Goal: Task Accomplishment & Management: Complete application form

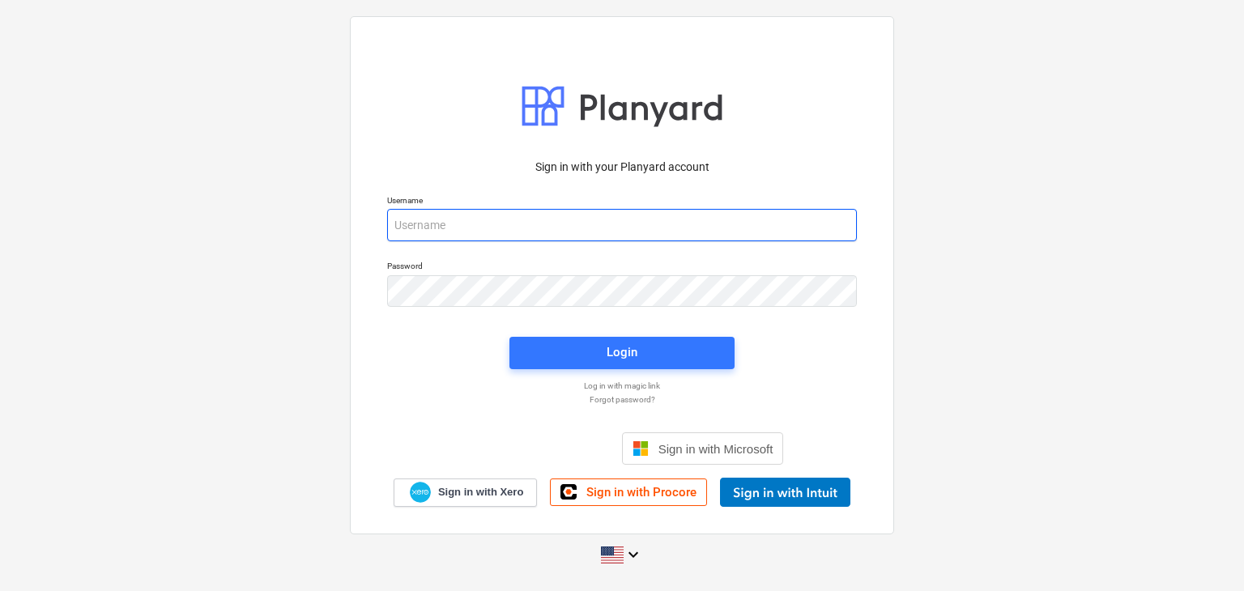
click at [410, 232] on input "email" at bounding box center [622, 225] width 470 height 32
paste input "[EMAIL_ADDRESS][DOMAIN_NAME]"
type input "[EMAIL_ADDRESS][DOMAIN_NAME]"
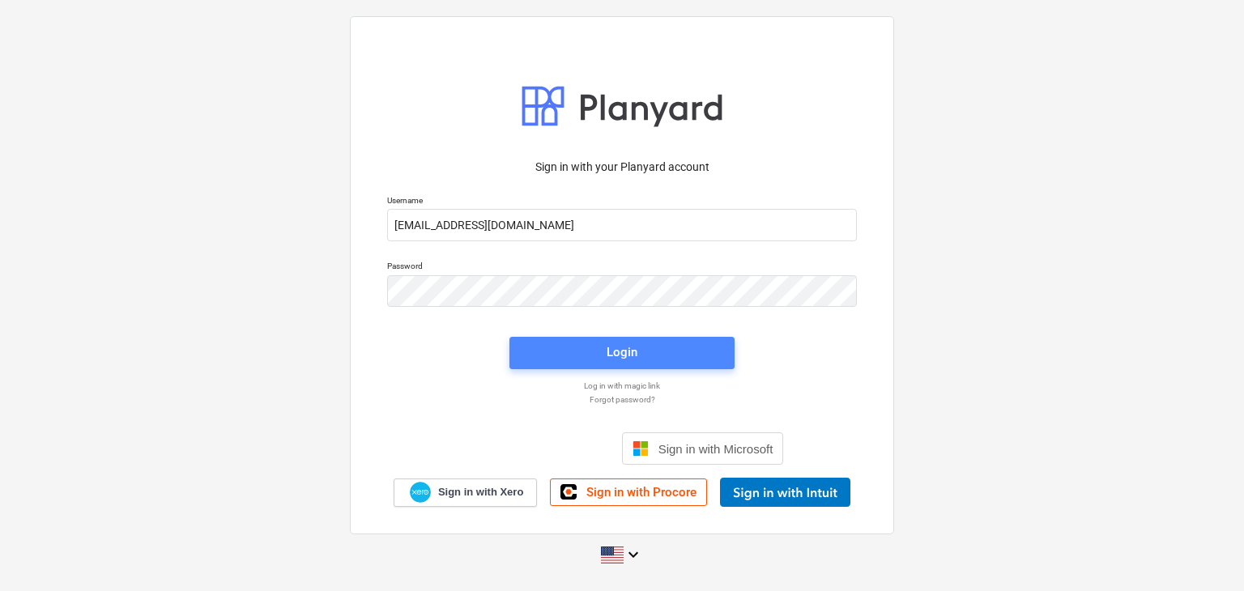
click at [594, 353] on span "Login" at bounding box center [622, 352] width 186 height 21
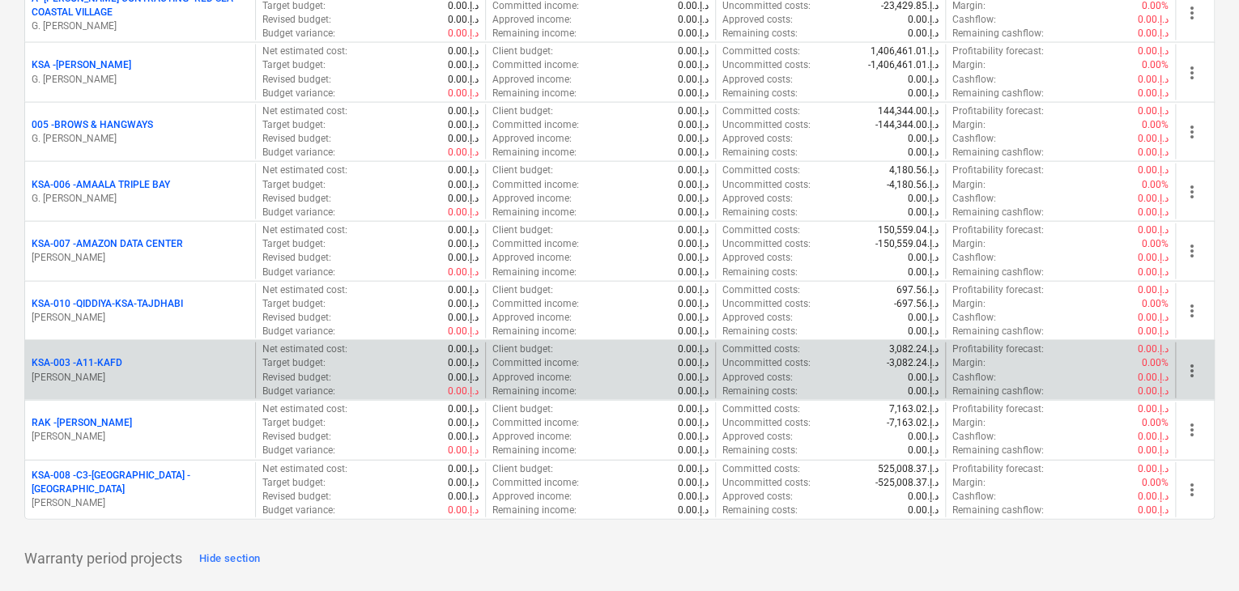
scroll to position [1863, 0]
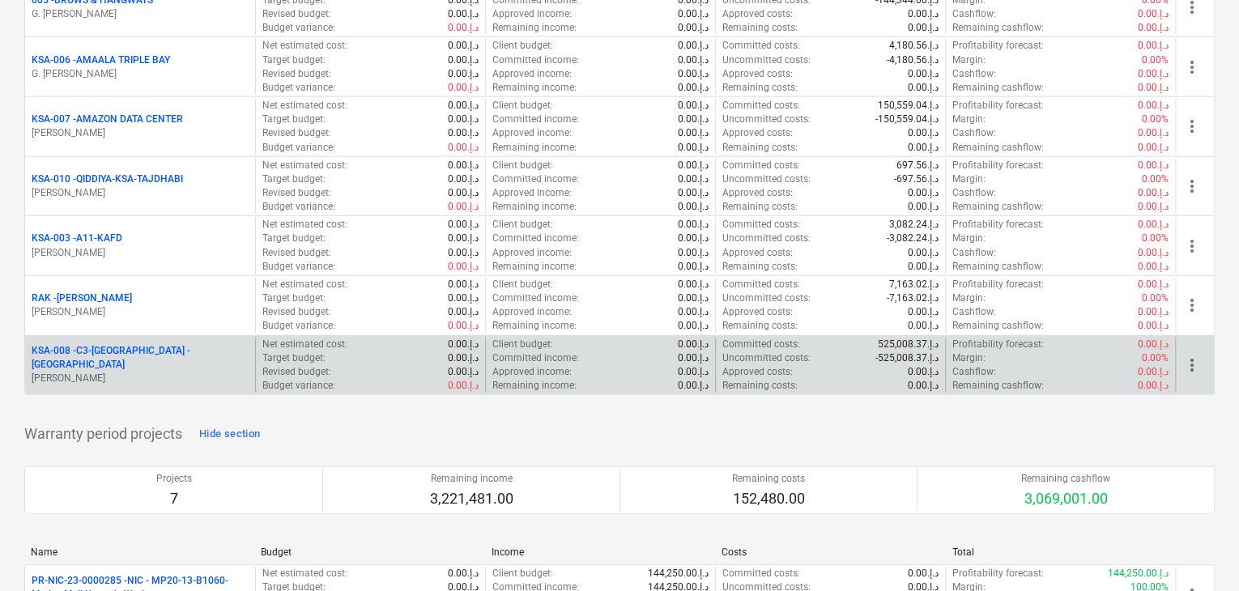
click at [175, 372] on p "[PERSON_NAME]" at bounding box center [140, 379] width 217 height 14
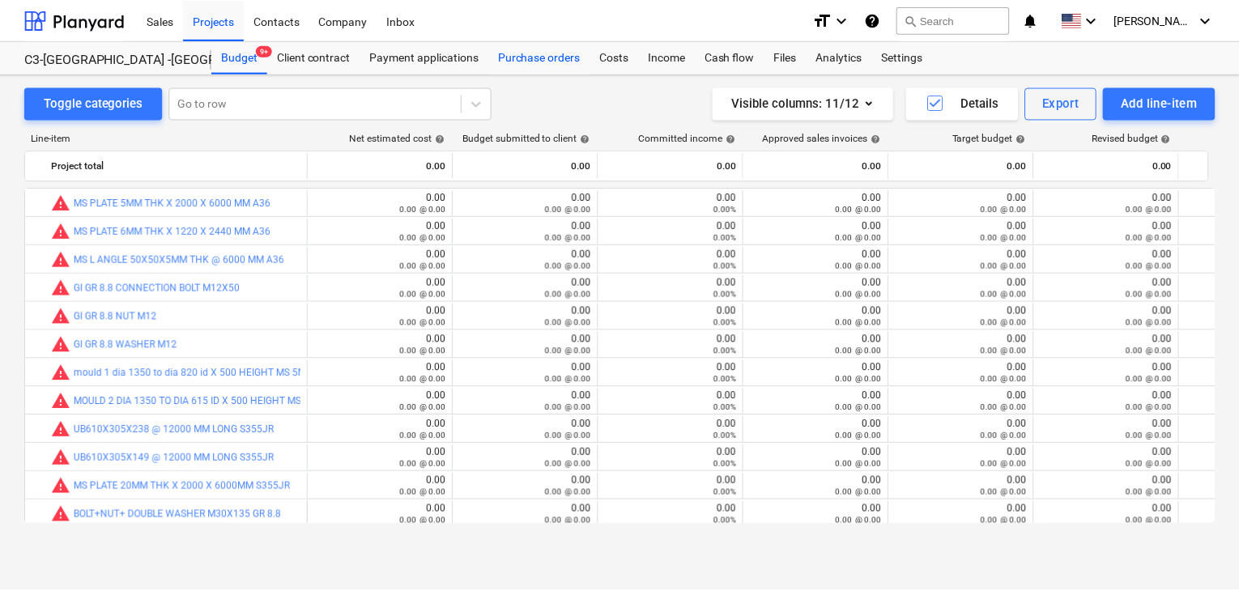
scroll to position [259, 0]
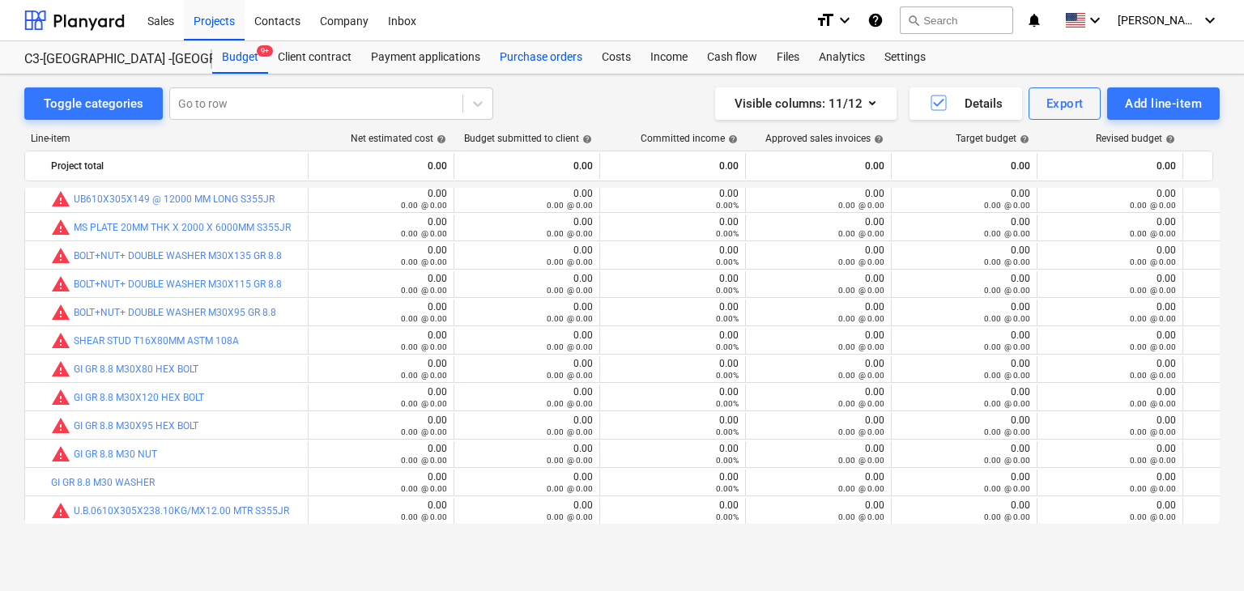
click at [552, 53] on div "Purchase orders" at bounding box center [541, 57] width 102 height 32
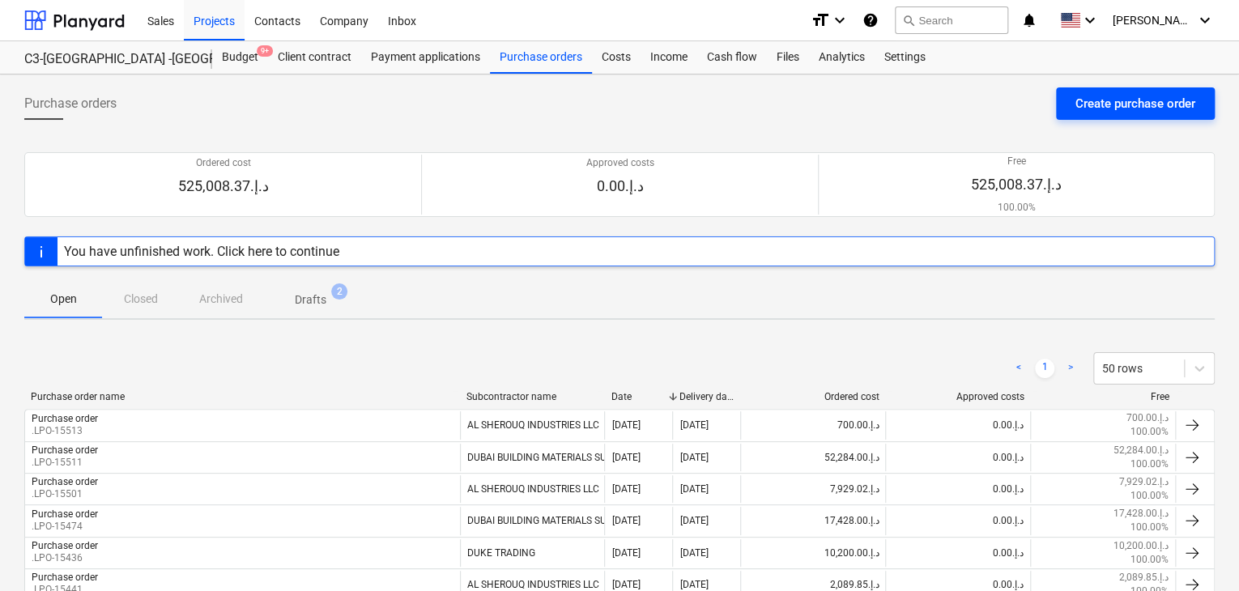
click at [1153, 101] on div "Create purchase order" at bounding box center [1136, 103] width 120 height 21
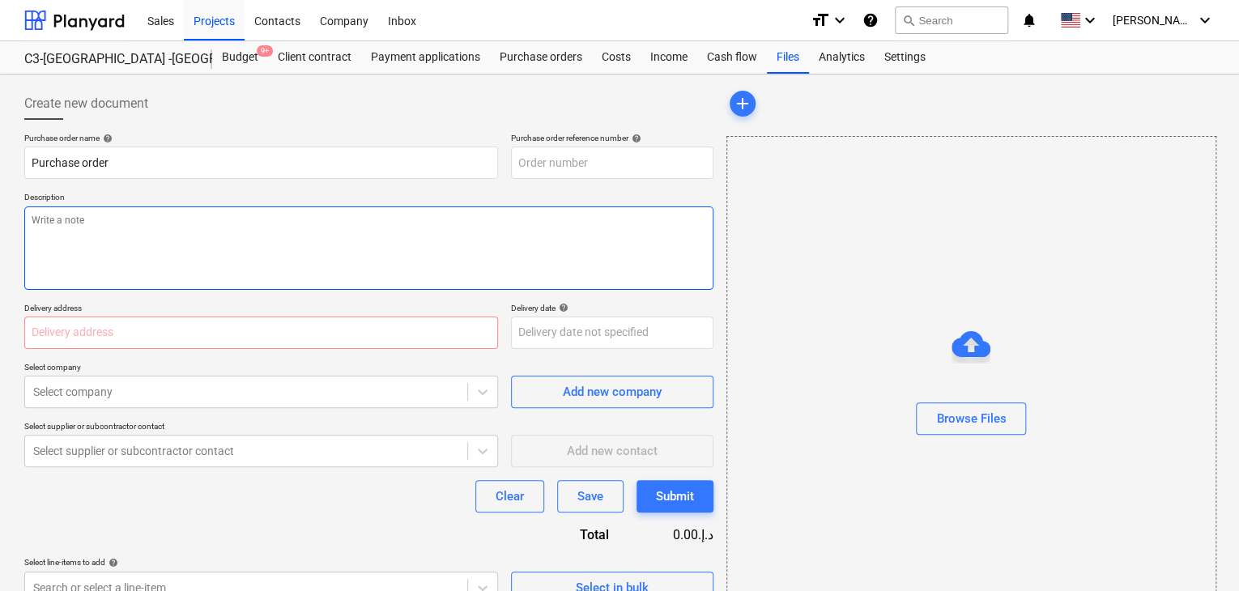
click at [638, 274] on textarea at bounding box center [368, 248] width 689 height 83
type textarea "x"
type input "KSA-008-PO-022"
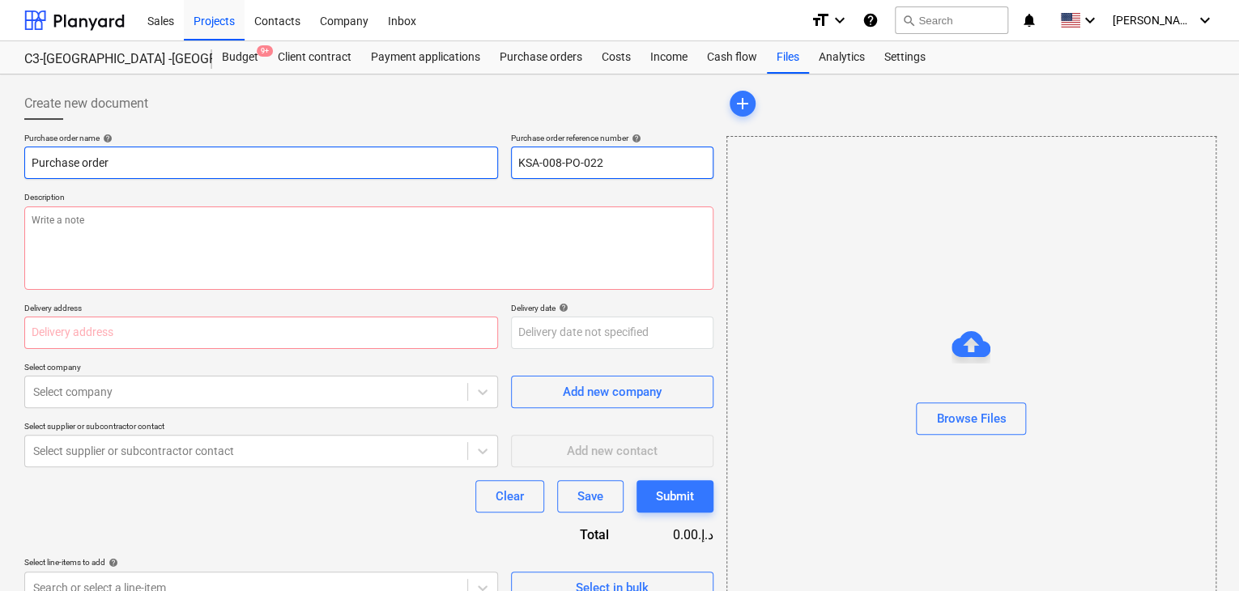
drag, startPoint x: 622, startPoint y: 171, endPoint x: 496, endPoint y: 160, distance: 126.9
click at [496, 160] on div "Purchase order name help Purchase order Purchase order reference number help KS…" at bounding box center [368, 156] width 689 height 46
type textarea "x"
type input "."
type textarea "x"
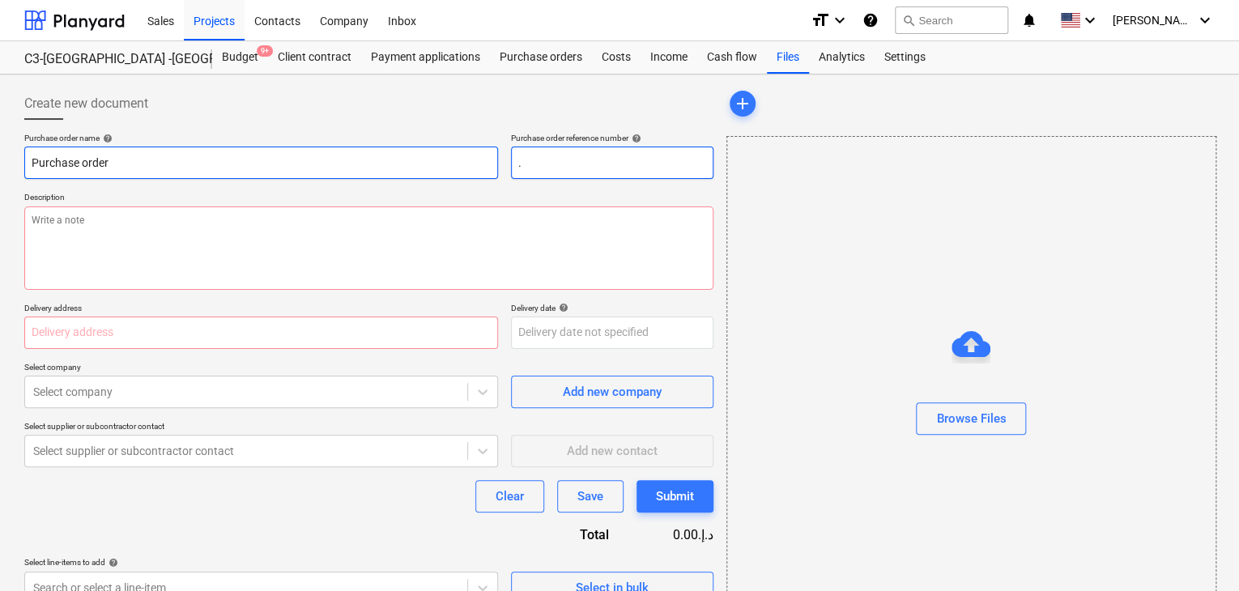
type input ".L"
type textarea "x"
type input ".LP"
type textarea "x"
type input ".LPO"
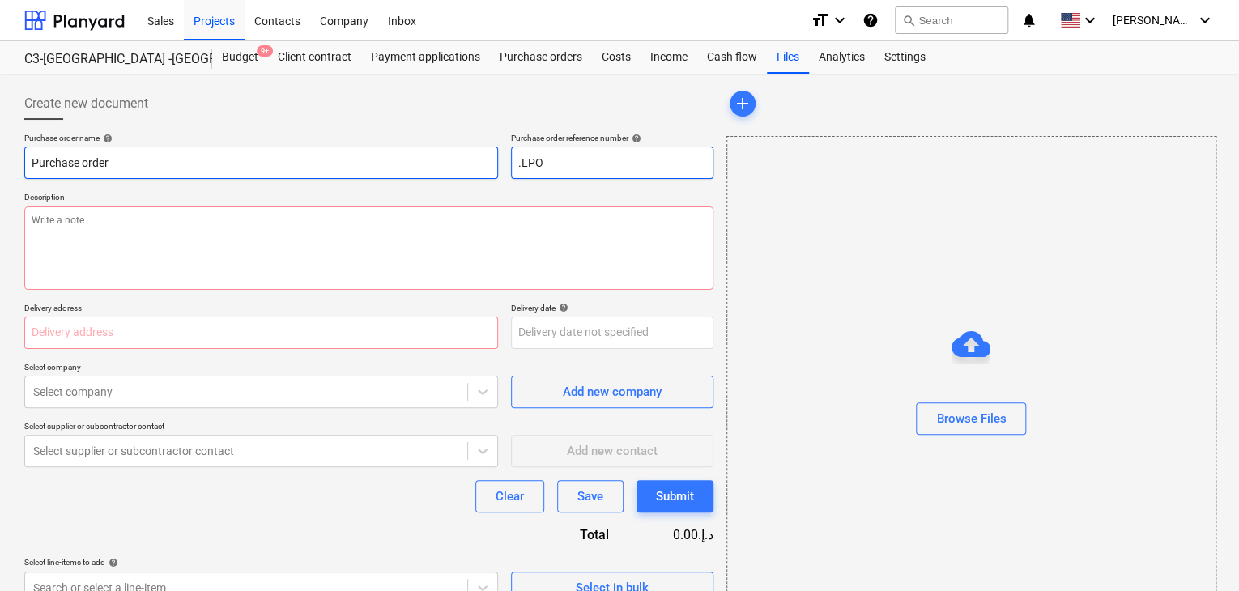
type textarea "x"
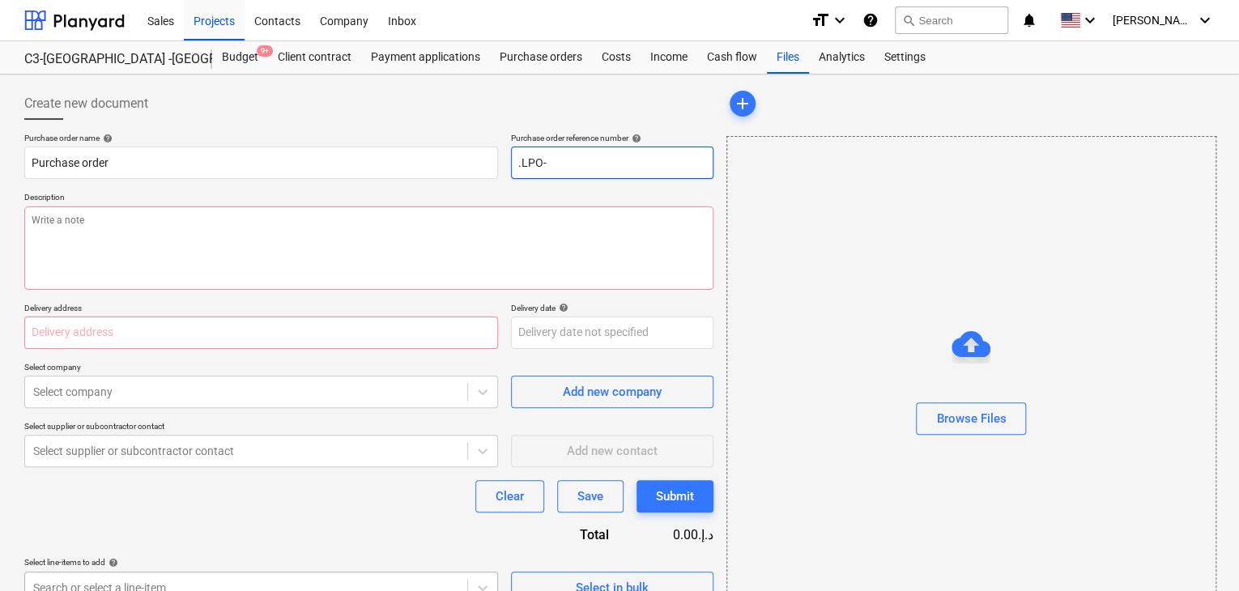
type input ".LPO-"
type textarea "x"
type input ".LPO-1"
type textarea "x"
type input ".LPO-15"
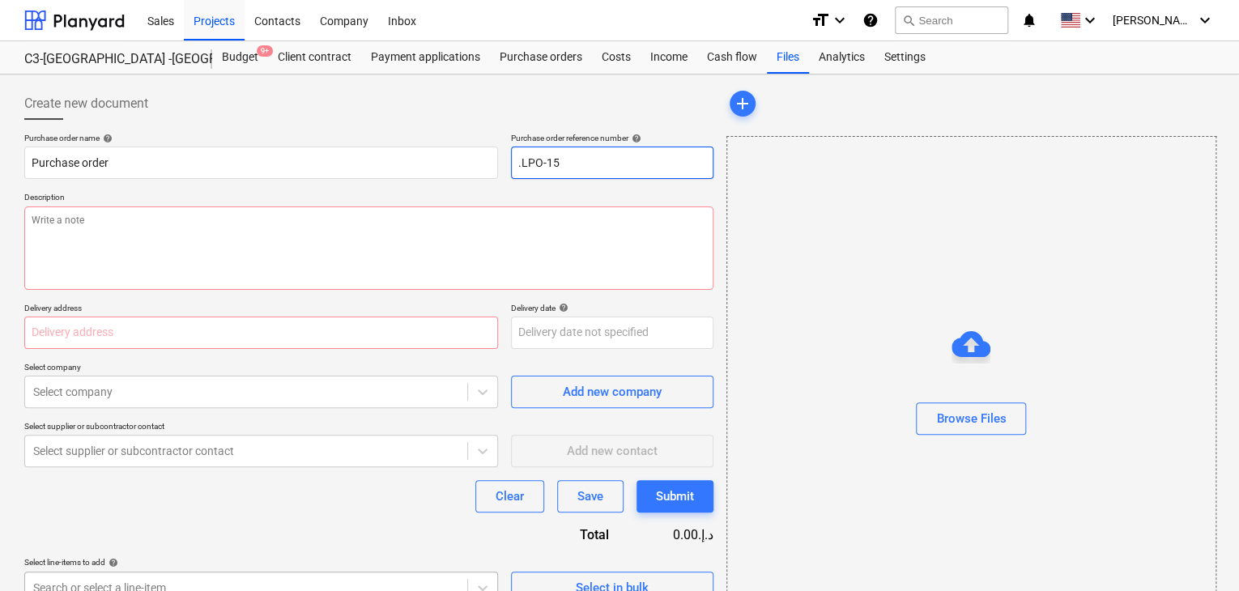
type textarea "x"
type input ".LPO-155"
type textarea "x"
type input ".LPO-1551"
type textarea "x"
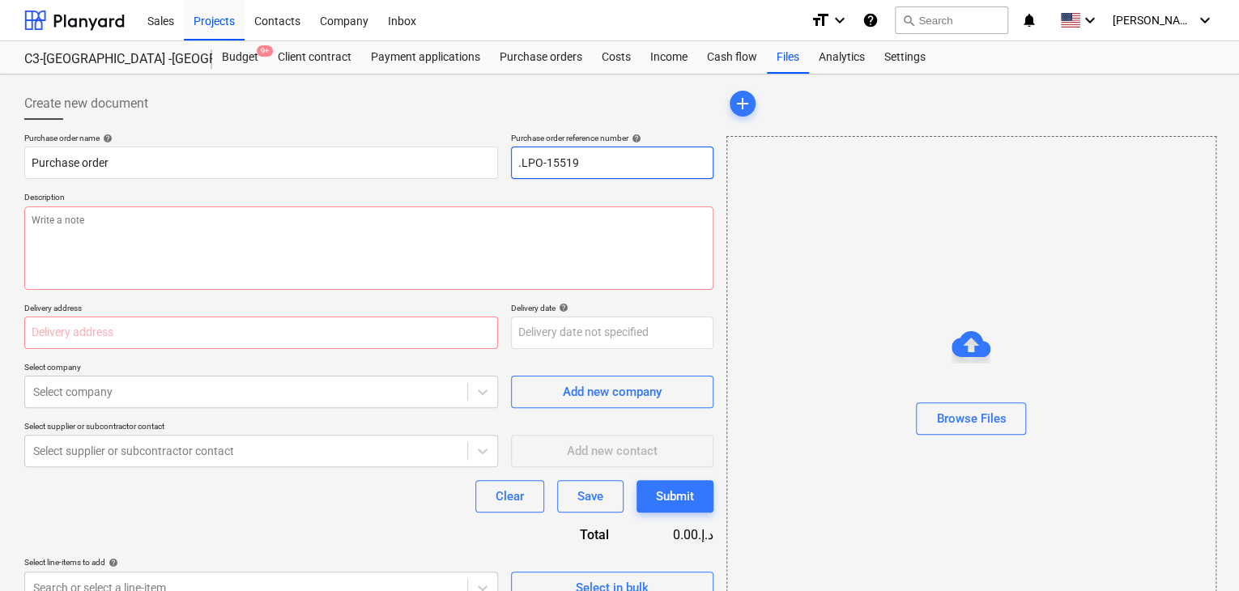
type input ".LPO-15519"
click at [146, 183] on div "Purchase order name help Purchase order Purchase order reference number help .L…" at bounding box center [368, 368] width 689 height 471
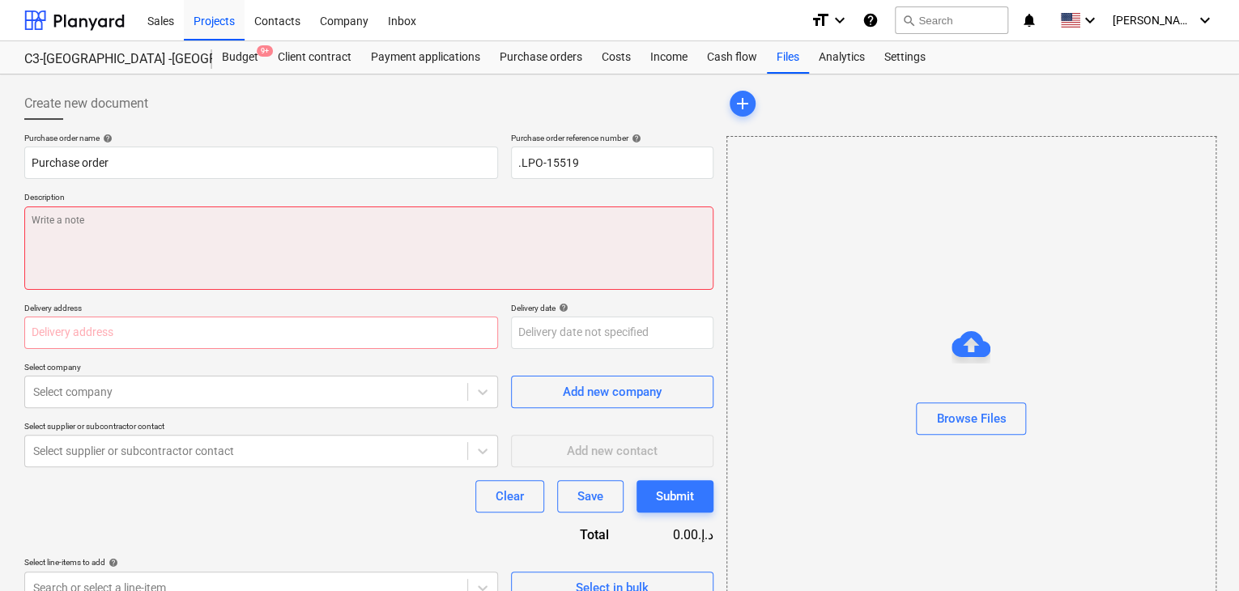
click at [107, 243] on textarea at bounding box center [368, 248] width 689 height 83
type textarea "x"
type textarea "1"
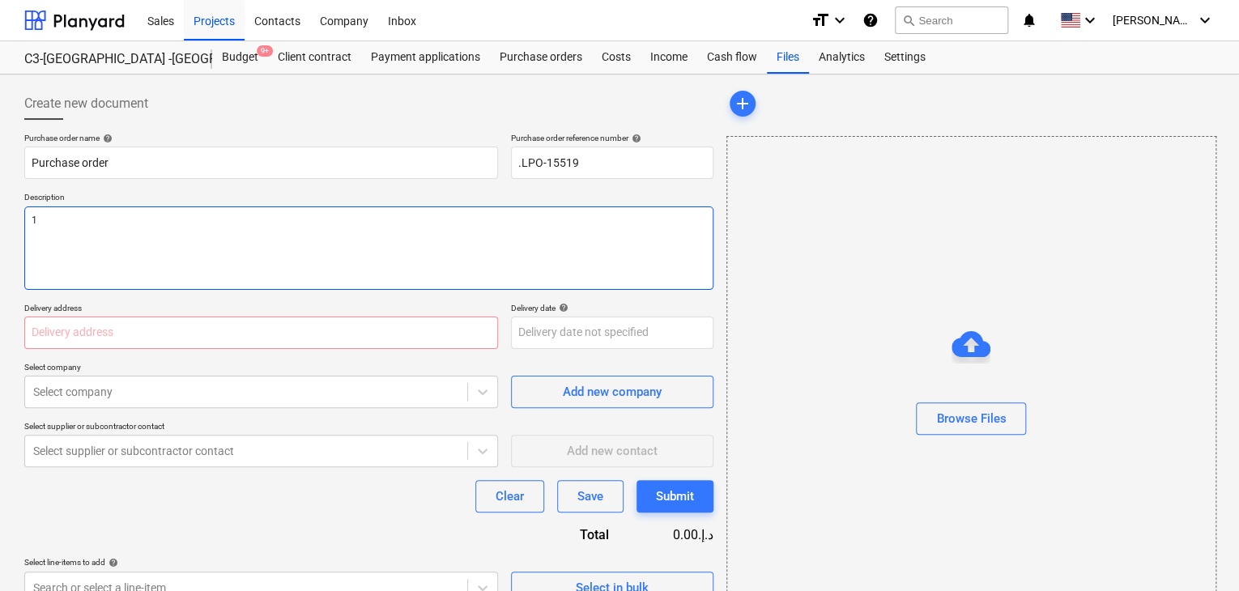
type textarea "x"
type textarea "14"
type textarea "x"
type textarea "14/"
type textarea "x"
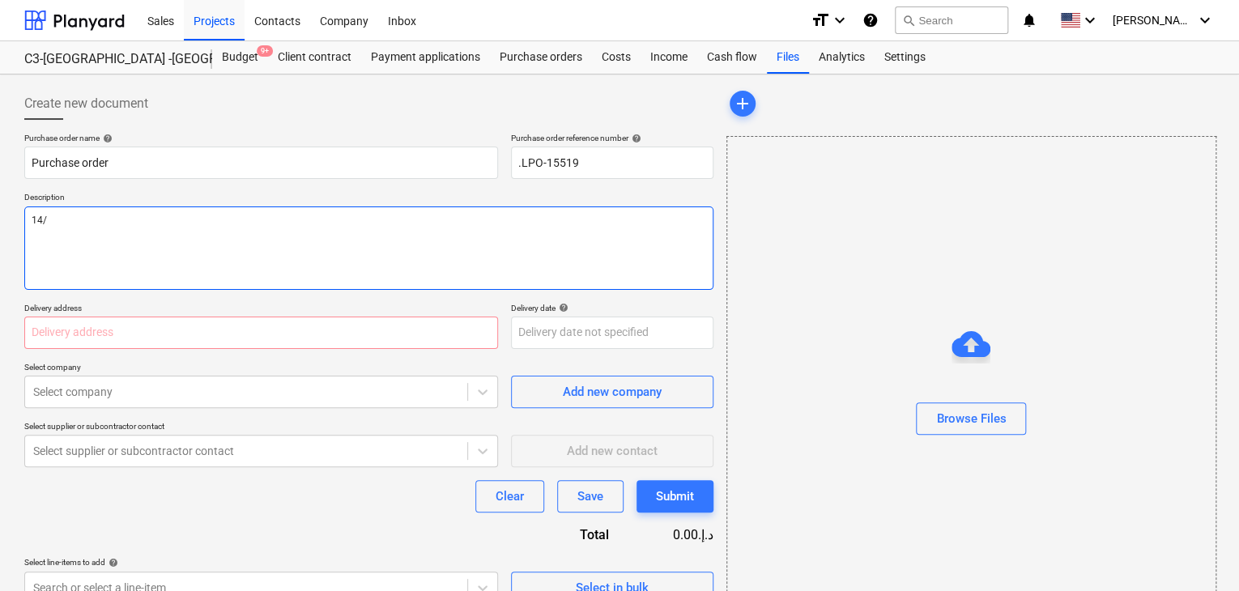
type textarea "14/S"
type textarea "x"
type textarea "14/SE"
type textarea "x"
type textarea "14/SEP"
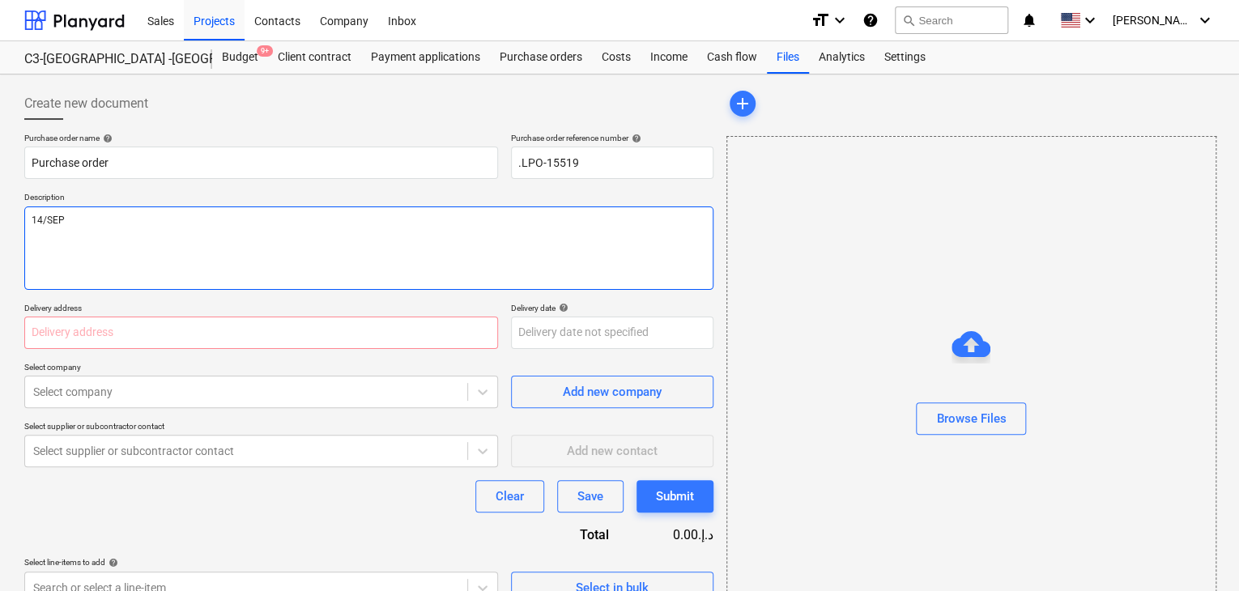
type textarea "x"
type textarea "14/SEP/"
type textarea "x"
type textarea "14/[DATE]"
type textarea "x"
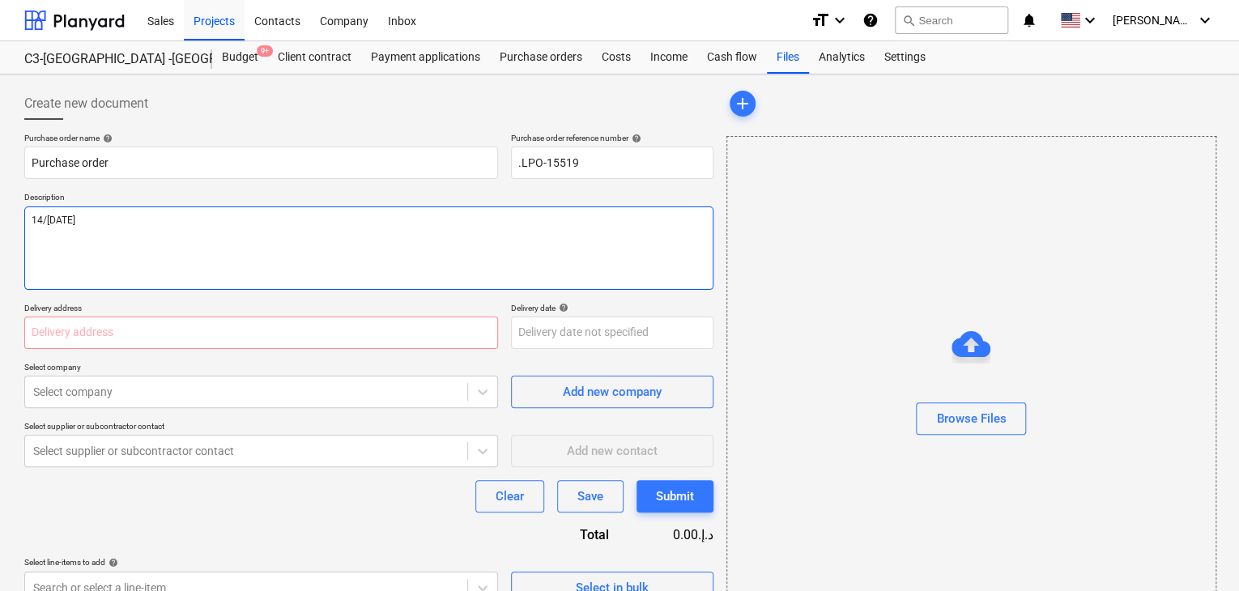
type textarea "[DATE]"
type textarea "x"
type textarea "[DATE]"
type textarea "x"
type textarea "[DATE]"
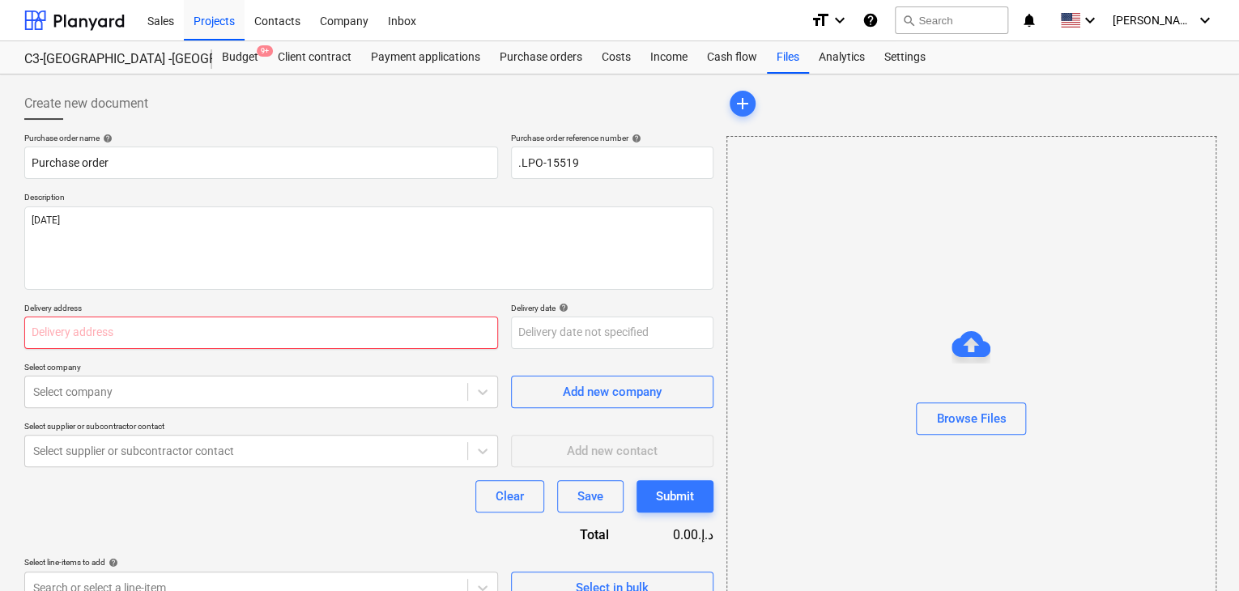
click at [76, 331] on input "text" at bounding box center [261, 333] width 474 height 32
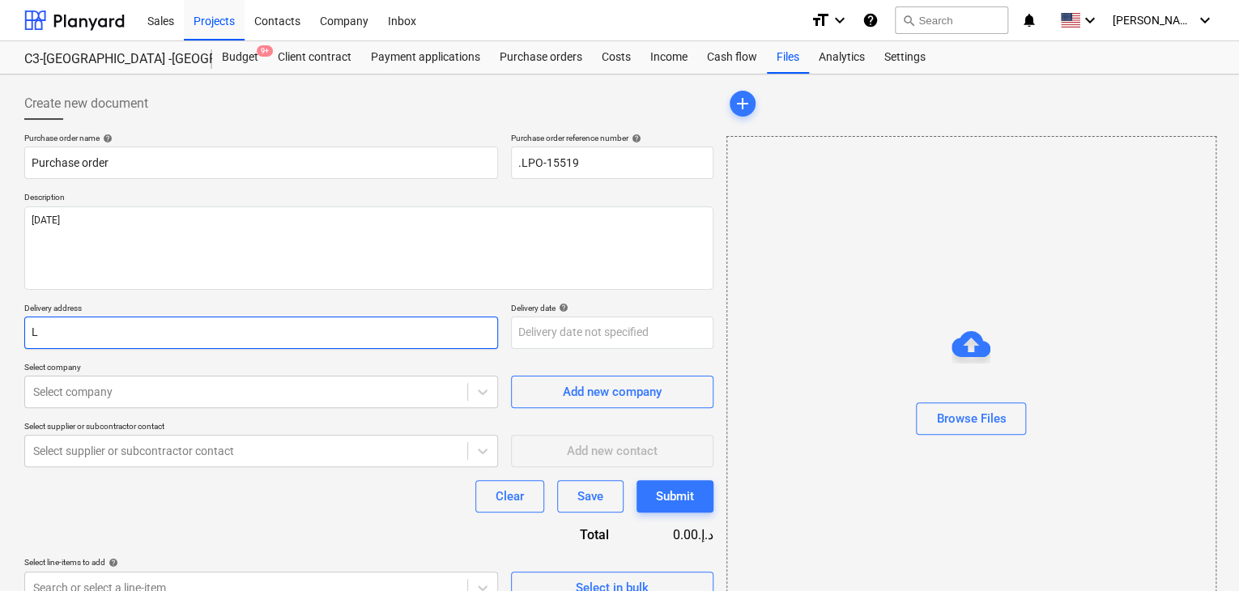
type textarea "x"
type input "L"
type textarea "x"
type input "LU"
type textarea "x"
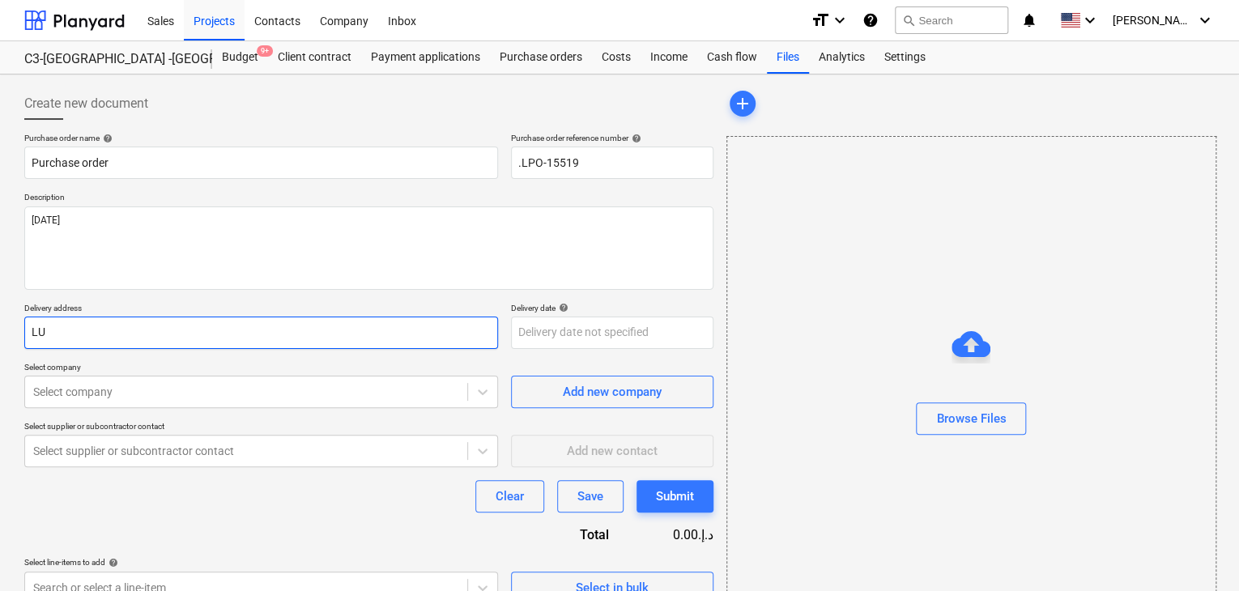
type input "LUC"
type textarea "x"
type input "LUCK"
type textarea "x"
type input "LUCKY"
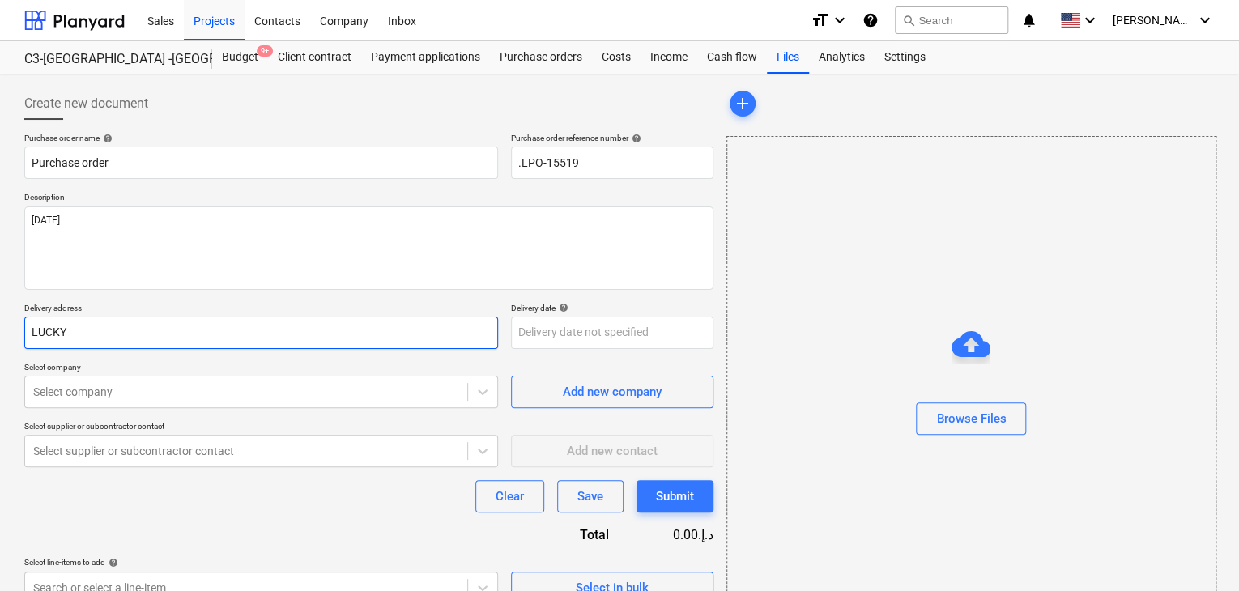
type textarea "x"
type input "LUCKY"
type textarea "x"
type input "LUCKY E"
type textarea "x"
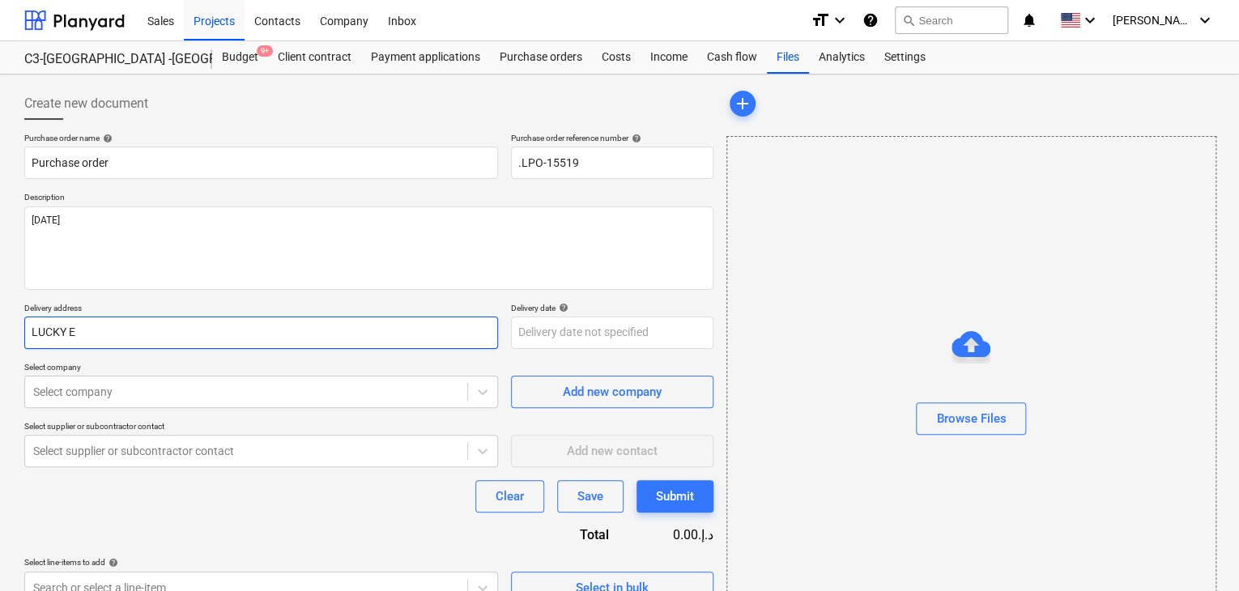
type input "LUCKY EN"
type textarea "x"
type input "LUCKY ENG"
type textarea "x"
type input "LUCKY ENGI"
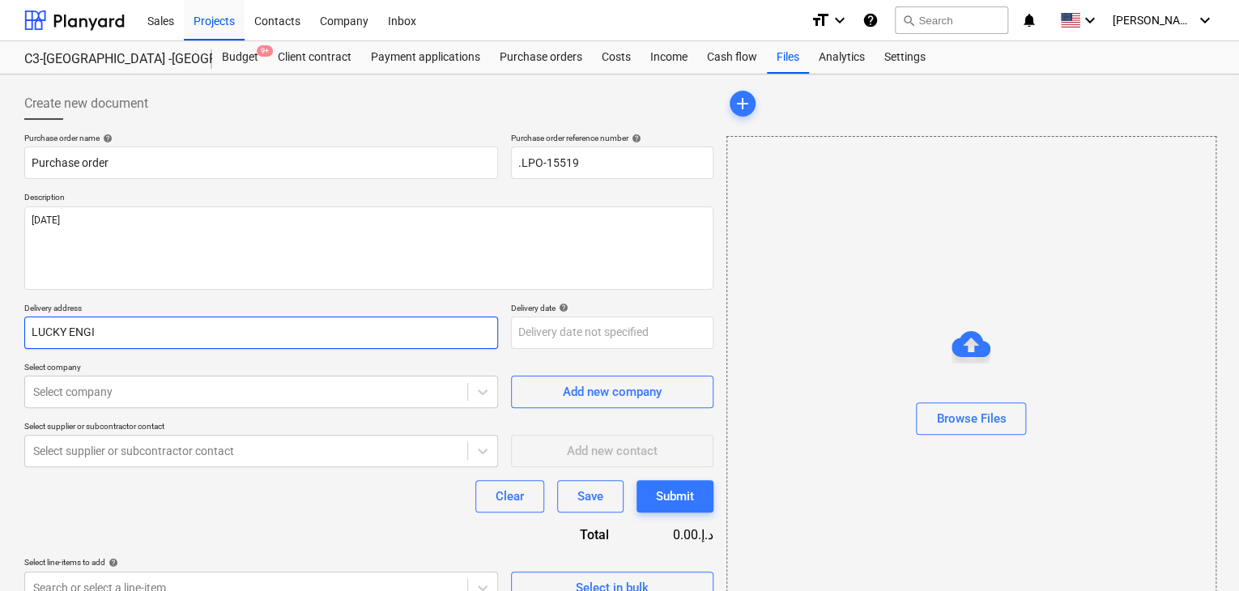
type textarea "x"
type input "LUCKY ENGIN"
type textarea "x"
type input "LUCKY ENGINE"
type textarea "x"
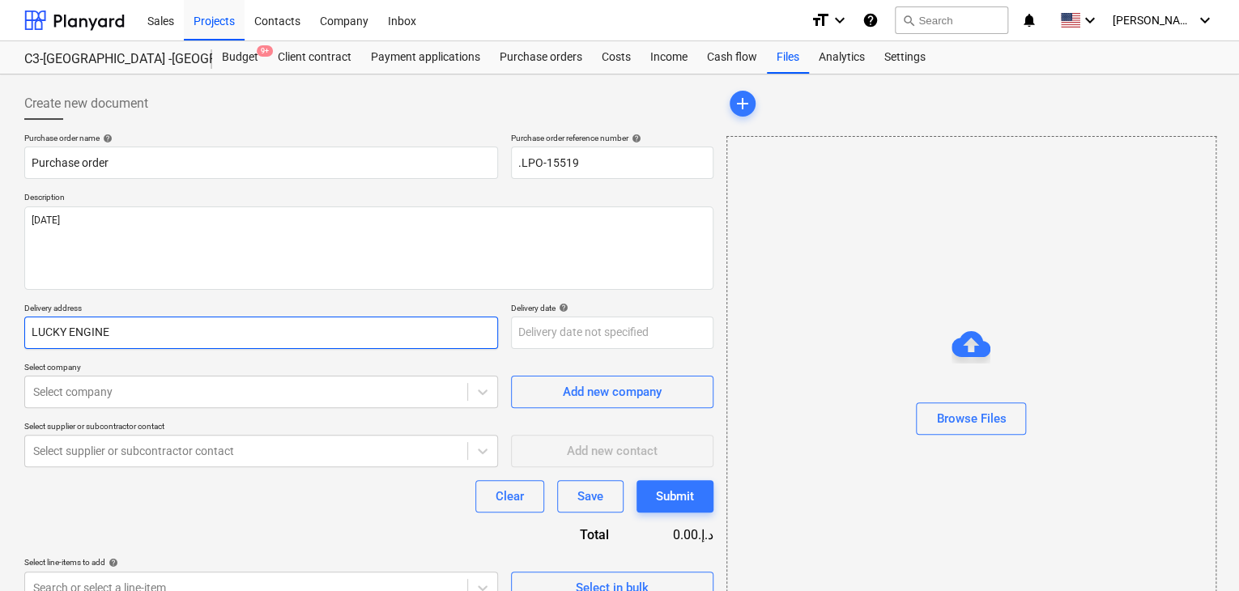
type input "LUCKY ENGINEE"
type textarea "x"
type input "LUCKY ENGINEER"
type textarea "x"
type input "LUCKY ENGINEERI"
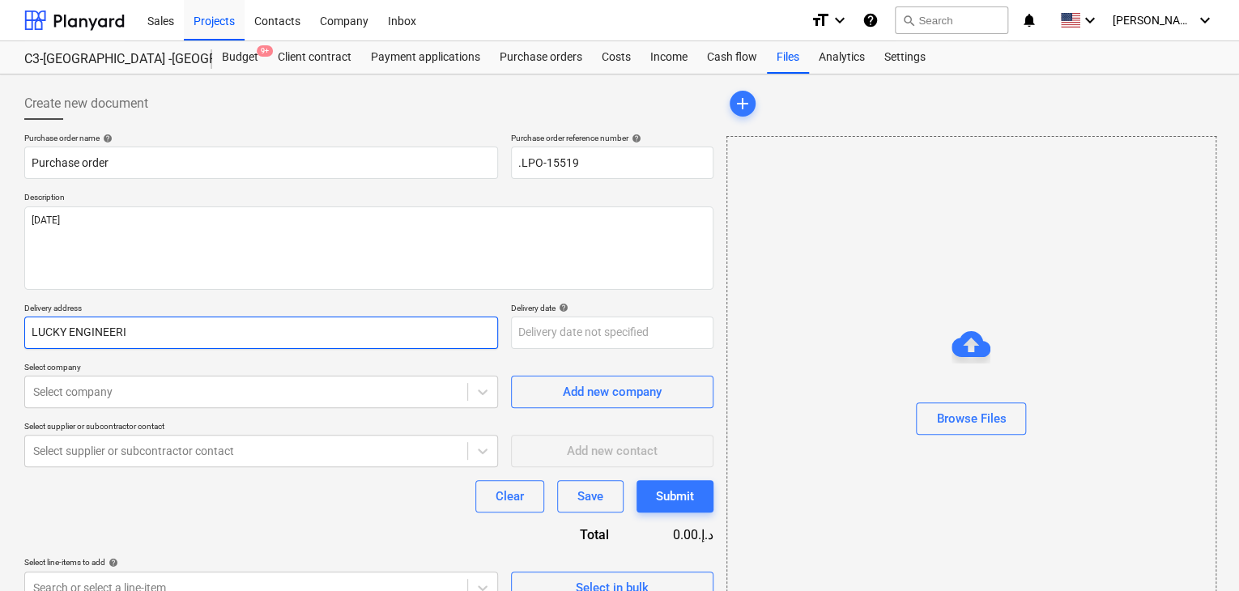
type textarea "x"
type input "LUCKY ENGINEERIN"
type textarea "x"
type input "LUCKY ENGINEERING"
type textarea "x"
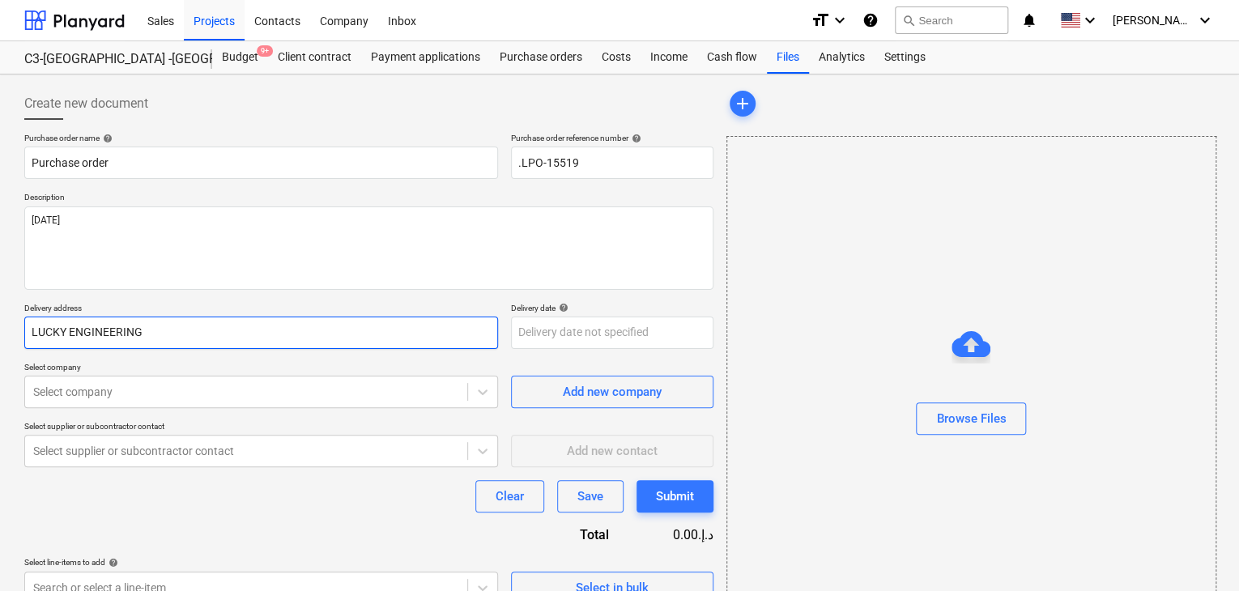
type input "LUCKY ENGINEERING"
type textarea "x"
type input "LUCKY ENGINEERING S"
type textarea "x"
type input "LUCKY ENGINEERING SE"
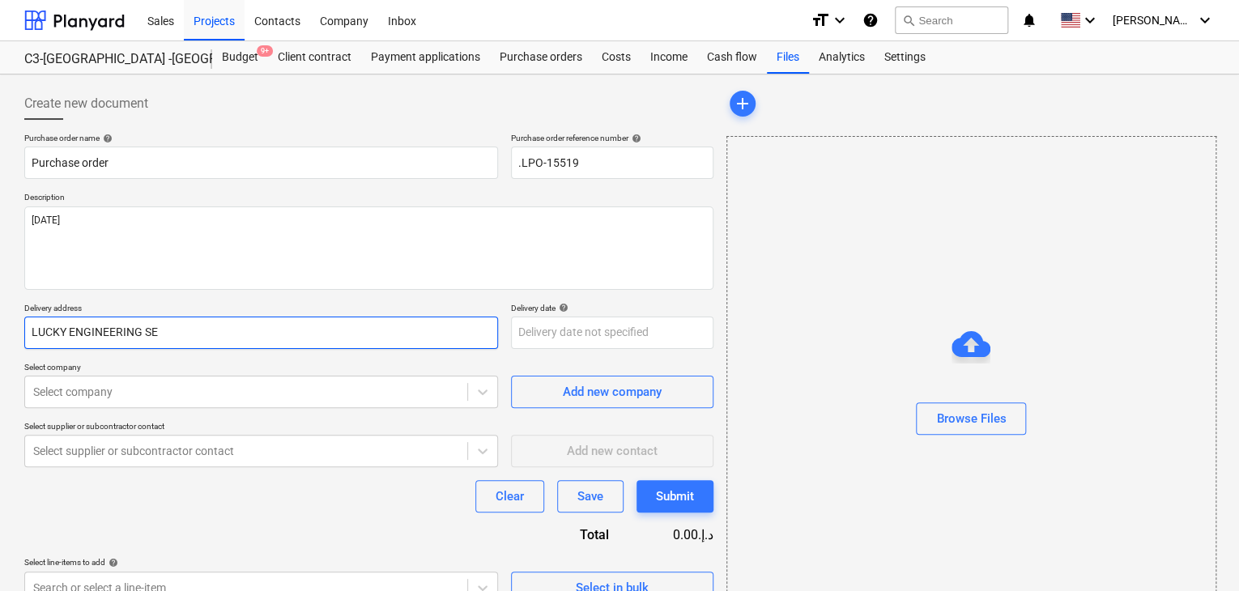
type textarea "x"
type input "LUCKY ENGINEERING SER"
type textarea "x"
type input "LUCKY ENGINEERING SERV"
type textarea "x"
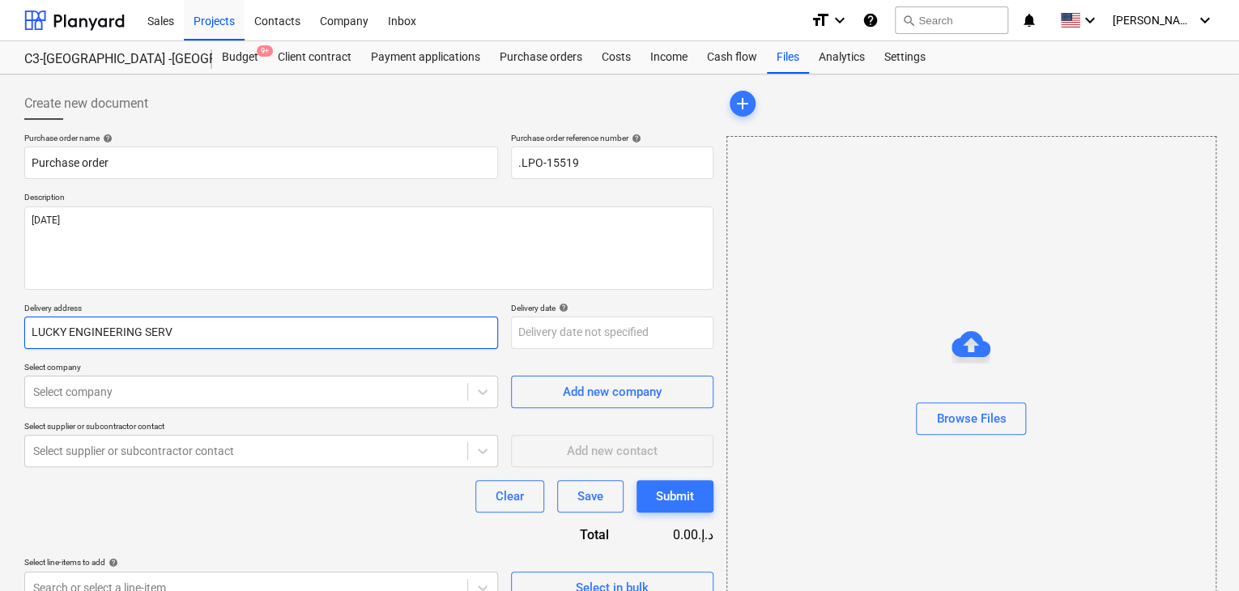
type input "LUCKY ENGINEERING SERVI"
type textarea "x"
type input "LUCKY ENGINEERING SERVIC"
type textarea "x"
type input "LUCKY ENGINEERING SERVICE"
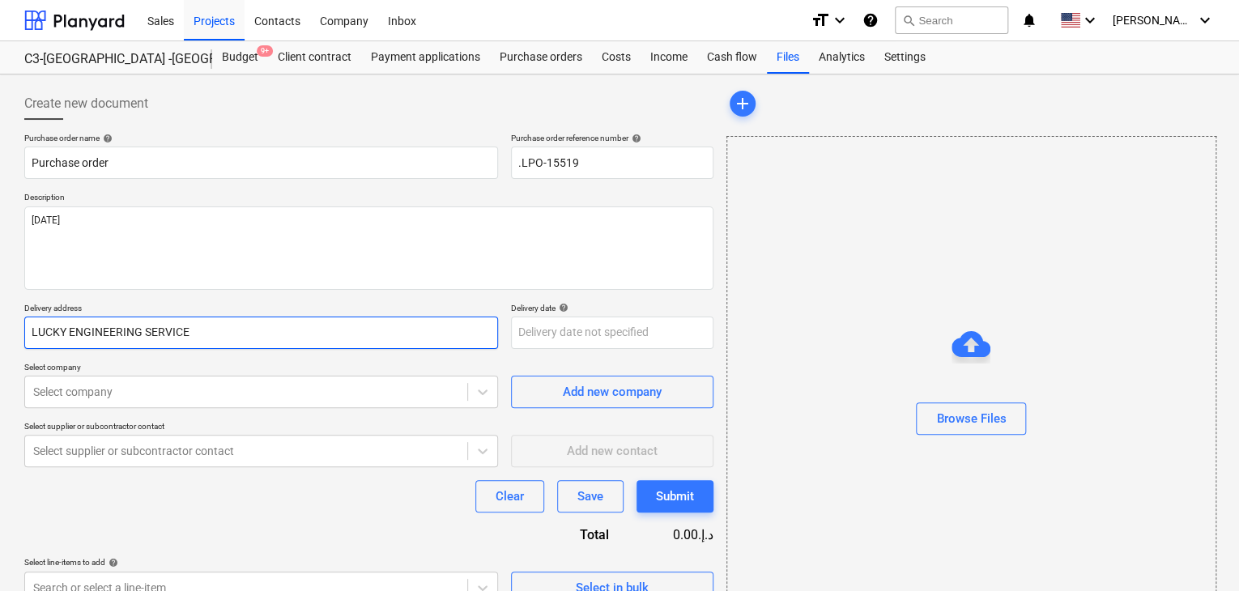
type textarea "x"
type input "LUCKY ENGINEERING SERVICES"
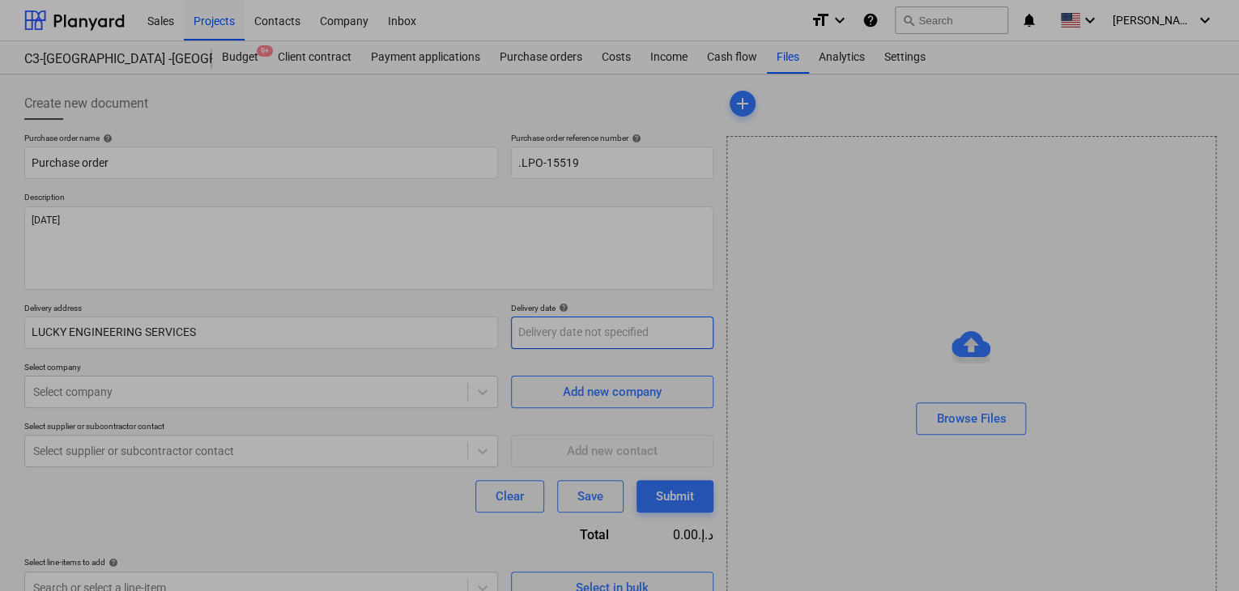
click at [549, 329] on body "Sales Projects Contacts Company Inbox format_size keyboard_arrow_down help sear…" at bounding box center [619, 295] width 1239 height 591
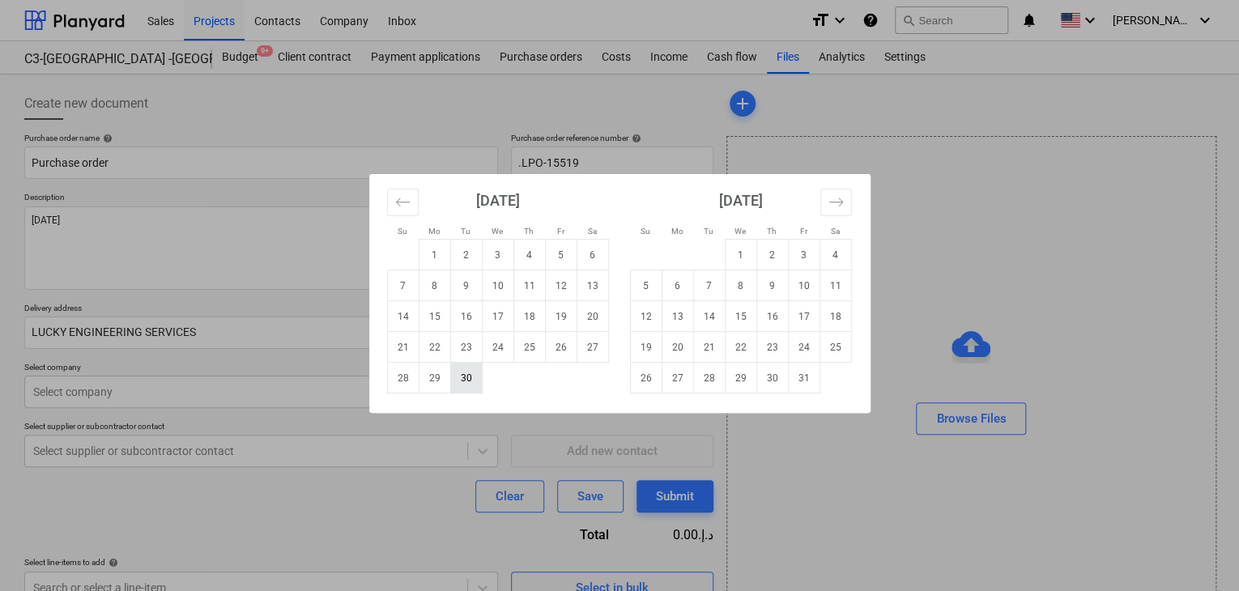
click at [475, 377] on td "30" at bounding box center [466, 378] width 32 height 31
type textarea "x"
type input "[DATE]"
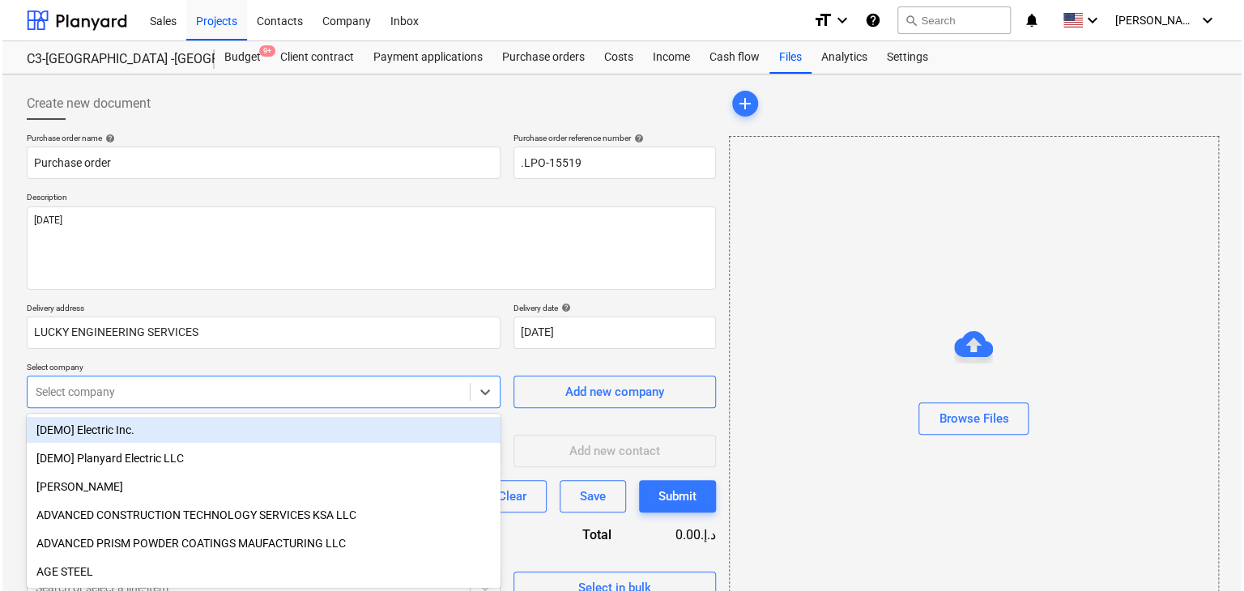
scroll to position [58, 0]
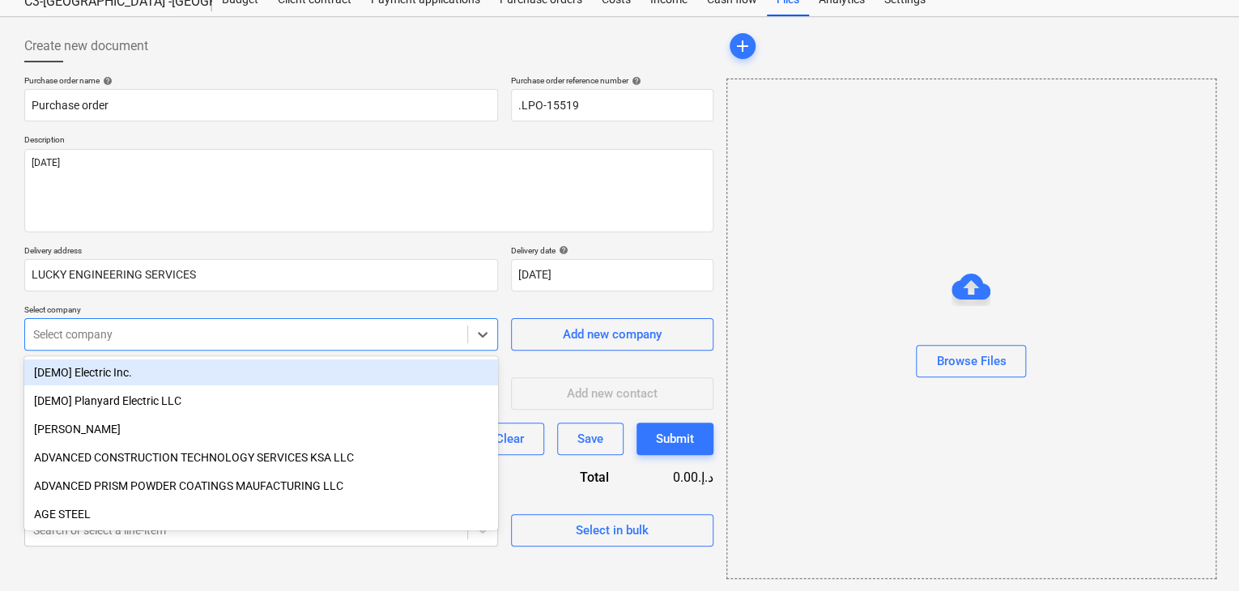
click at [214, 385] on body "Sales Projects Contacts Company Inbox format_size keyboard_arrow_down help sear…" at bounding box center [619, 237] width 1239 height 591
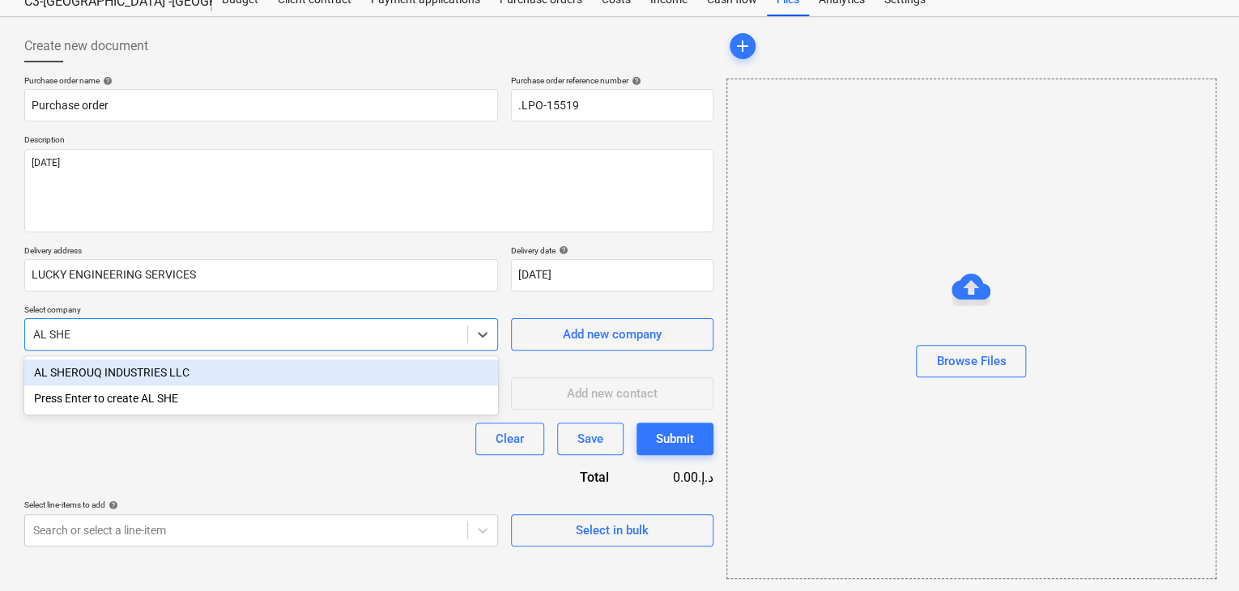
type input "[PERSON_NAME]"
click at [205, 359] on div "AL SHEROUQ INDUSTRIES LLC Press Enter to create [PERSON_NAME]" at bounding box center [261, 385] width 474 height 58
click at [183, 370] on div "AL SHEROUQ INDUSTRIES LLC" at bounding box center [261, 373] width 474 height 26
type textarea "x"
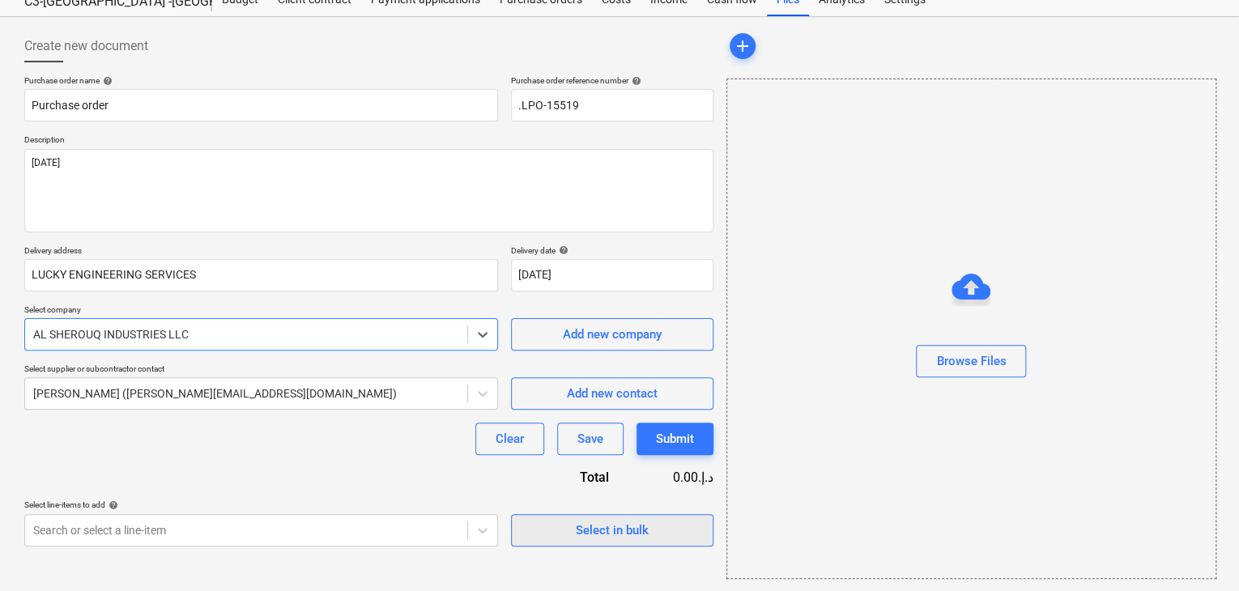
click at [565, 529] on span "Select in bulk" at bounding box center [612, 530] width 162 height 21
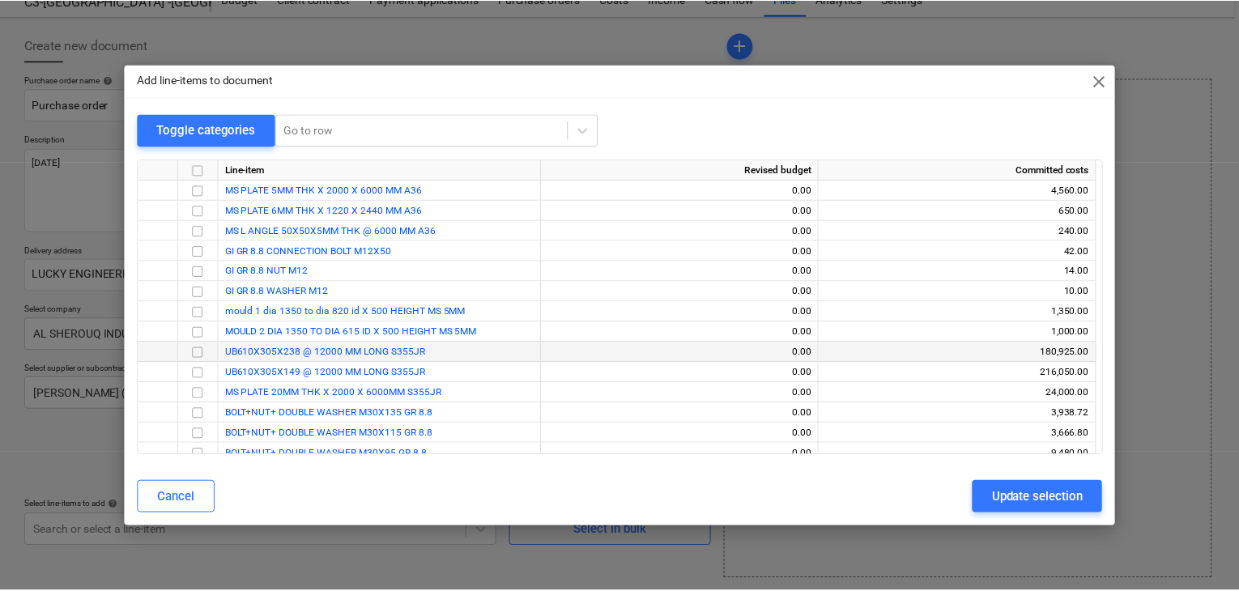
scroll to position [81, 0]
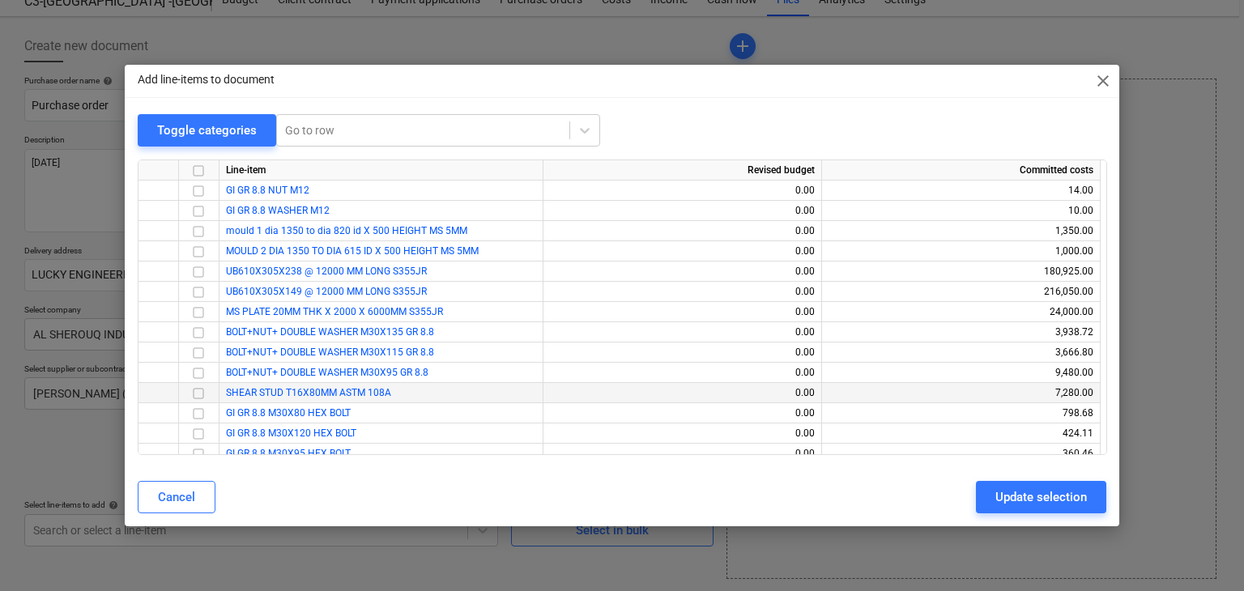
click at [195, 391] on input "checkbox" at bounding box center [198, 393] width 19 height 19
drag, startPoint x: 1020, startPoint y: 495, endPoint x: 310, endPoint y: 360, distance: 723.1
click at [1012, 493] on div "Update selection" at bounding box center [1041, 497] width 92 height 21
type textarea "x"
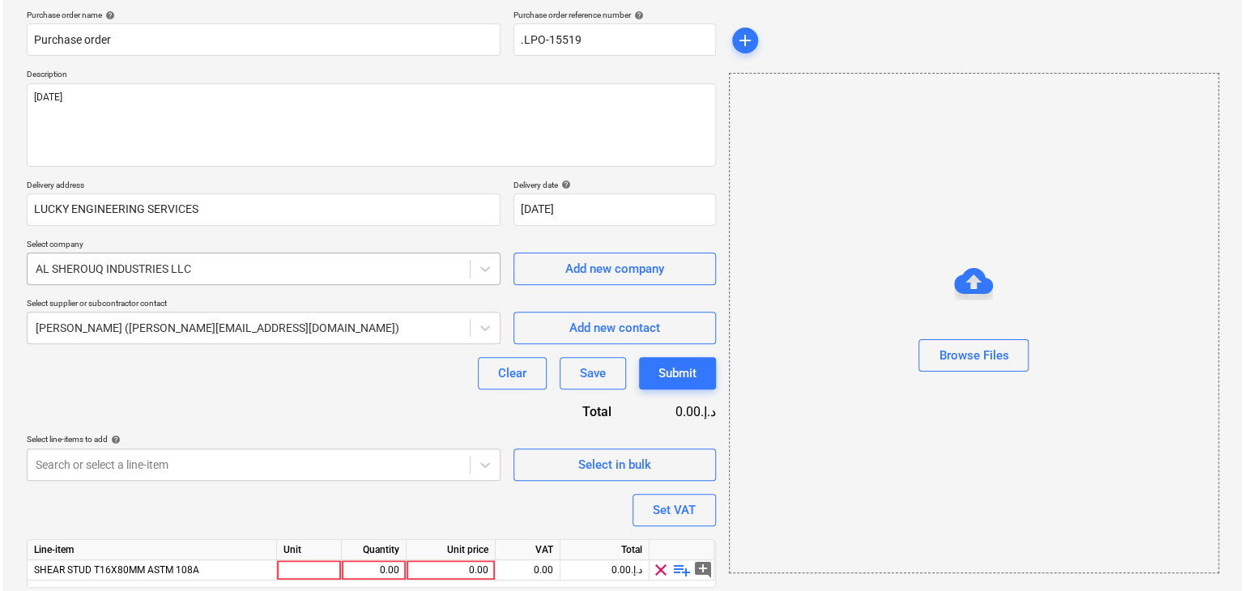
scroll to position [178, 0]
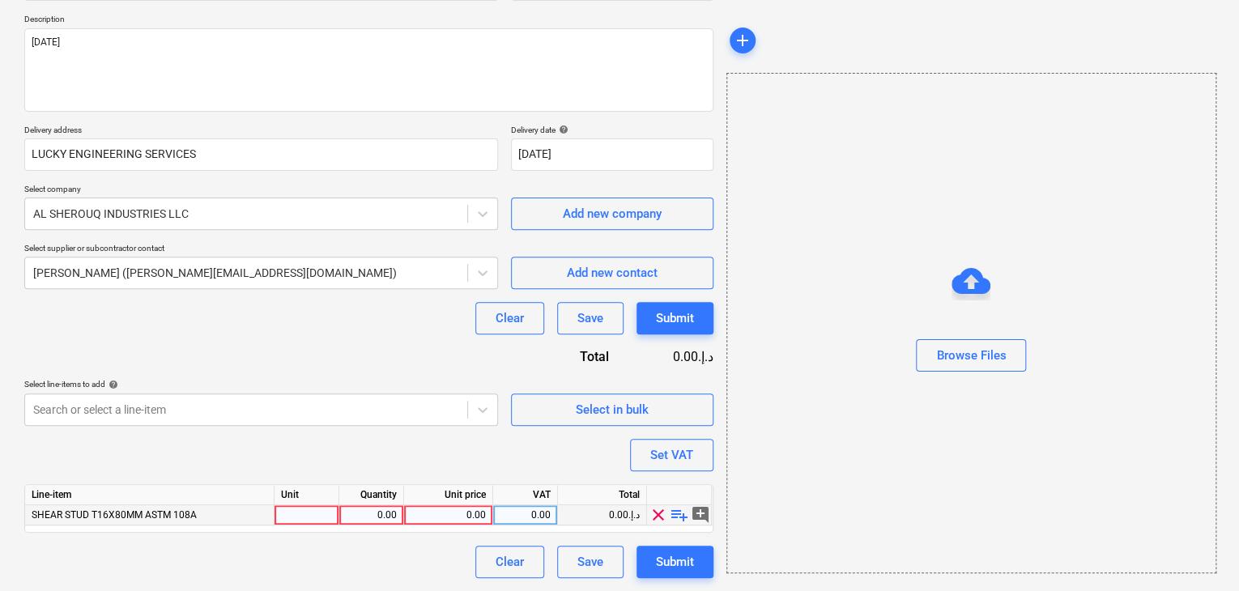
click at [297, 518] on div at bounding box center [307, 515] width 65 height 20
type input "NOS"
type textarea "x"
click at [390, 516] on div "0.00" at bounding box center [371, 515] width 51 height 20
type input "1100"
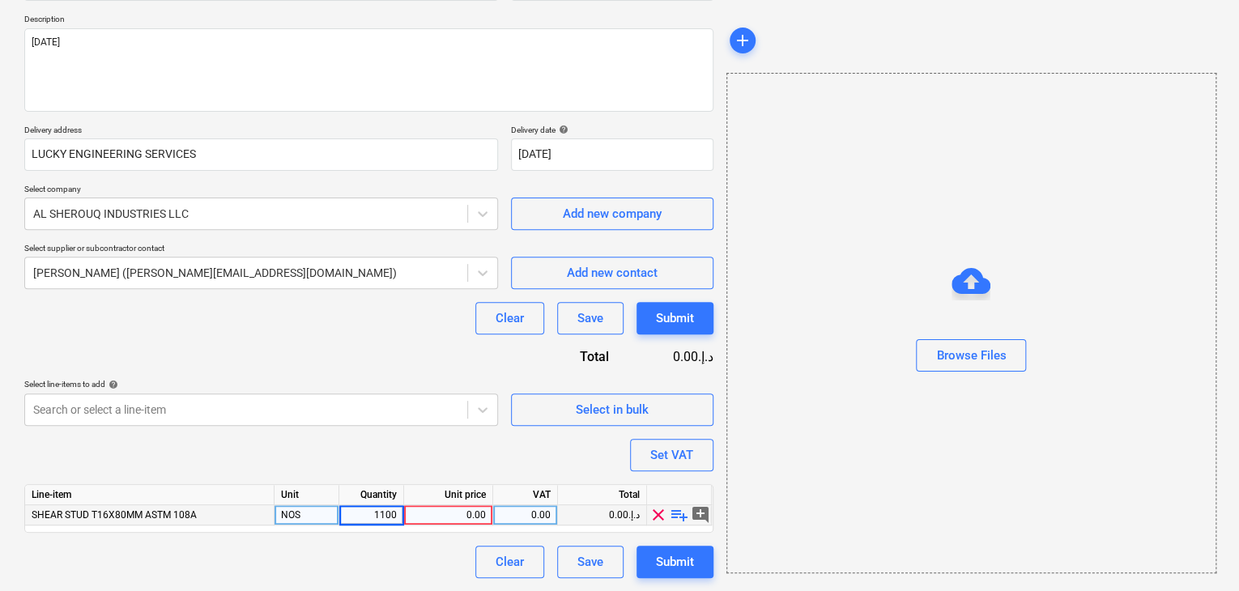
type textarea "x"
click at [451, 516] on div "0.00" at bounding box center [448, 515] width 75 height 20
type input "1.4"
type textarea "x"
click at [797, 410] on div "Browse Files" at bounding box center [971, 323] width 490 height 501
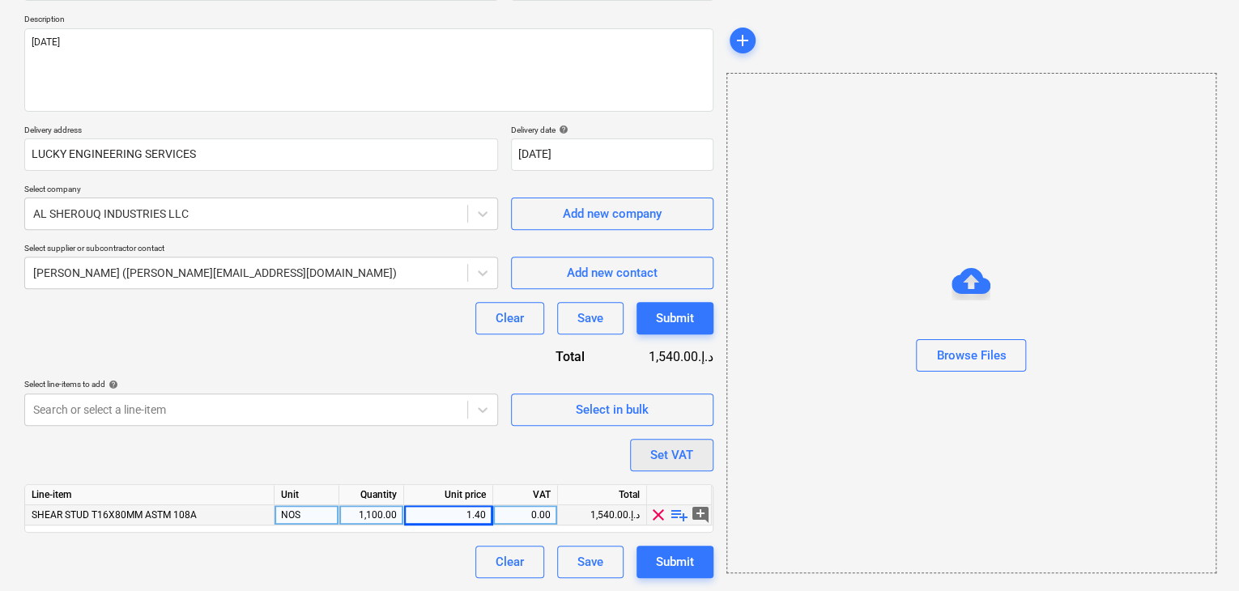
click at [667, 445] on div "Set VAT" at bounding box center [671, 455] width 43 height 21
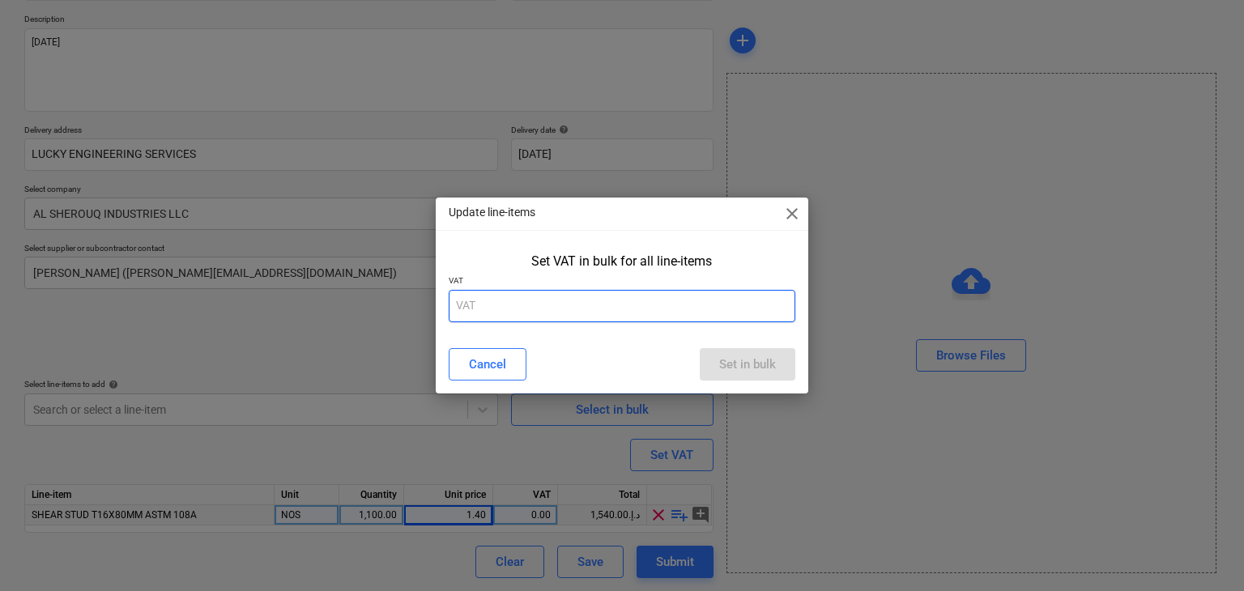
click at [535, 313] on input "text" at bounding box center [622, 306] width 347 height 32
type input "5"
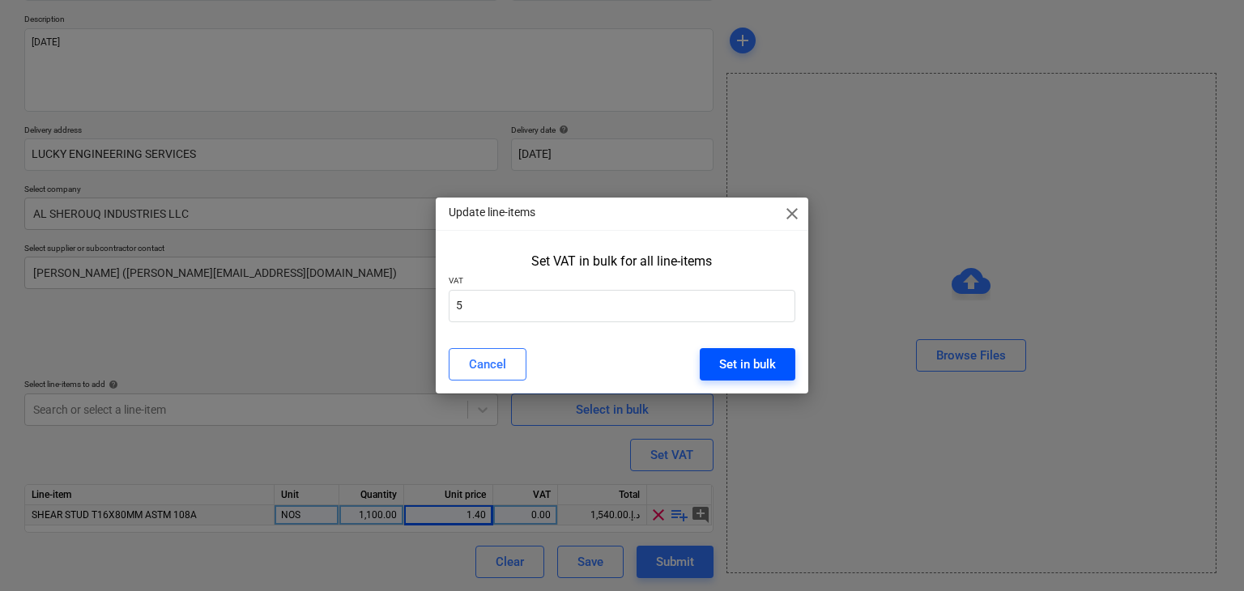
click at [748, 368] on div "Set in bulk" at bounding box center [747, 364] width 57 height 21
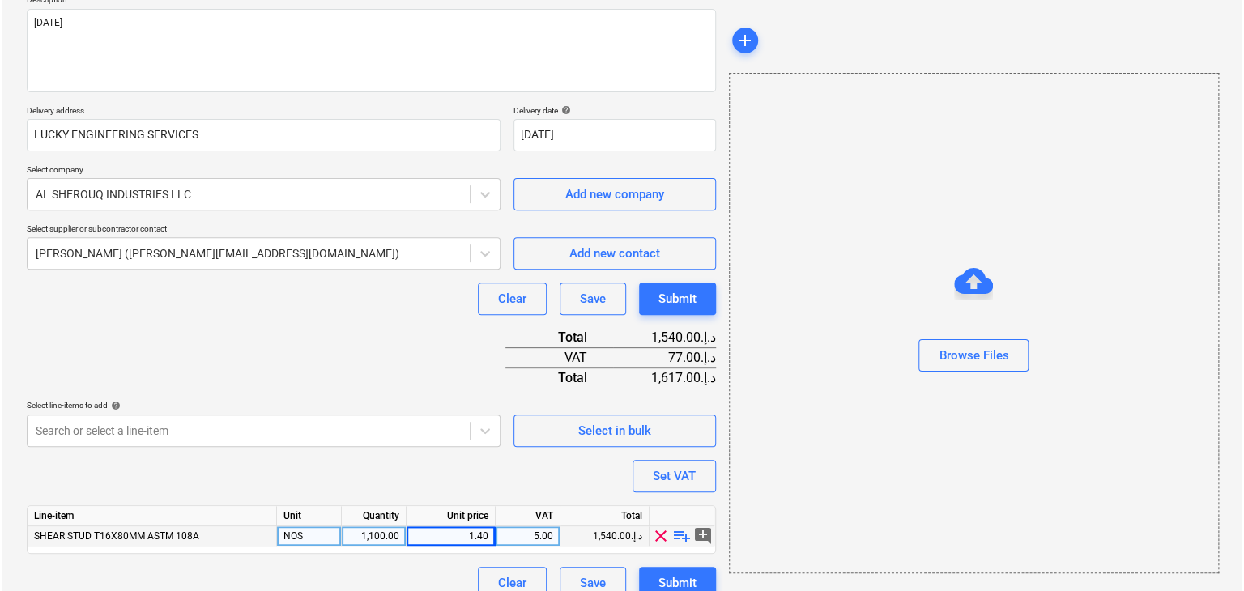
scroll to position [218, 0]
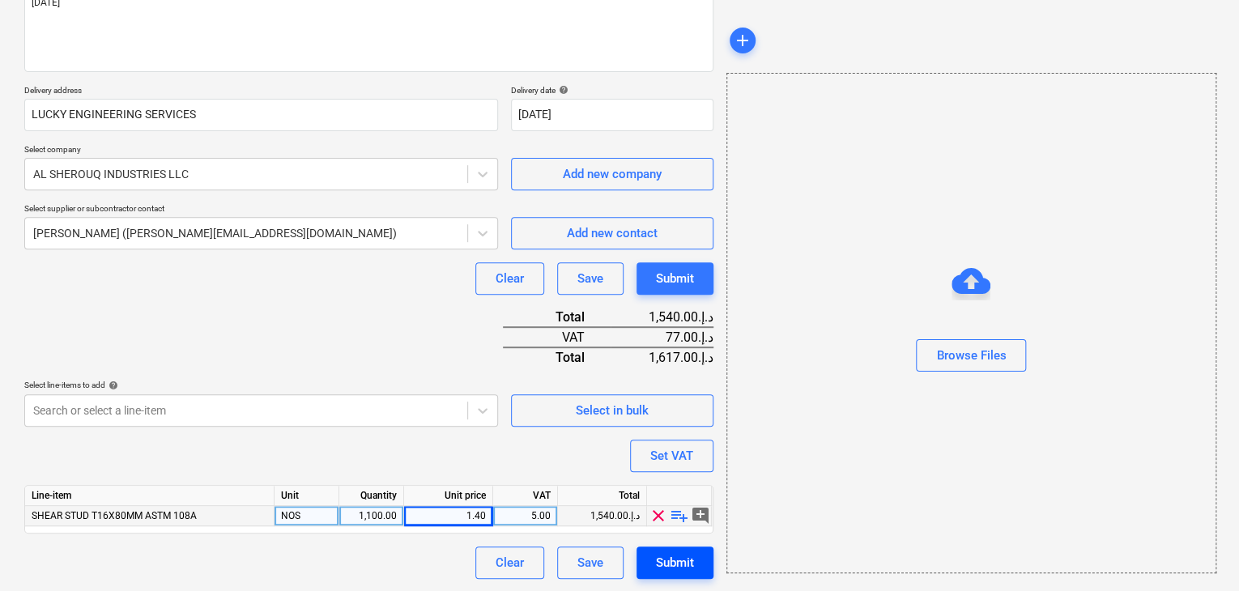
click at [672, 558] on div "Submit" at bounding box center [675, 562] width 38 height 21
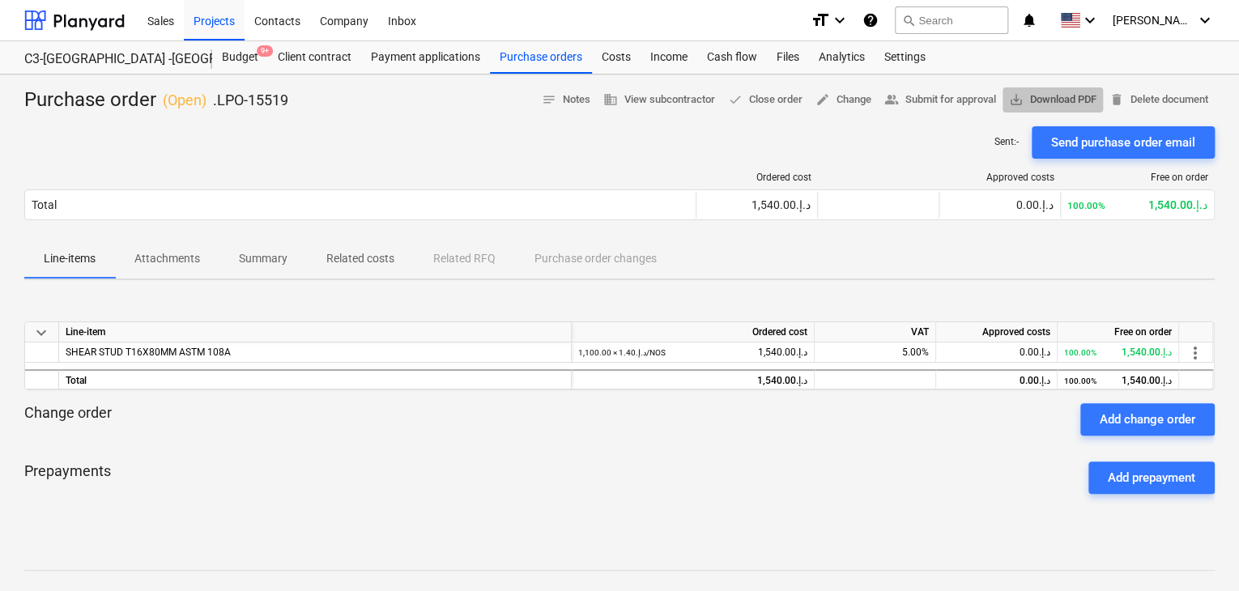
click at [1033, 97] on span "save_alt Download PDF" at bounding box center [1052, 100] width 87 height 19
click at [217, 24] on div "Projects" at bounding box center [214, 19] width 61 height 41
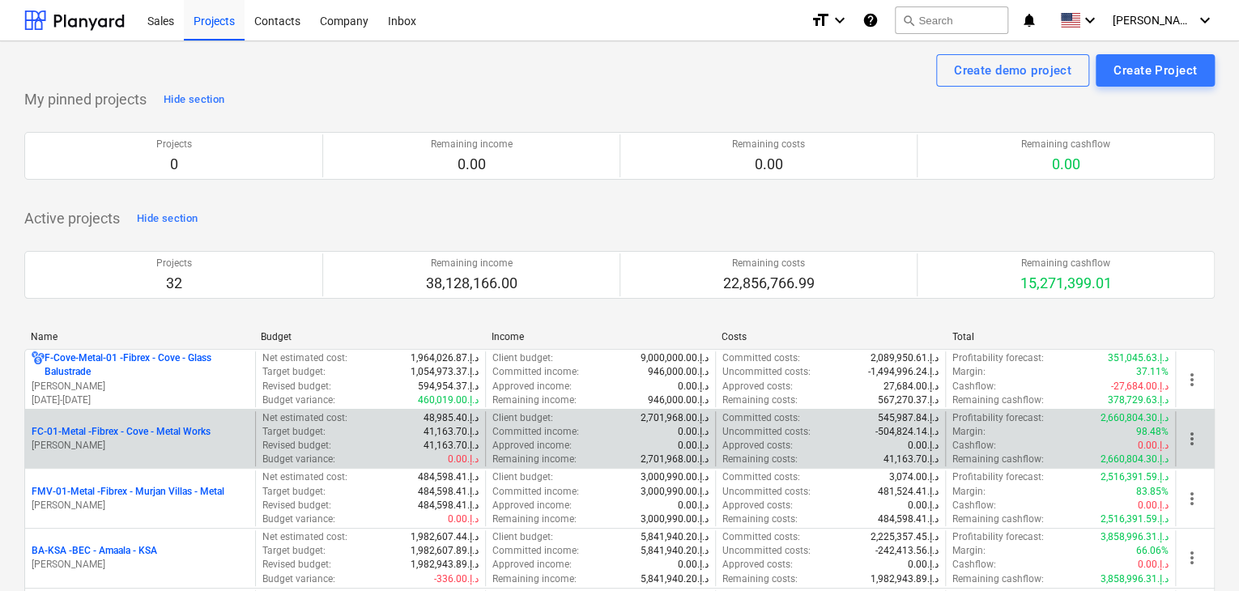
click at [158, 437] on p "FC-01-Metal - Fibrex - Cove - Metal Works" at bounding box center [121, 432] width 179 height 14
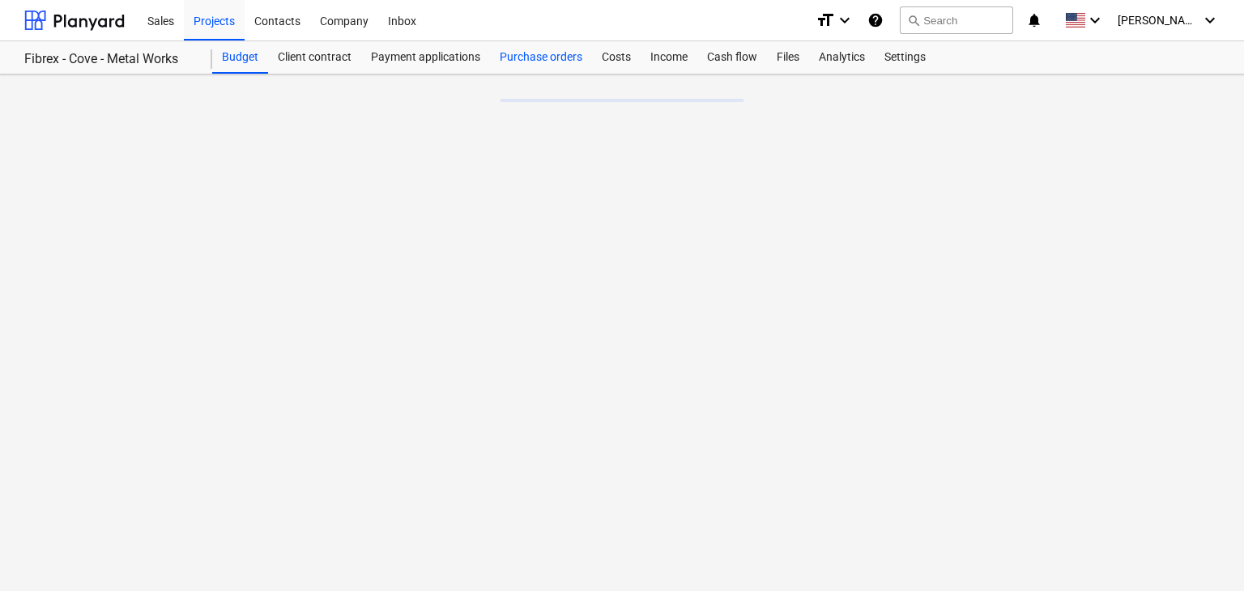
click at [541, 60] on div "Purchase orders" at bounding box center [541, 57] width 102 height 32
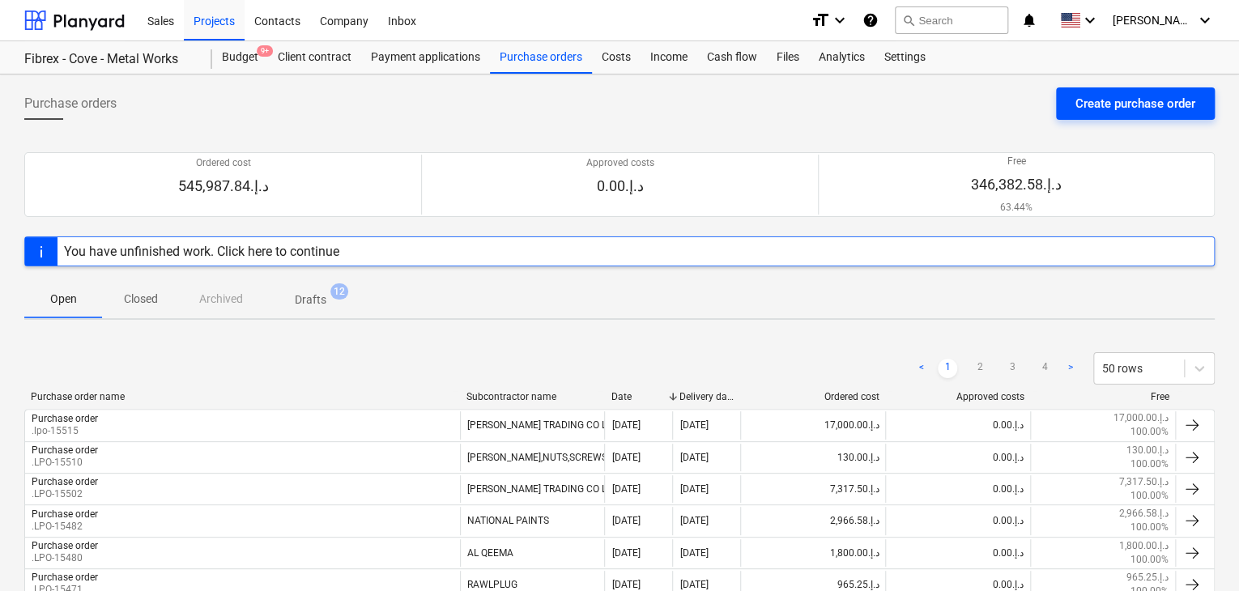
click at [1113, 98] on div "Create purchase order" at bounding box center [1136, 103] width 120 height 21
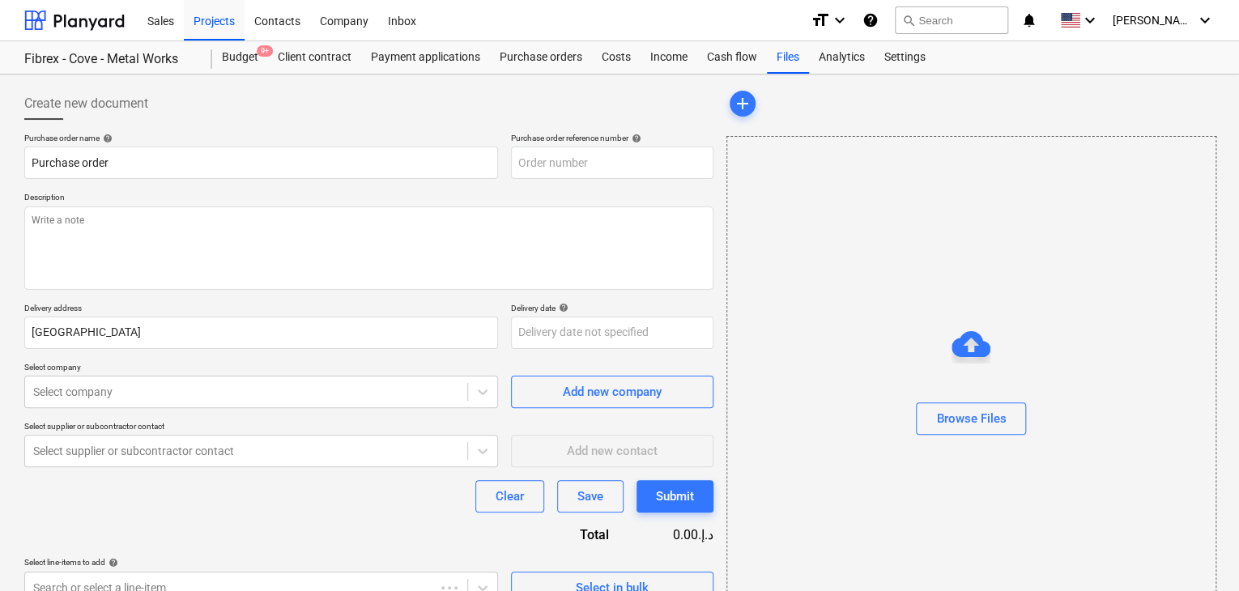
click at [580, 198] on p "Description" at bounding box center [368, 199] width 689 height 14
click at [611, 163] on input "text" at bounding box center [612, 163] width 202 height 32
type textarea "x"
type input "FC-01-Metal-PO-302"
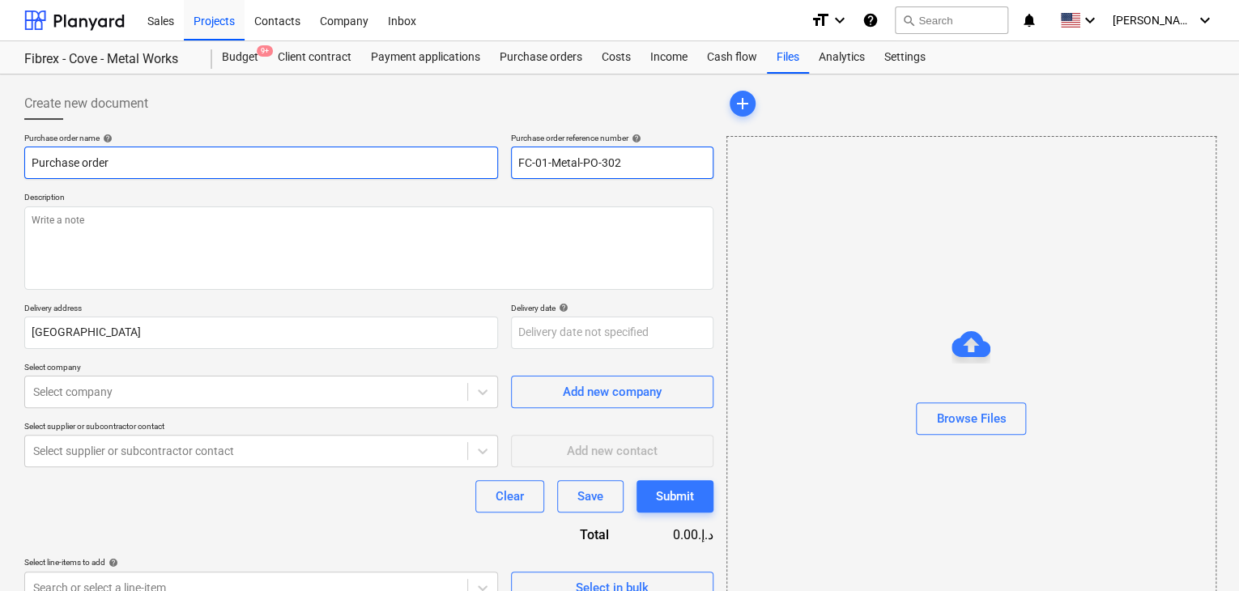
drag, startPoint x: 638, startPoint y: 166, endPoint x: 491, endPoint y: 166, distance: 147.4
click at [491, 166] on div "Purchase order name help Purchase order Purchase order reference number help FC…" at bounding box center [368, 156] width 689 height 46
type textarea "x"
type input "."
type textarea "x"
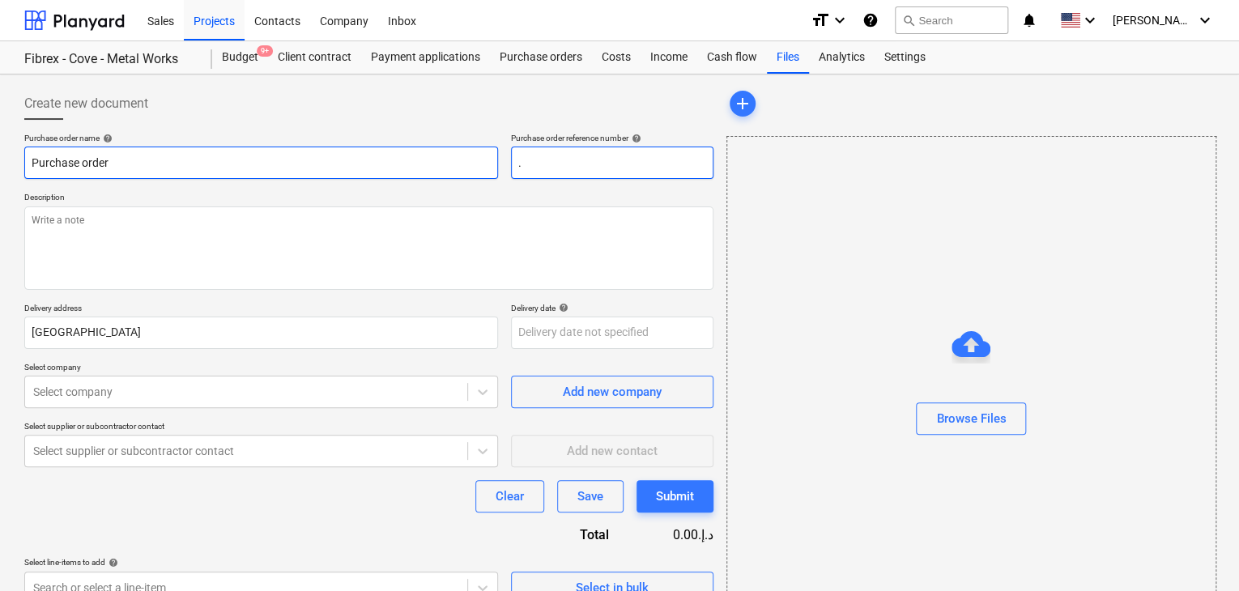
type input ".L"
type textarea "x"
type input ".LP"
type textarea "x"
type input ".LPO"
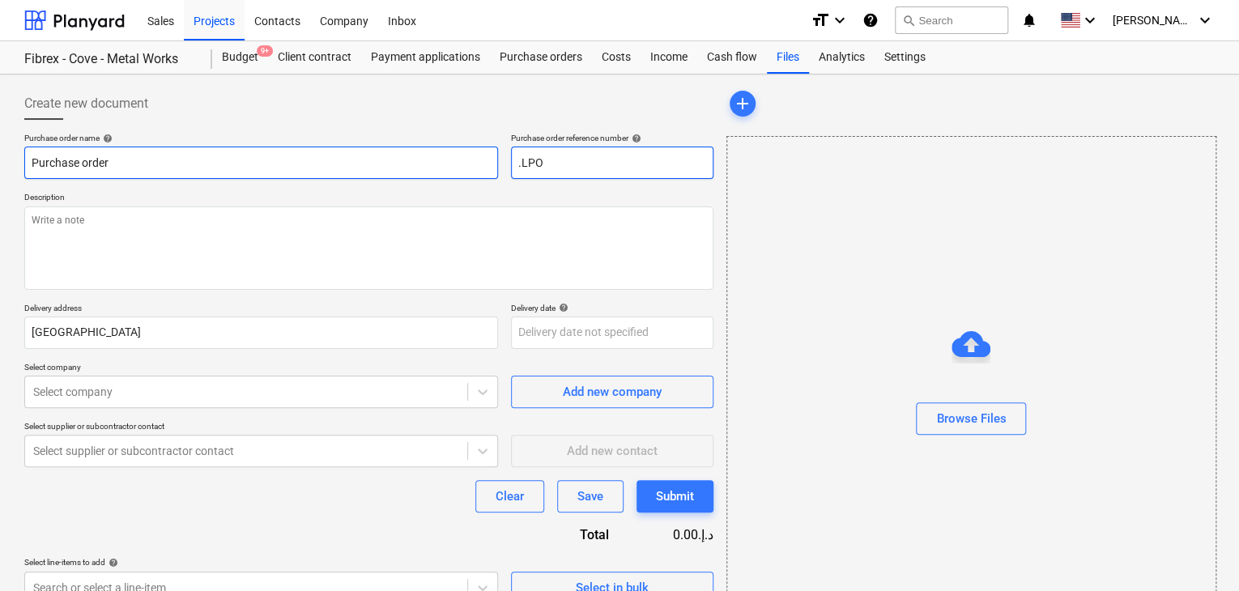
type textarea "x"
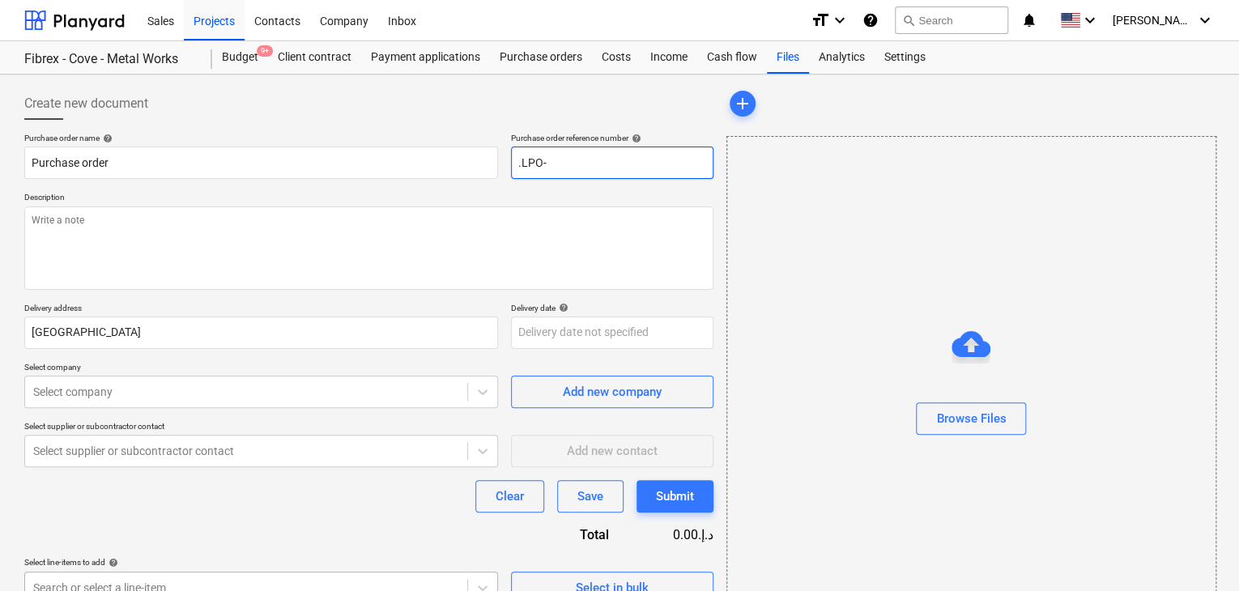
type input ".LPO-"
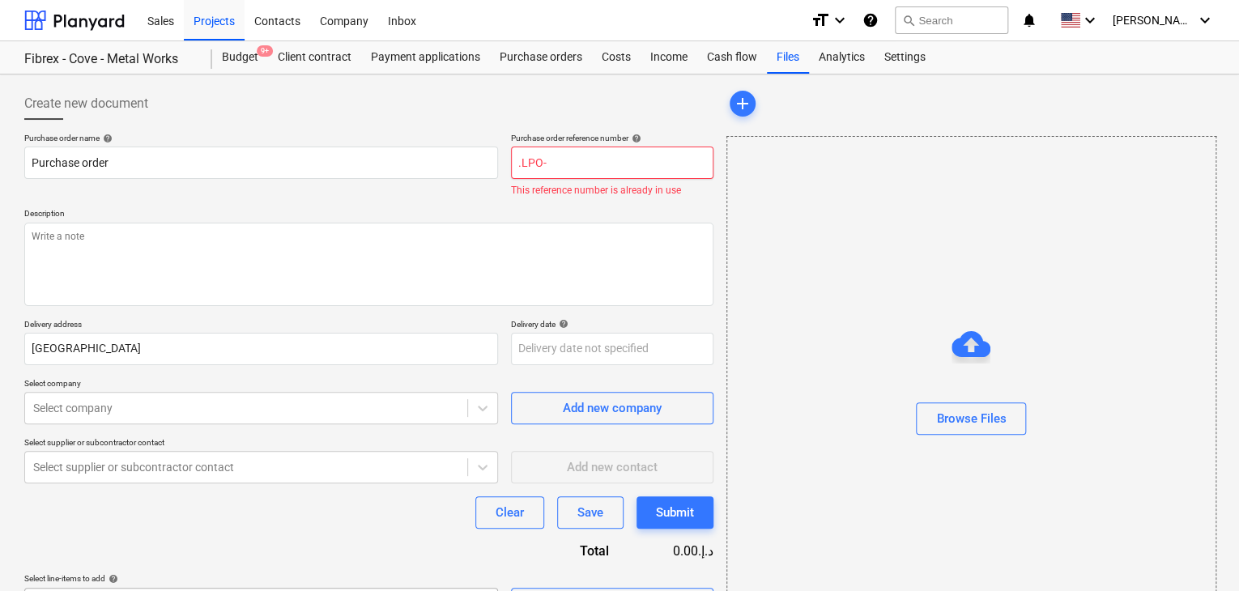
type textarea "x"
type input ".LPO-1"
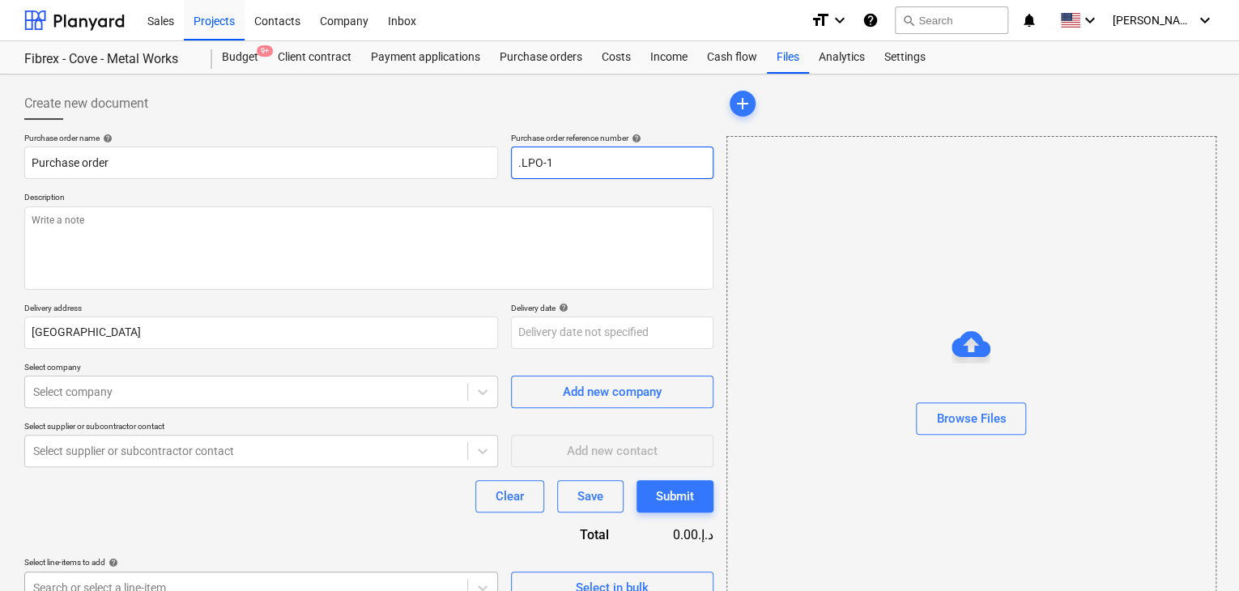
type textarea "x"
type input ".LPO-15"
type textarea "x"
type input ".LPO-155"
type textarea "x"
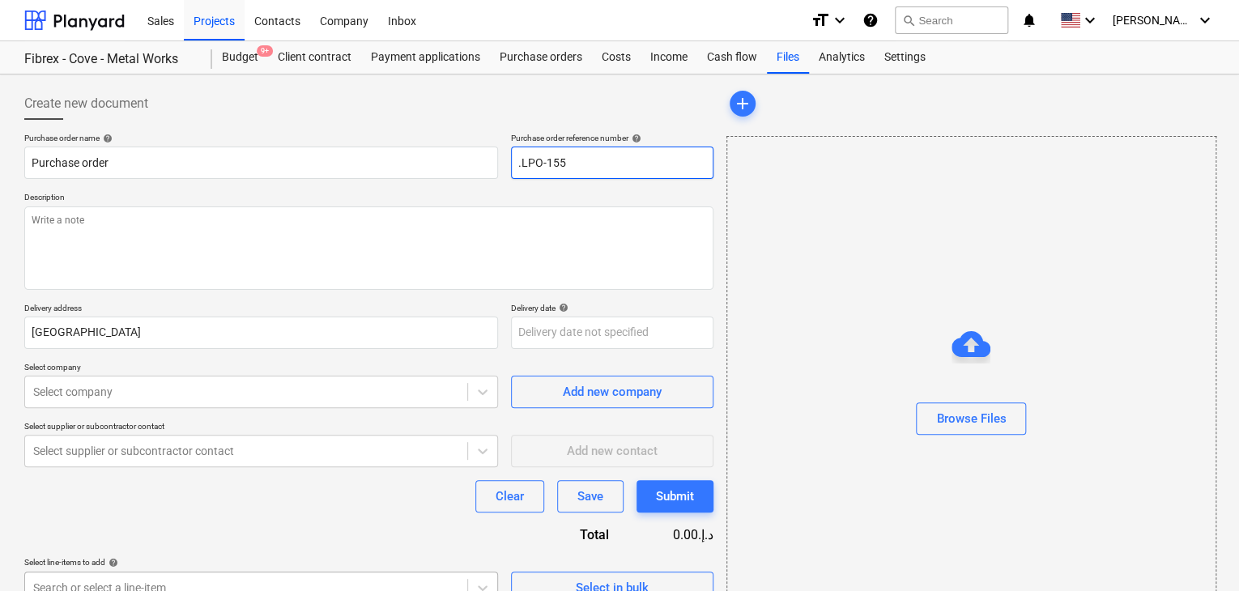
type input ".LPO-1552"
type textarea "x"
type input ".LPO-15520"
type textarea "x"
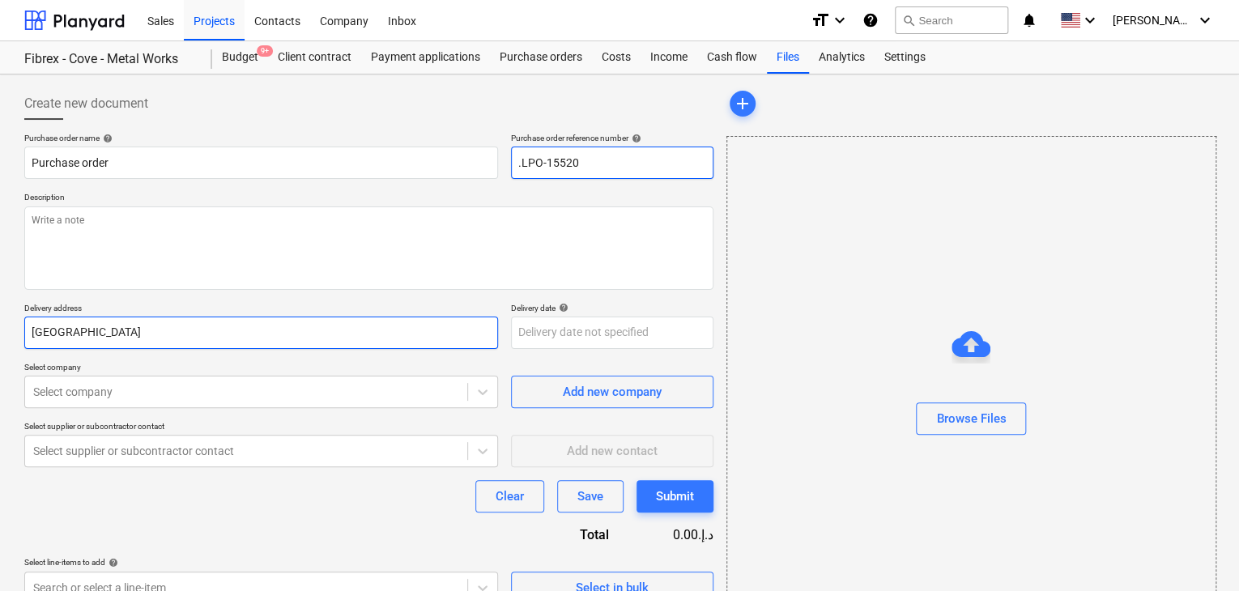
type input ".LPO-15520"
drag, startPoint x: 87, startPoint y: 330, endPoint x: 2, endPoint y: 305, distance: 88.7
click at [0, 317] on div "Create new document Purchase order name help Purchase order Purchase order refe…" at bounding box center [619, 362] width 1239 height 575
type textarea "x"
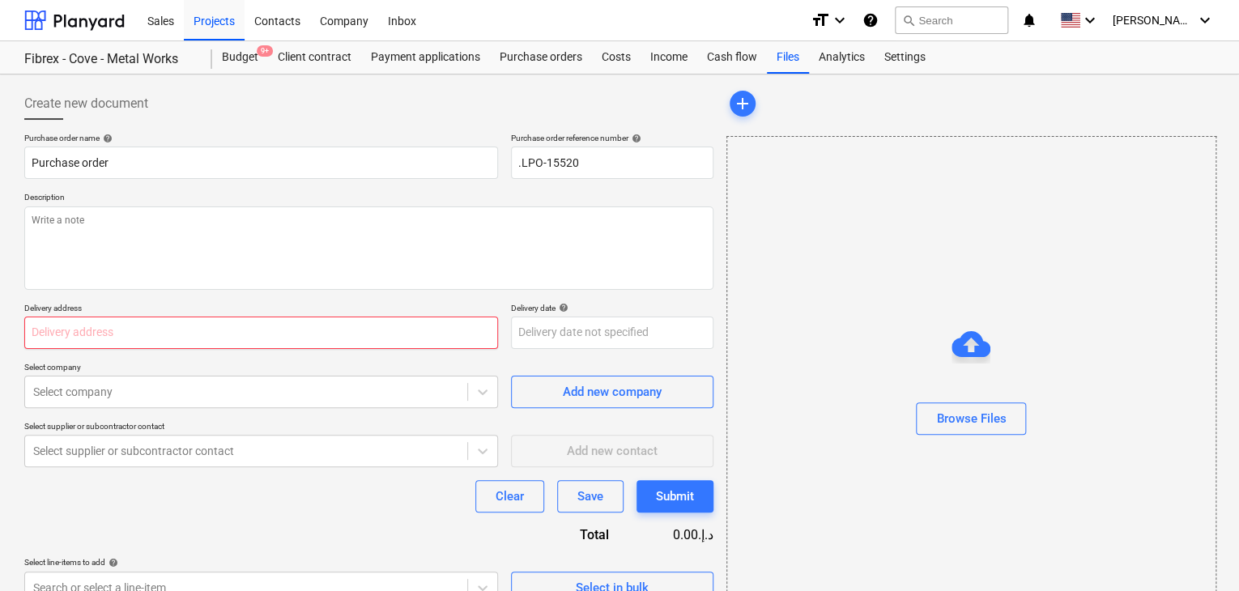
type textarea "x"
type input "L"
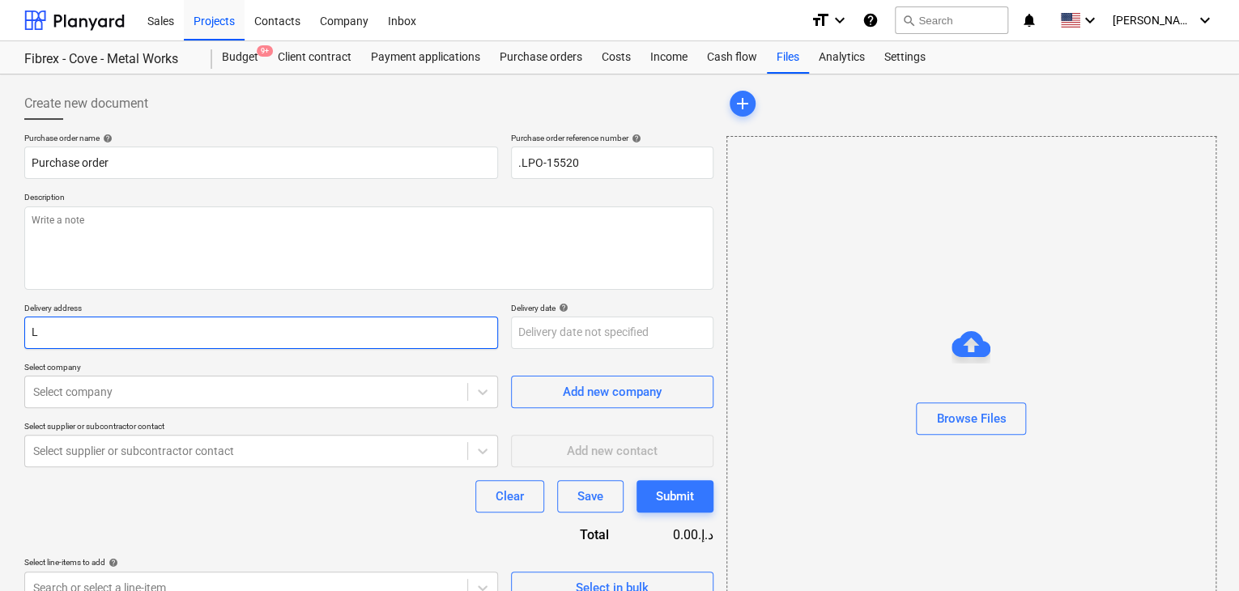
type textarea "x"
type input "LU"
type textarea "x"
type input "LUC"
type textarea "x"
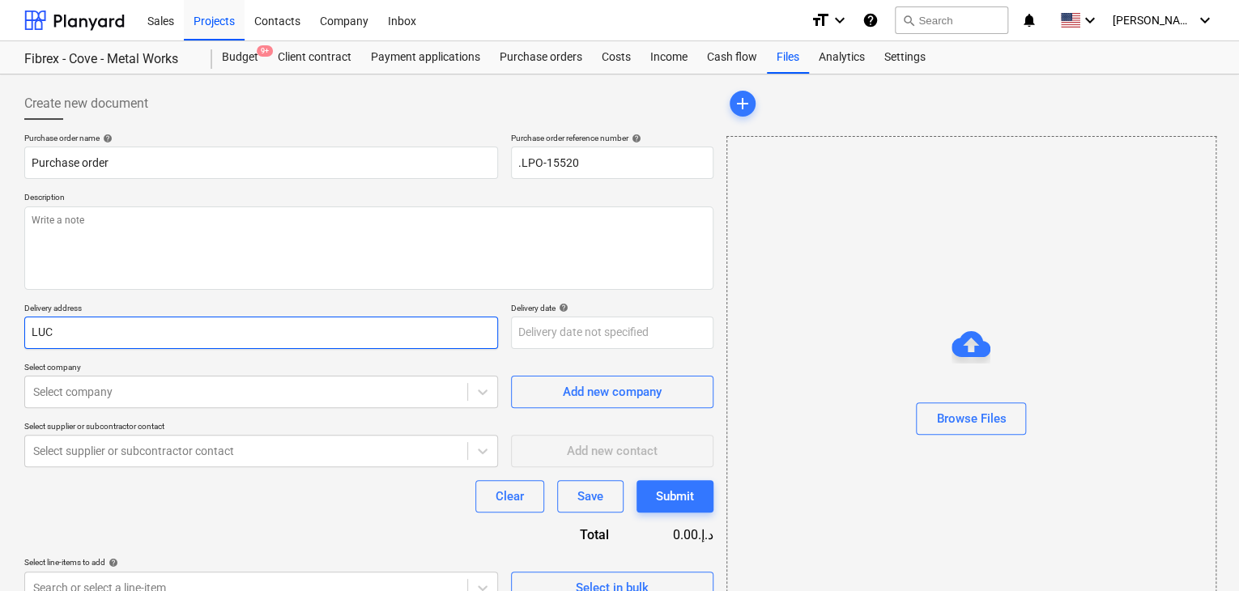
type input "LUCK"
type textarea "x"
type input "LUCKY"
type textarea "x"
type input "LUCKY"
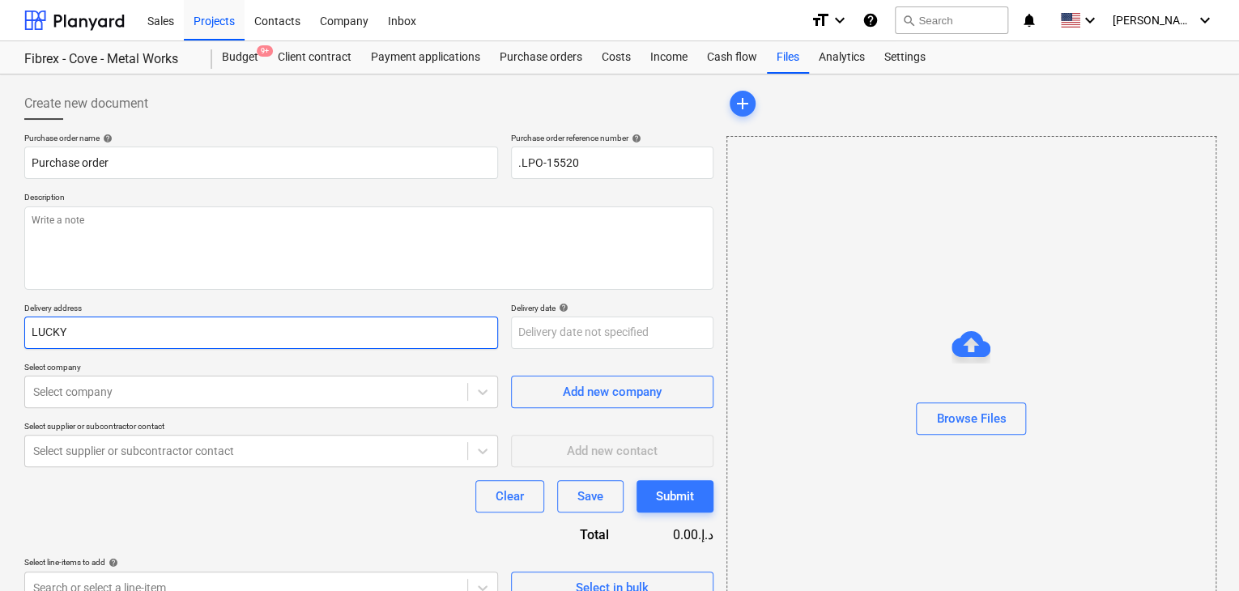
type textarea "x"
type input "LUCKY E"
type textarea "x"
type input "LUCKY EN"
type textarea "x"
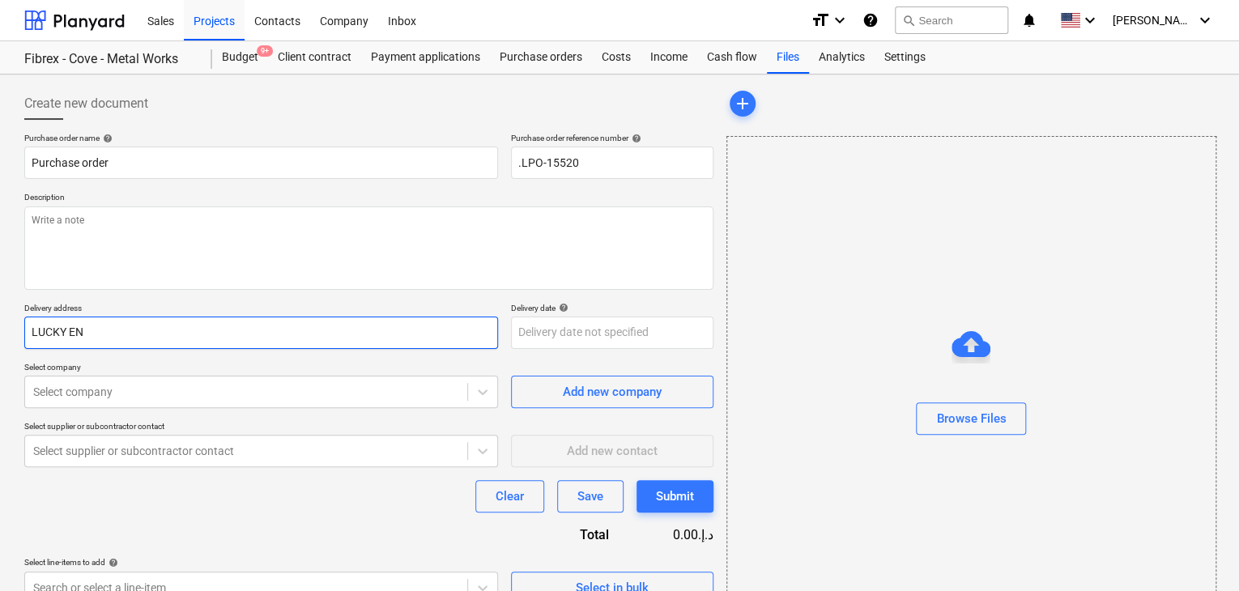
type input "LUCKY ENG"
type textarea "x"
type input "LUCKY ENGI"
type textarea "x"
type input "LUCKY ENGIN"
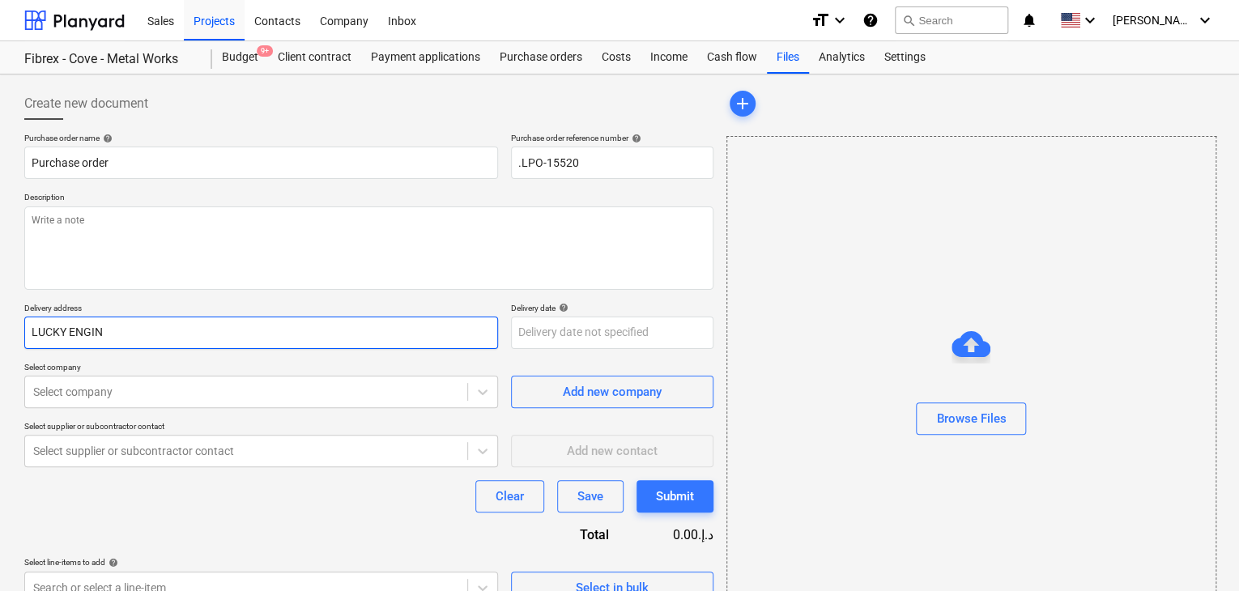
type textarea "x"
type input "LUCKY ENGINE"
type textarea "x"
type input "LUCKY ENGINEE"
type textarea "x"
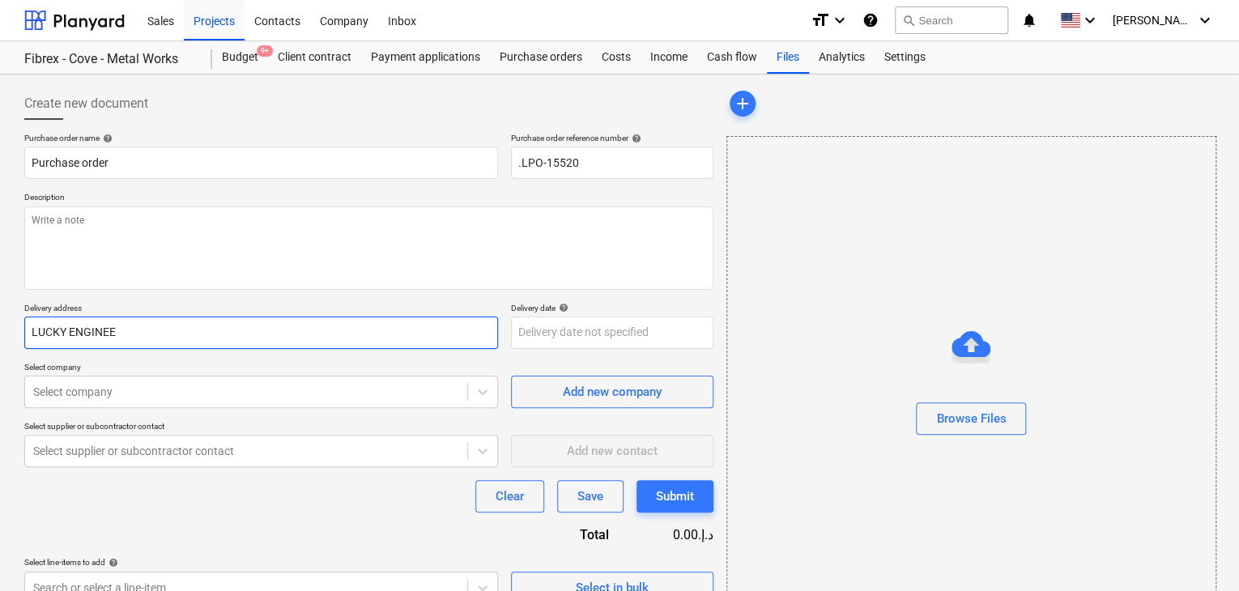
type input "LUCKY ENGINEER"
type textarea "x"
type input "LUCKY ENGINEERI"
type textarea "x"
type input "LUCKY ENGINEERIN"
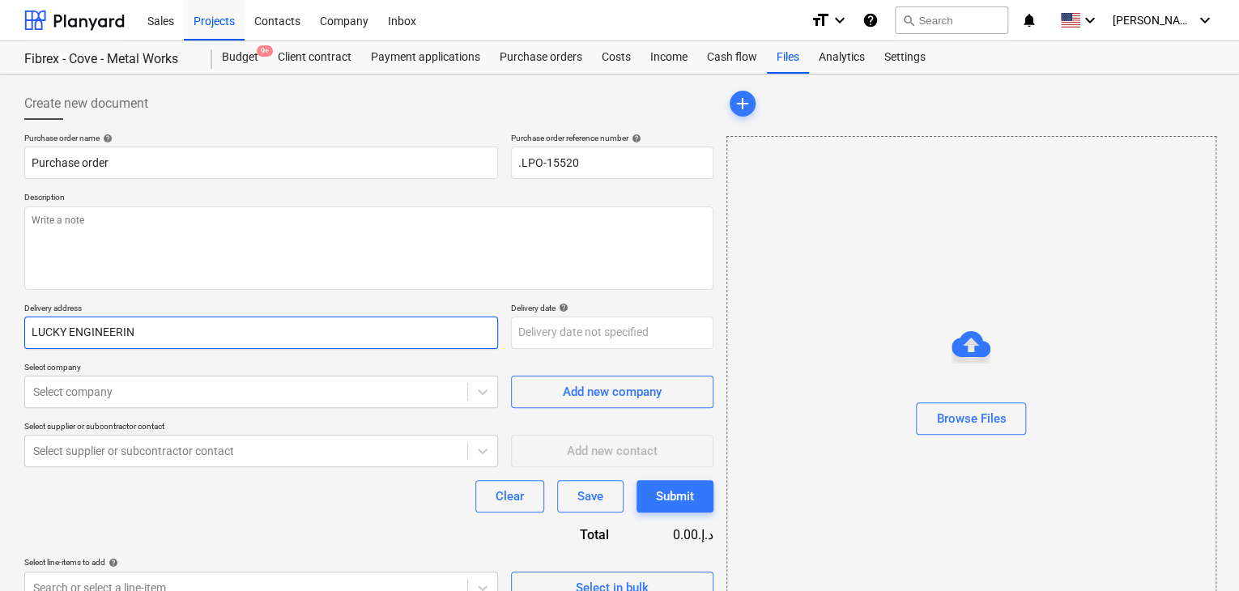
type textarea "x"
type input "LUCKY ENGINEERING"
type textarea "x"
type input "LUCKY ENGINEERING"
type textarea "x"
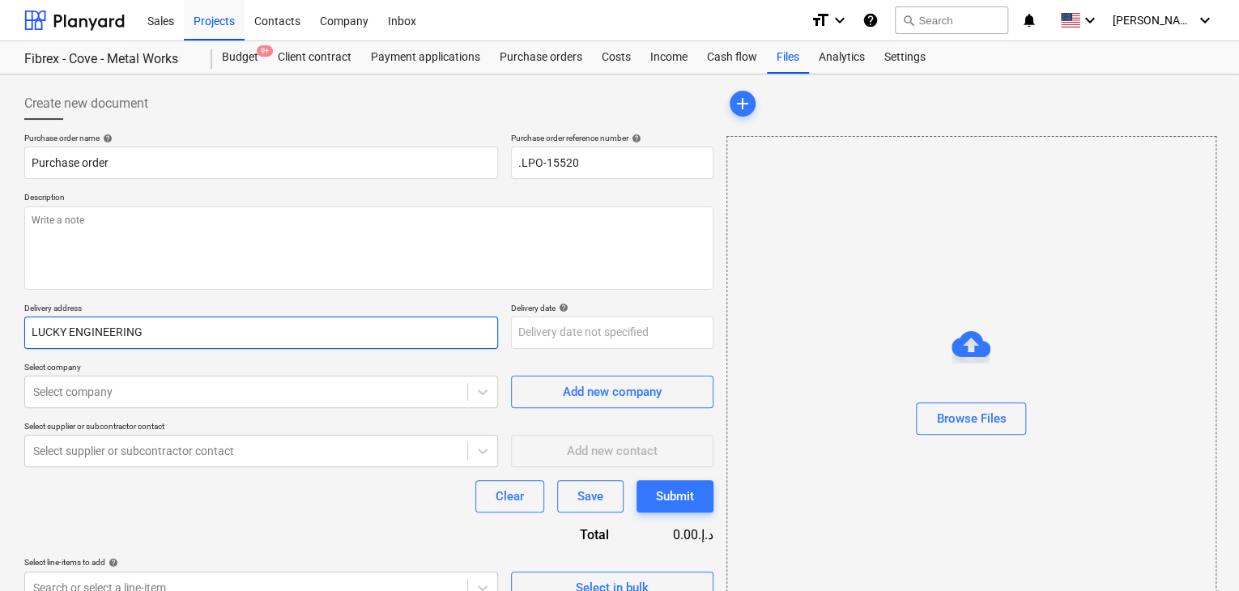
type input "LUCKY ENGINEERING S"
type textarea "x"
type input "LUCKY ENGINEERING SE"
type textarea "x"
type input "LUCKY ENGINEERING SER"
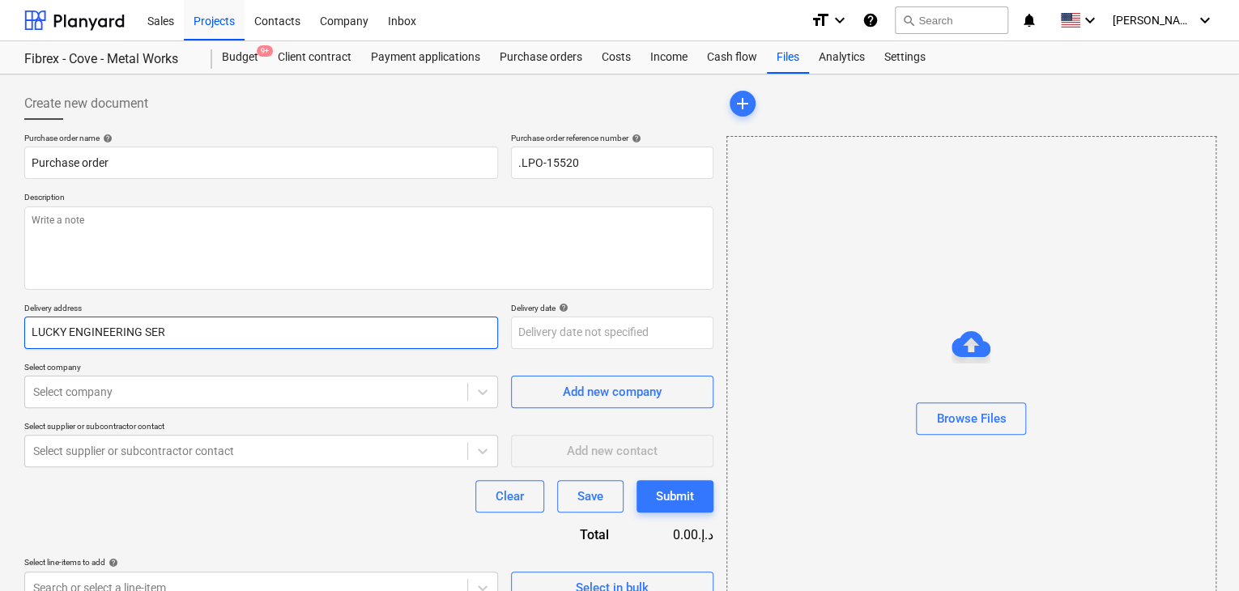
type textarea "x"
type input "LUCKY ENGINEERING SERV"
type textarea "x"
type input "LUCKY ENGINEERING SERVI"
type textarea "x"
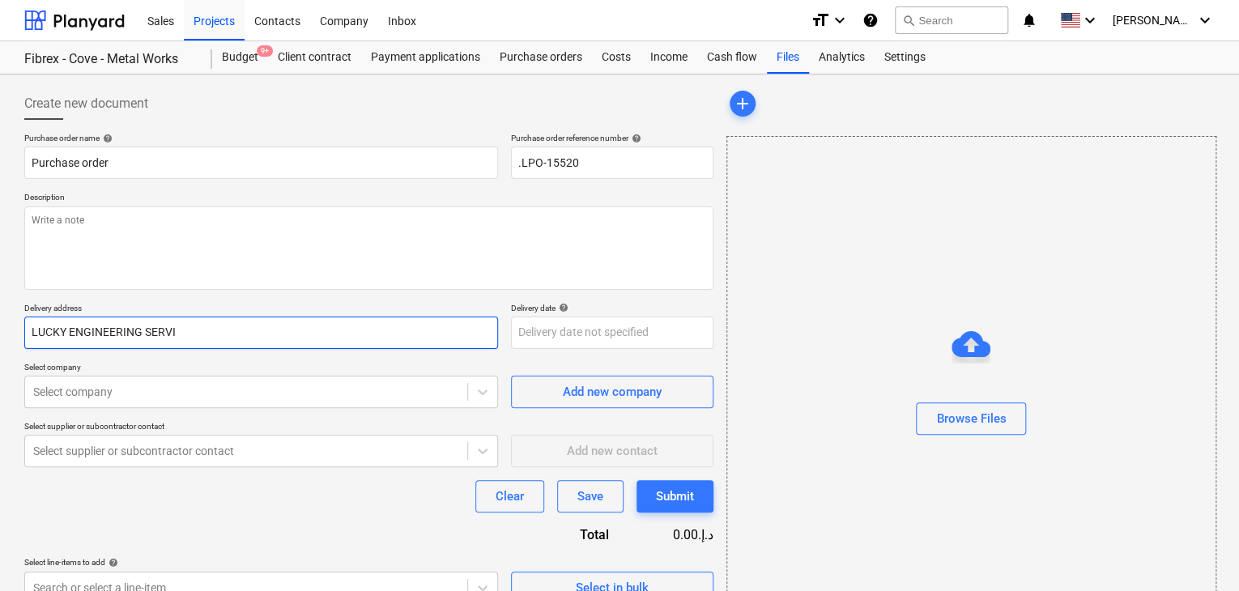
type input "LUCKY ENGINEERING SERVIC"
type textarea "x"
type input "LUCKY ENGINEERING SERVICE"
type textarea "x"
type input "LUCKY ENGINEERING SERVICES"
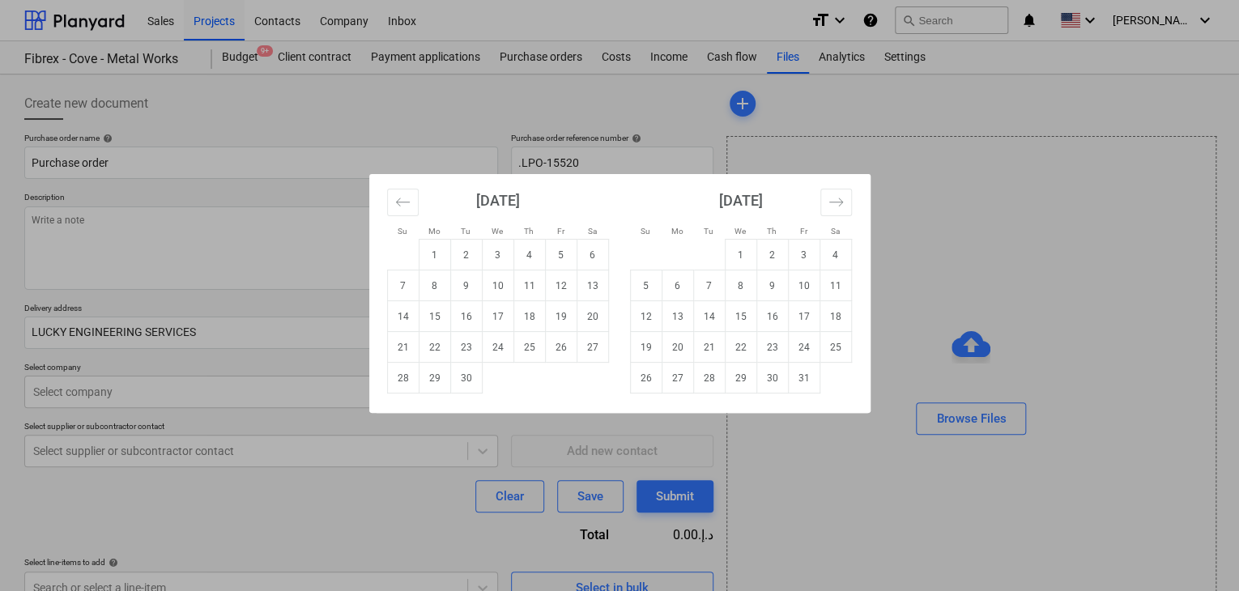
click at [661, 334] on body "Sales Projects Contacts Company Inbox format_size keyboard_arrow_down help sear…" at bounding box center [619, 295] width 1239 height 591
click at [474, 380] on td "30" at bounding box center [466, 378] width 32 height 31
type textarea "x"
type input "[DATE]"
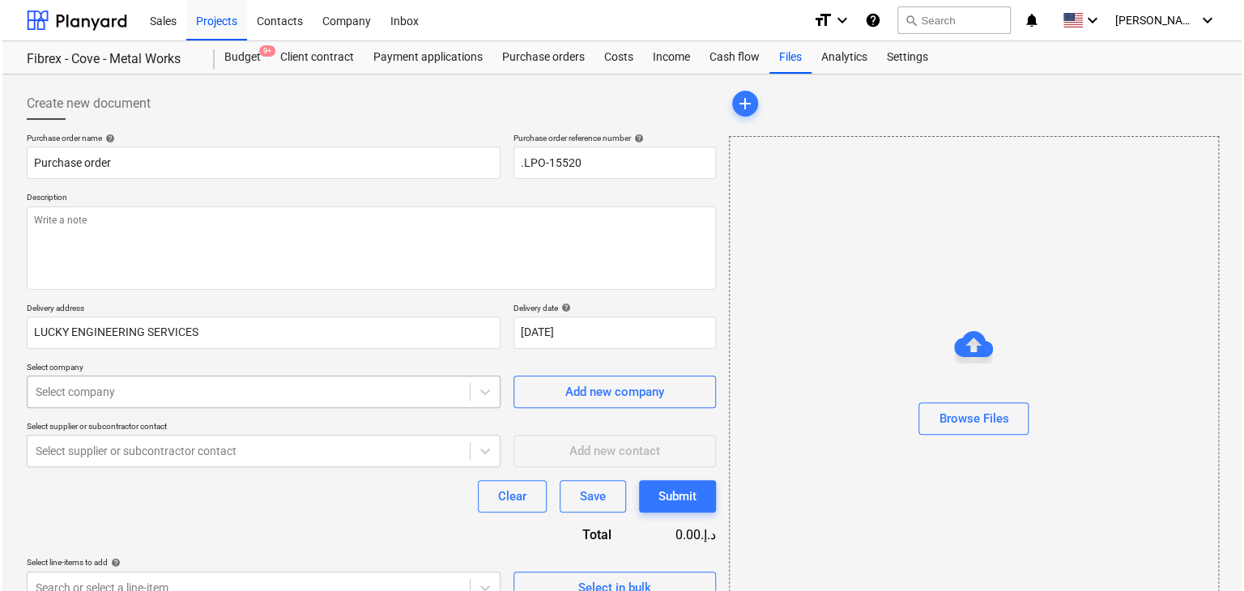
scroll to position [58, 0]
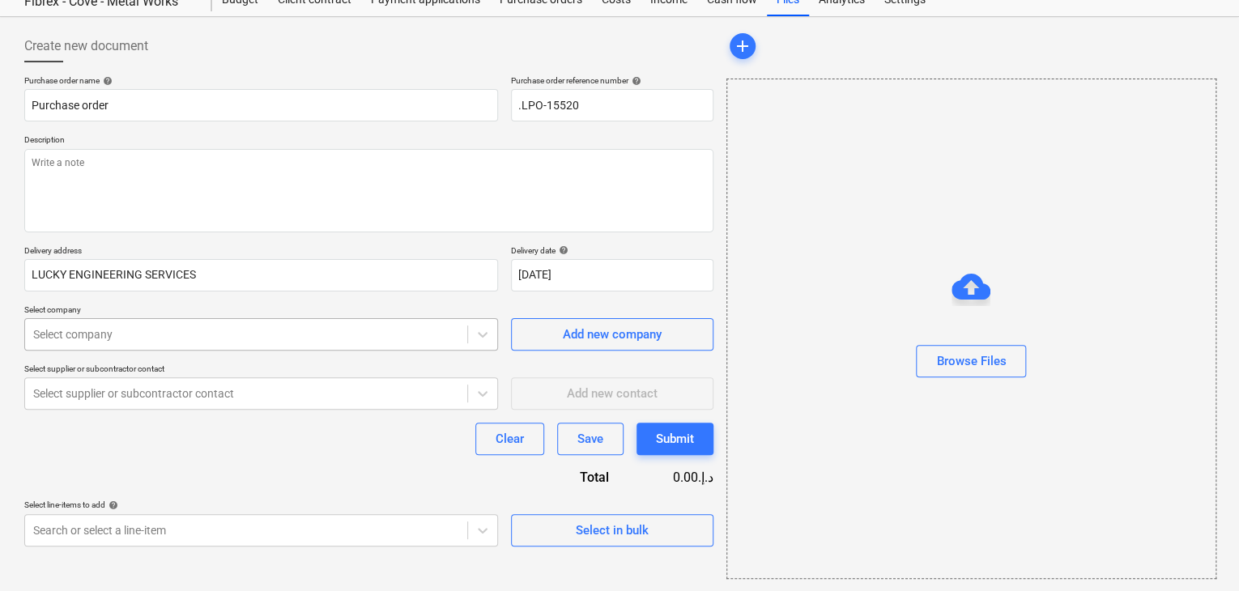
click at [203, 386] on body "Sales Projects Contacts Company Inbox format_size keyboard_arrow_down help sear…" at bounding box center [619, 237] width 1239 height 591
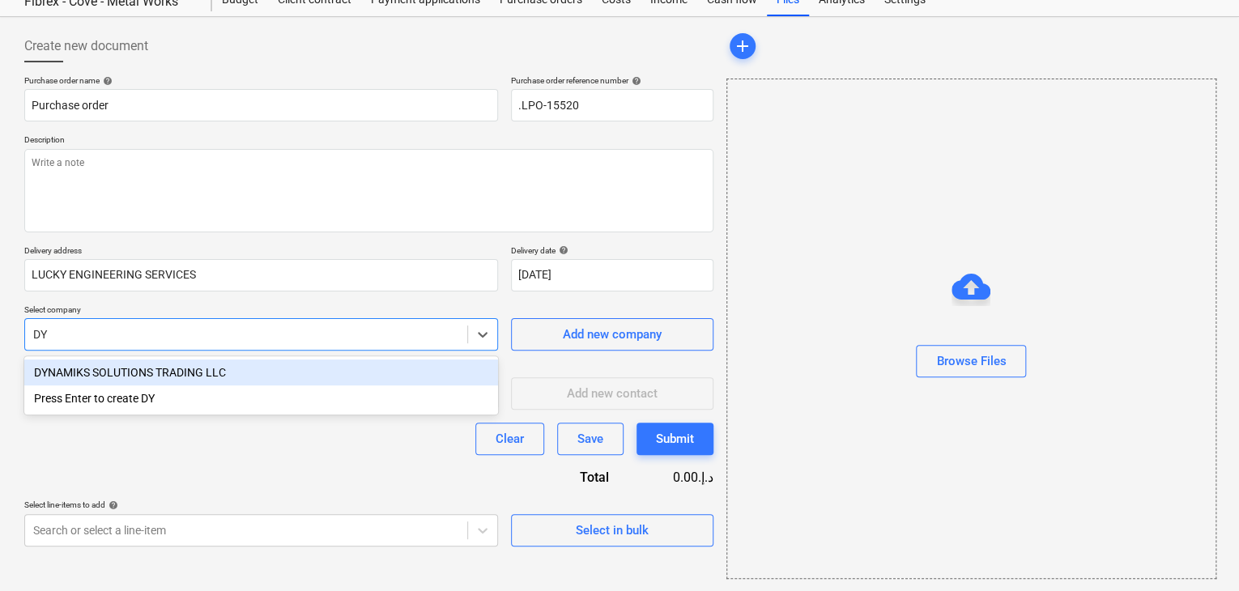
type input "DYN"
click at [207, 364] on div "DYNAMIKS SOLUTIONS TRADING LLC" at bounding box center [261, 373] width 474 height 26
type textarea "x"
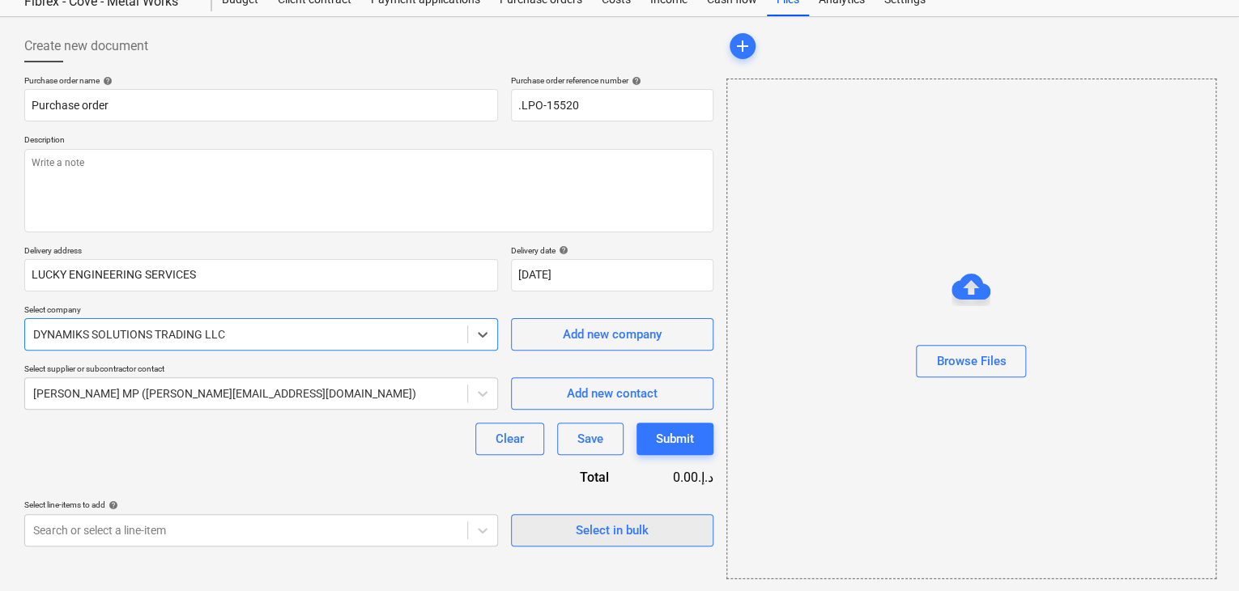
click at [586, 522] on div "Select in bulk" at bounding box center [612, 530] width 73 height 21
type textarea "x"
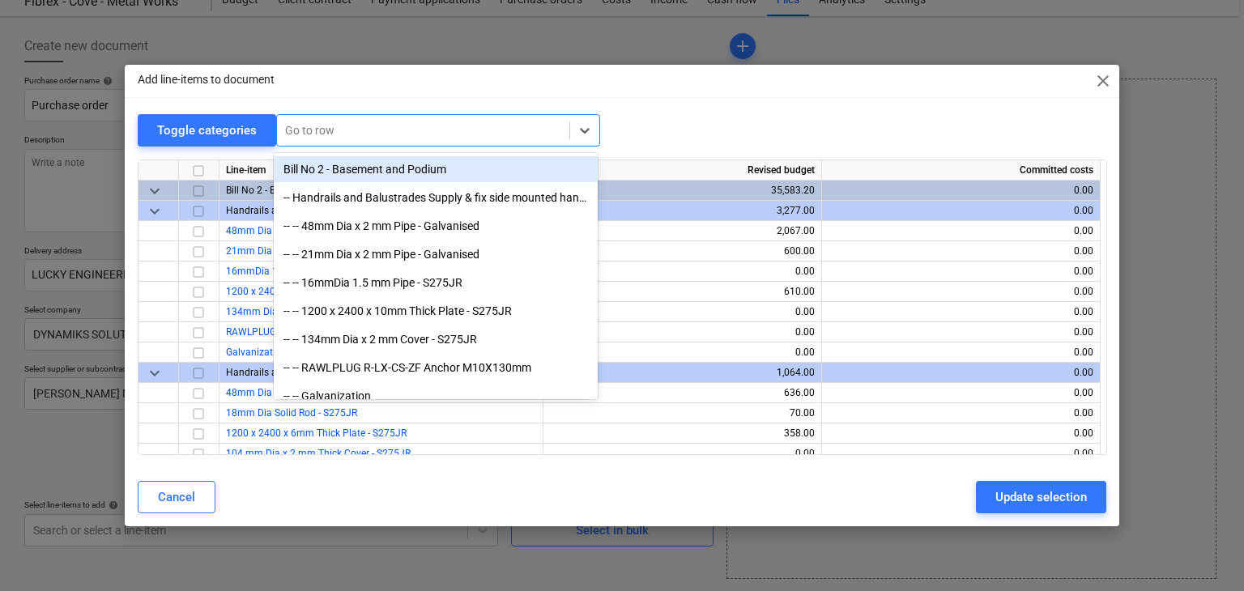
click at [343, 119] on div "Go to row" at bounding box center [423, 130] width 292 height 23
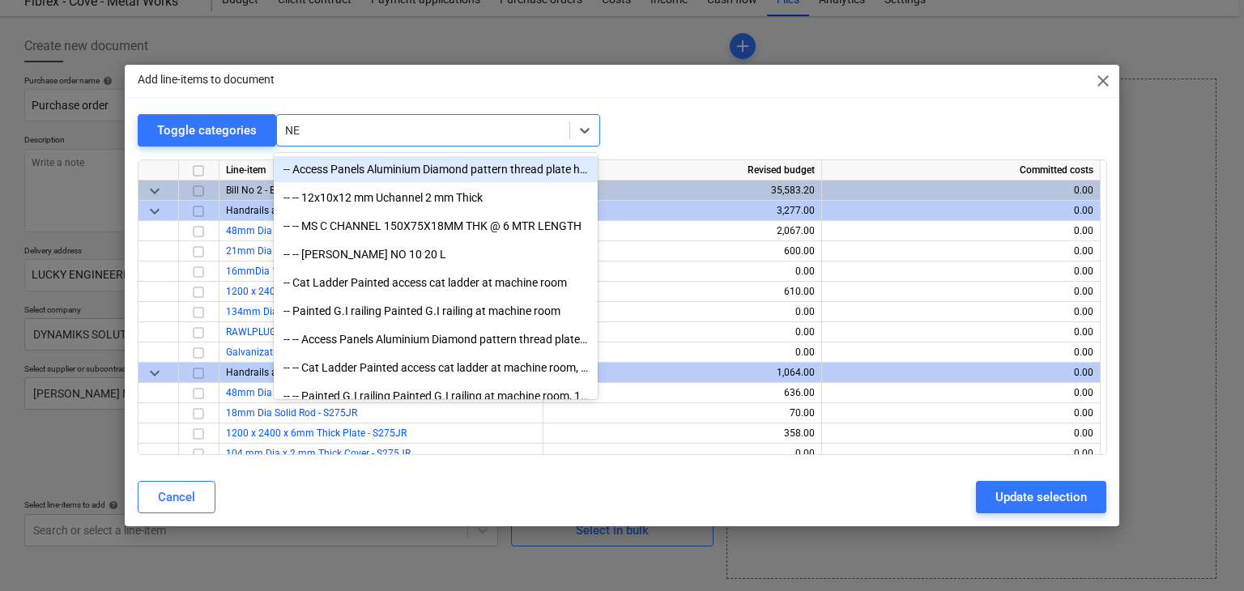
type input "NEU"
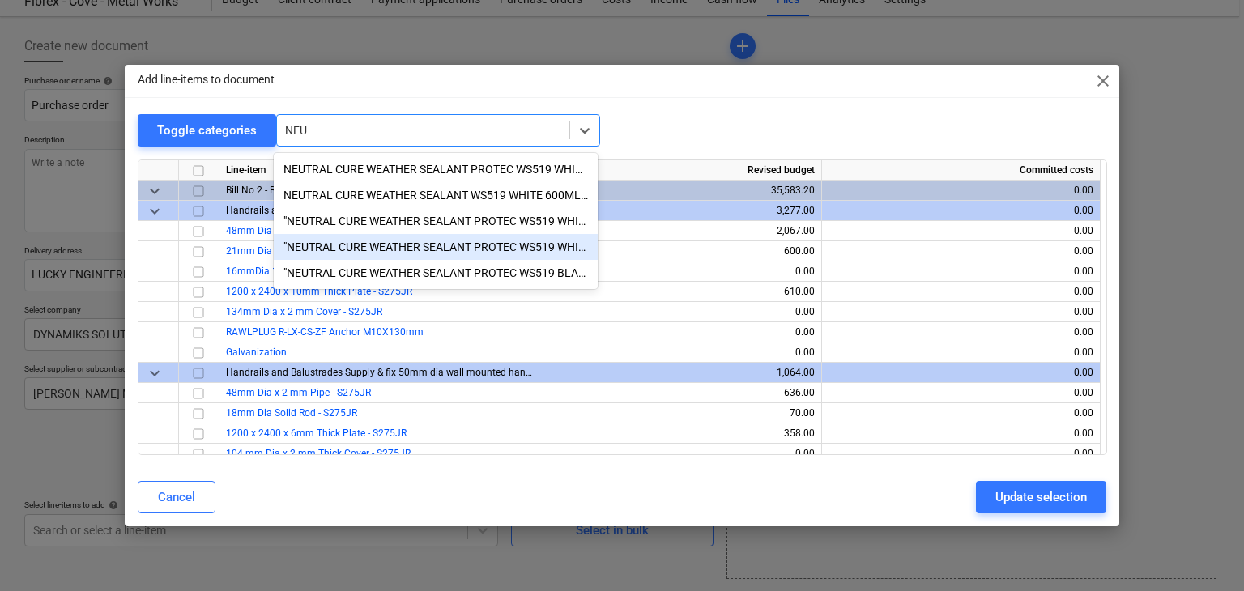
click at [471, 249] on div ""NEUTRAL CURE WEATHER SEALANT PROTEC WS519 WHITE 600ML 20PCS/BOX"" at bounding box center [436, 247] width 324 height 26
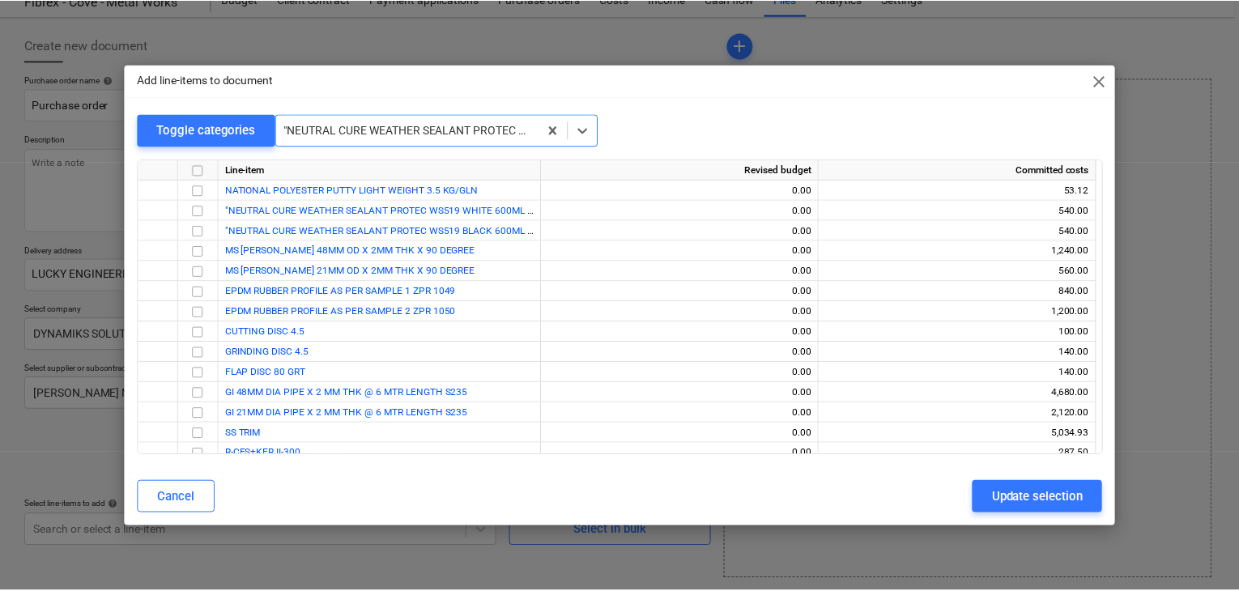
scroll to position [18911, 0]
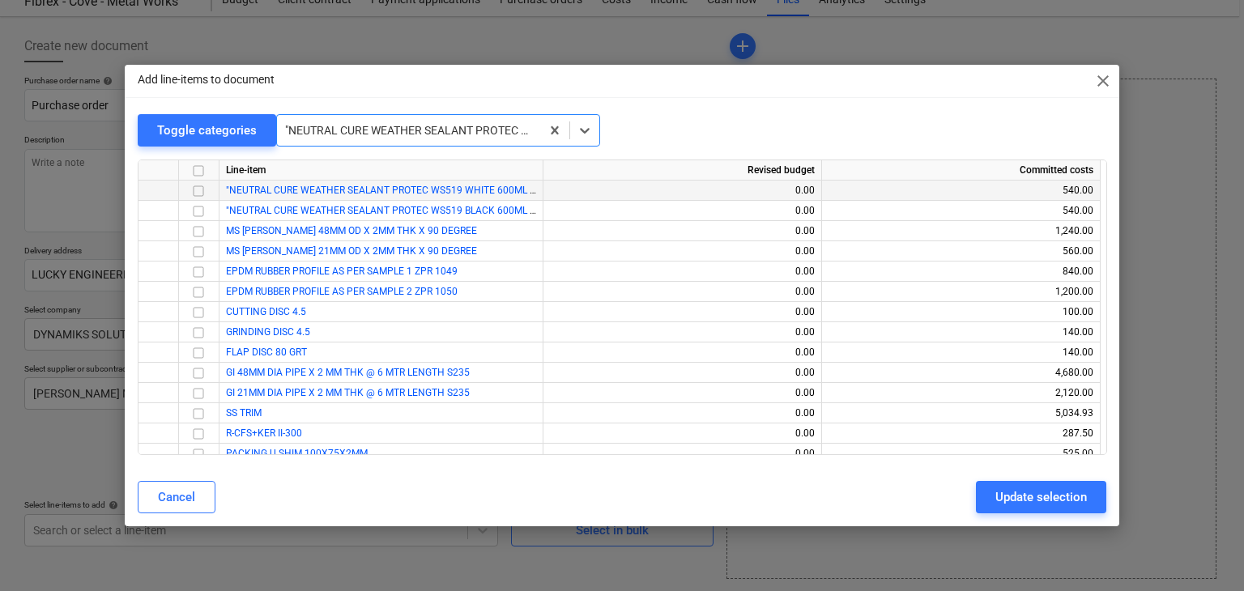
click at [198, 194] on input "checkbox" at bounding box center [198, 190] width 19 height 19
click at [1004, 494] on div "Update selection" at bounding box center [1041, 497] width 92 height 21
type textarea "x"
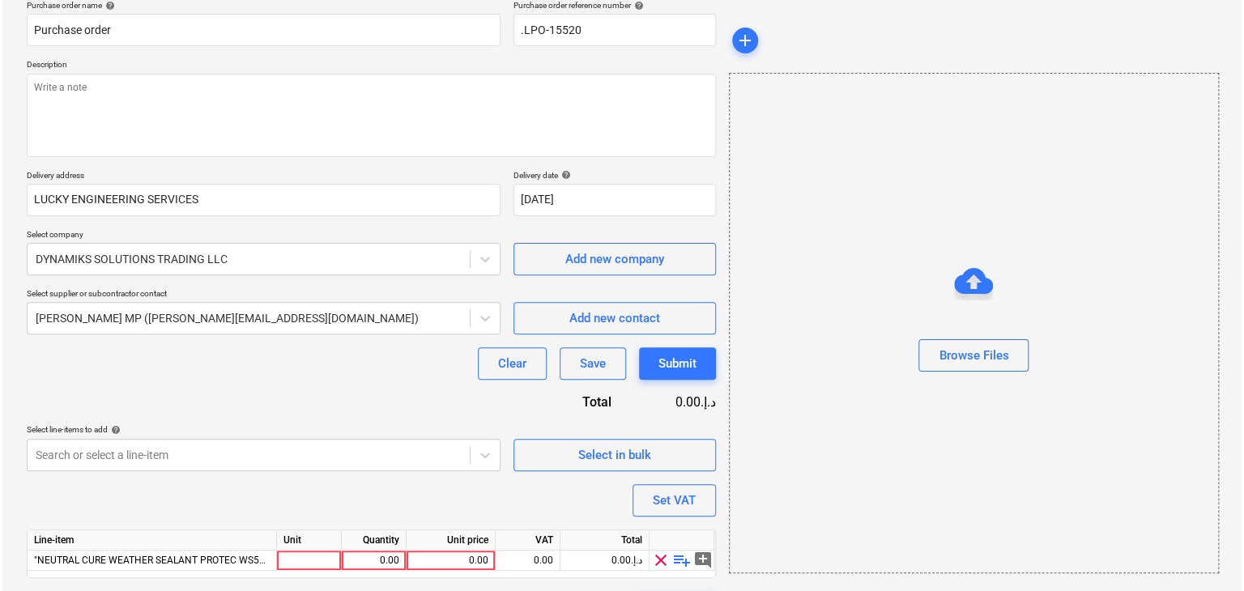
scroll to position [178, 0]
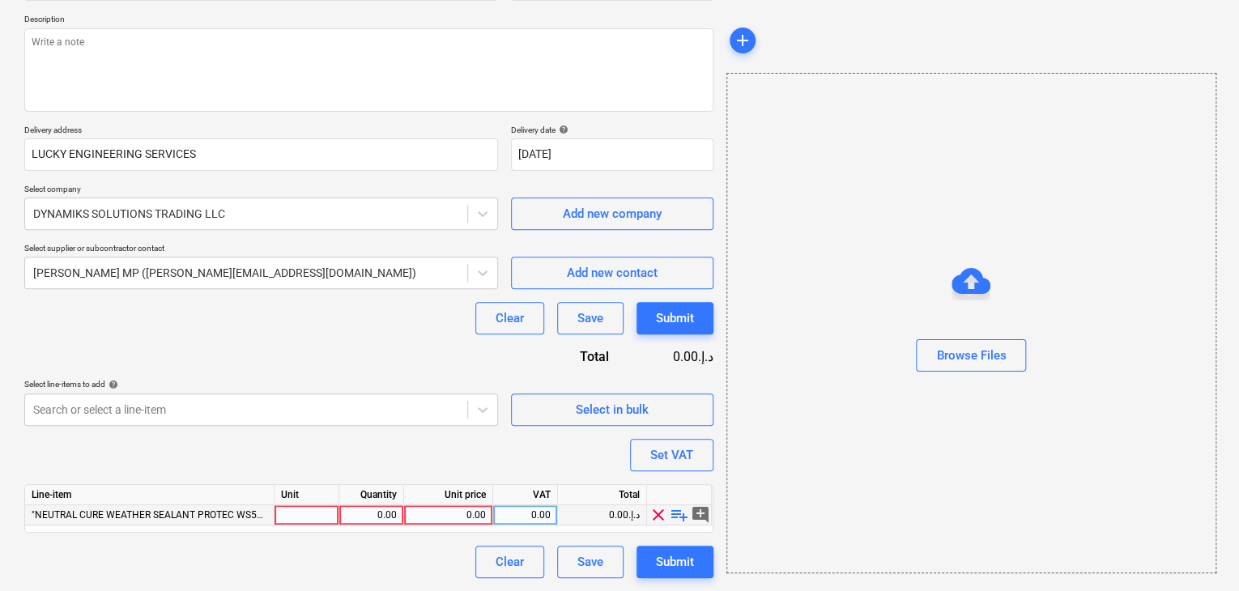
click at [292, 516] on div at bounding box center [307, 515] width 65 height 20
type input "N"
type input "BOX"
type textarea "x"
click at [380, 511] on div "0.00" at bounding box center [371, 515] width 51 height 20
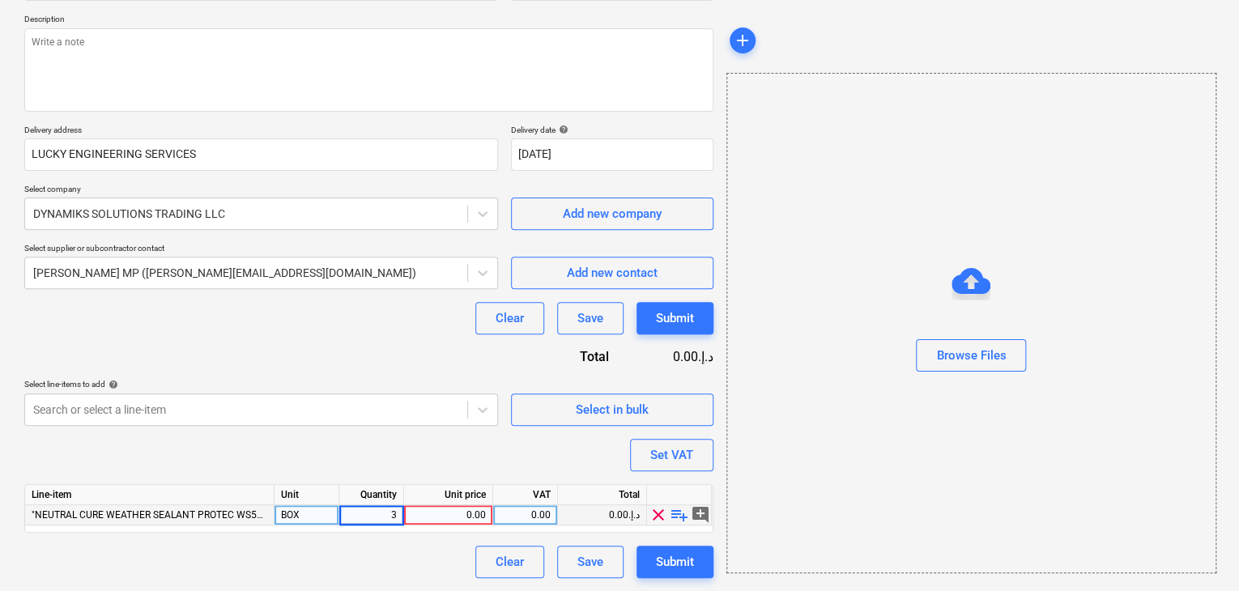
click at [439, 519] on div "0.00" at bounding box center [448, 515] width 75 height 20
drag, startPoint x: 835, startPoint y: 438, endPoint x: 667, endPoint y: 432, distance: 168.6
click at [825, 437] on div "Browse Files" at bounding box center [971, 323] width 490 height 501
click at [658, 461] on div "Set VAT" at bounding box center [671, 455] width 43 height 21
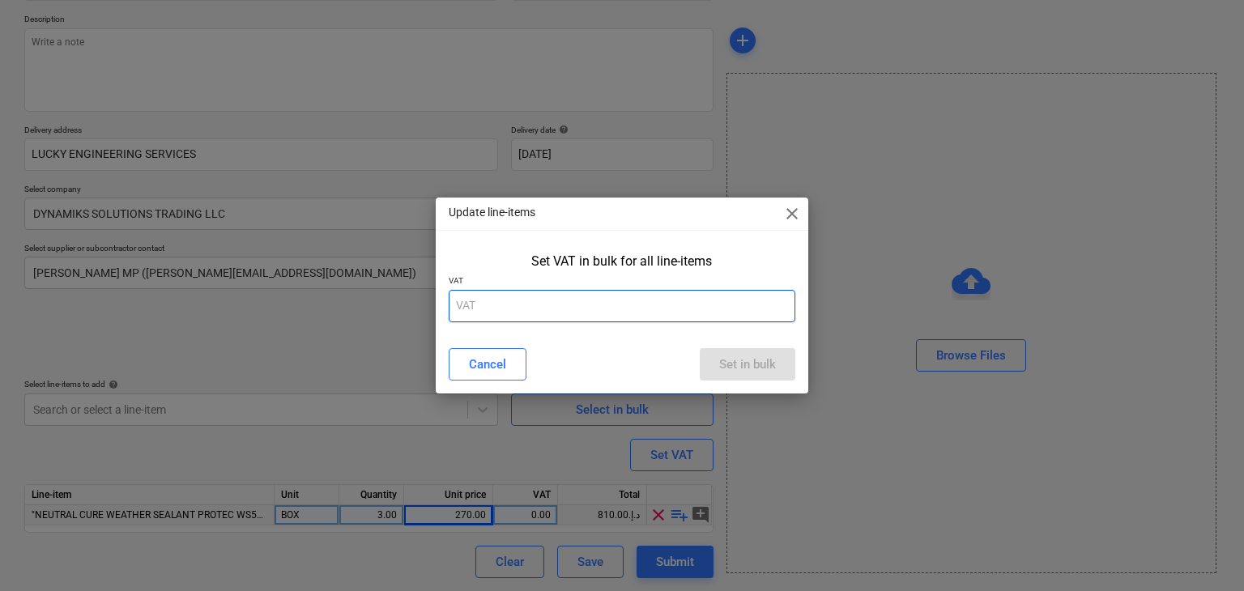
click at [539, 322] on input "text" at bounding box center [622, 306] width 347 height 32
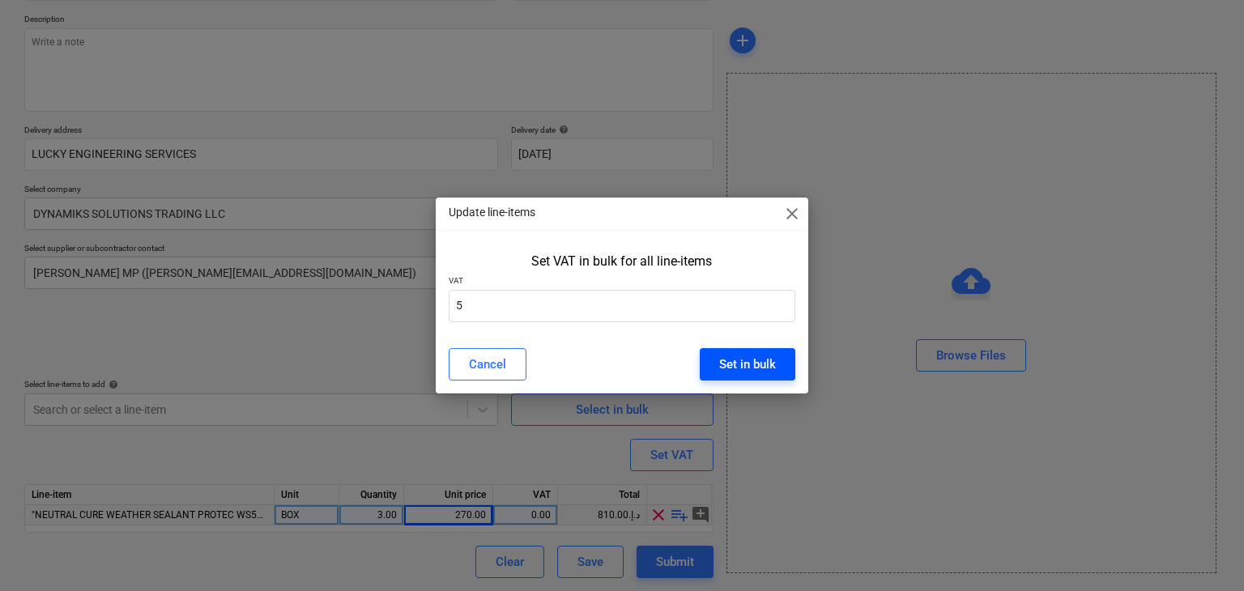
click at [708, 359] on button "Set in bulk" at bounding box center [748, 364] width 96 height 32
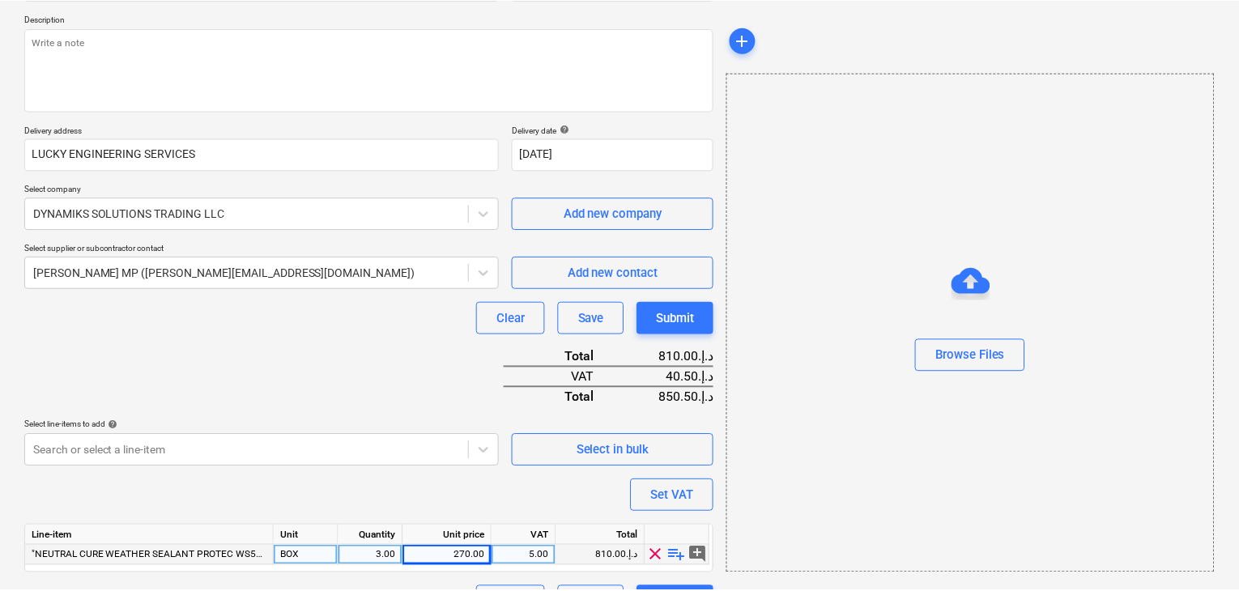
scroll to position [218, 0]
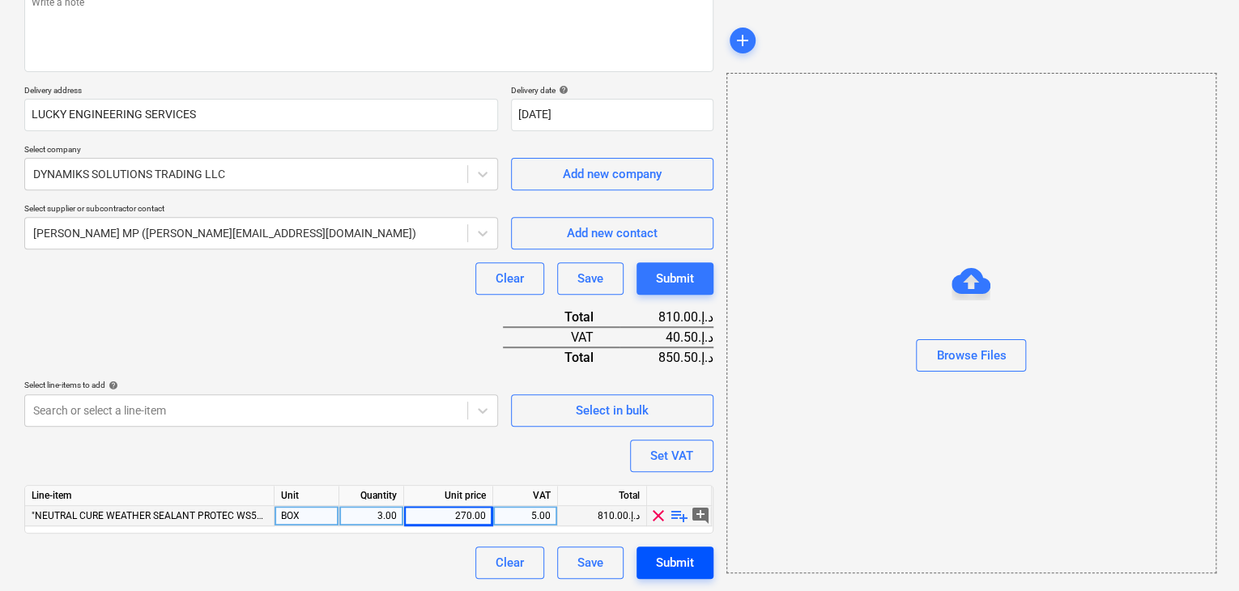
click at [690, 547] on button "Submit" at bounding box center [675, 563] width 77 height 32
click at [655, 548] on div "Submit" at bounding box center [675, 563] width 77 height 32
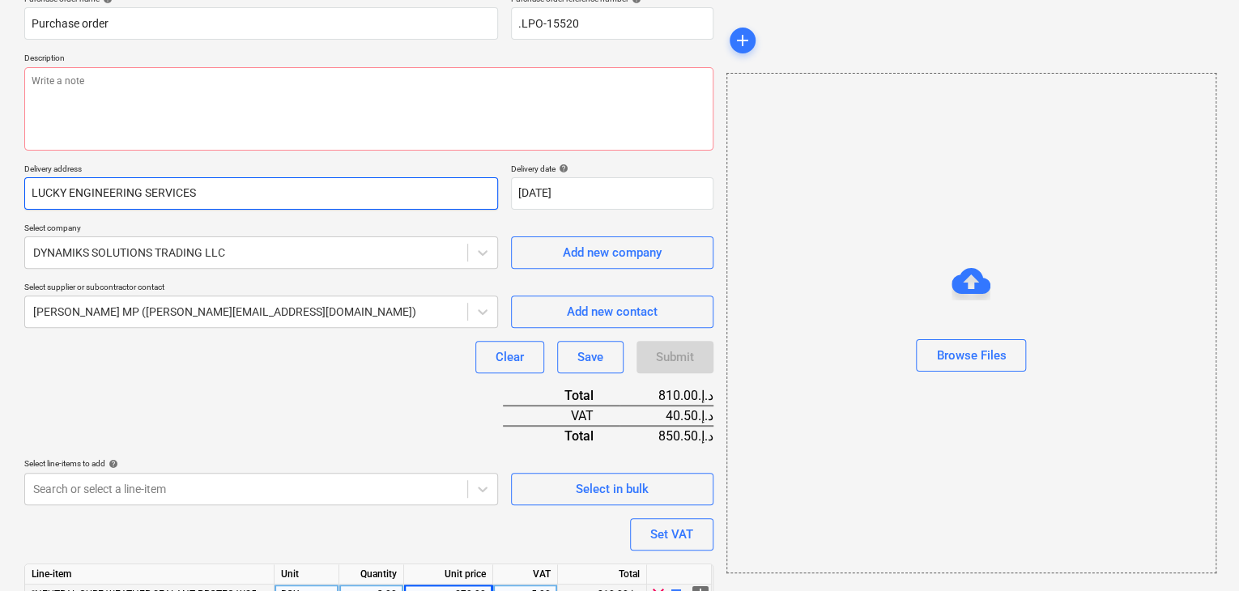
scroll to position [56, 0]
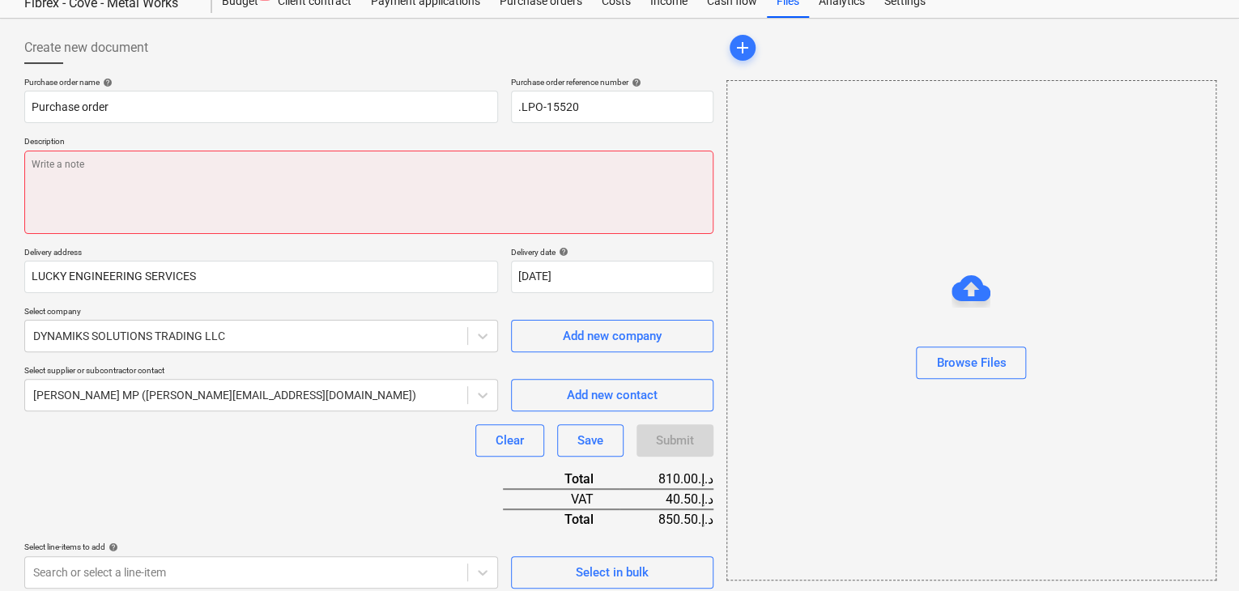
click at [53, 173] on textarea at bounding box center [368, 192] width 689 height 83
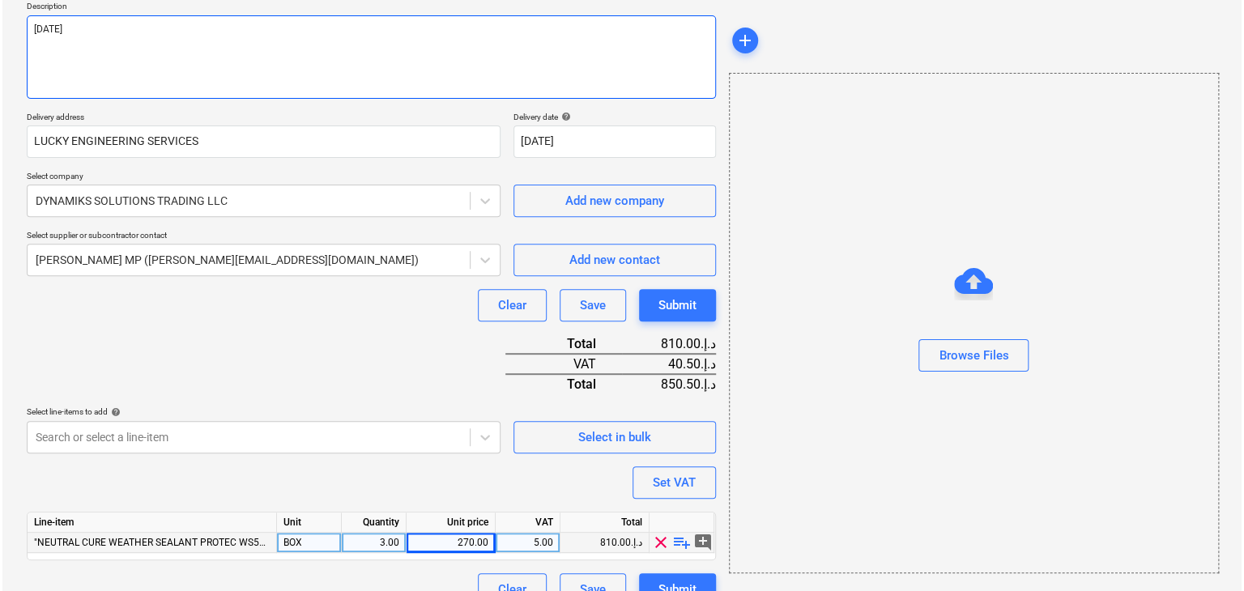
scroll to position [218, 0]
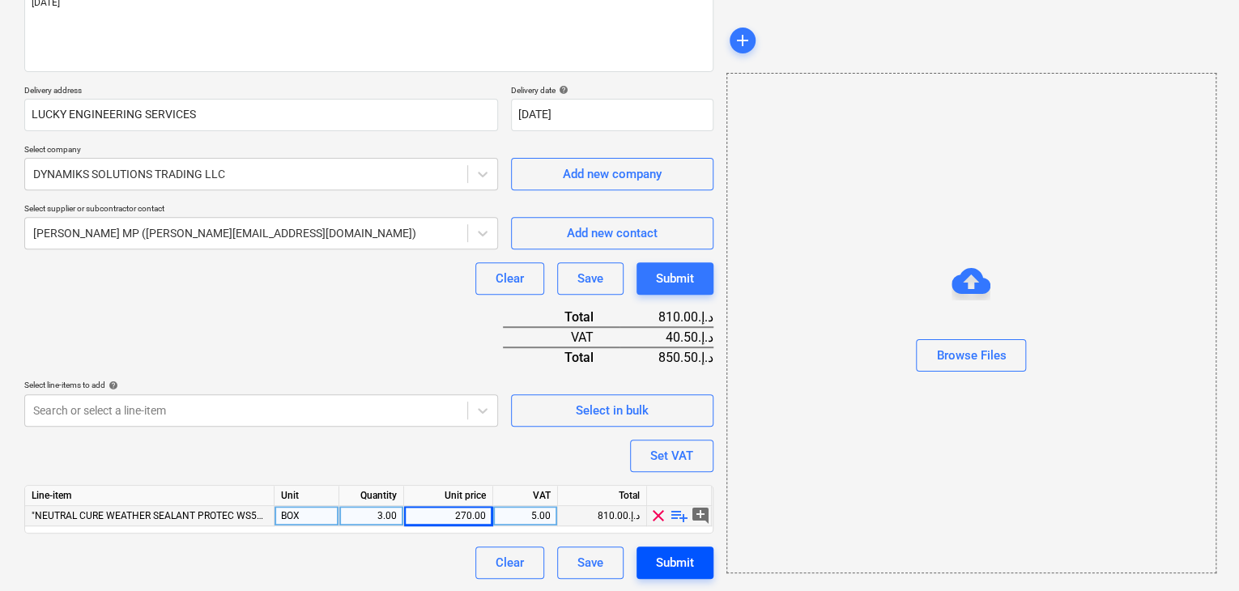
click at [684, 572] on button "Submit" at bounding box center [675, 563] width 77 height 32
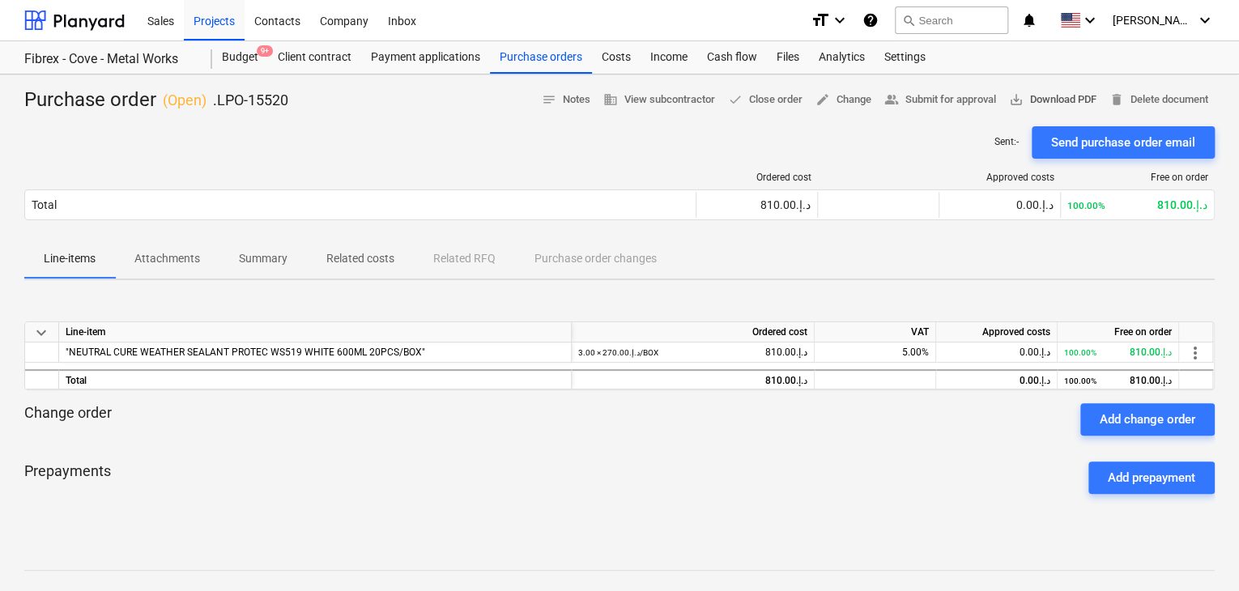
click at [1040, 100] on span "save_alt Download PDF" at bounding box center [1052, 100] width 87 height 19
click at [196, 38] on div "Projects" at bounding box center [214, 19] width 61 height 41
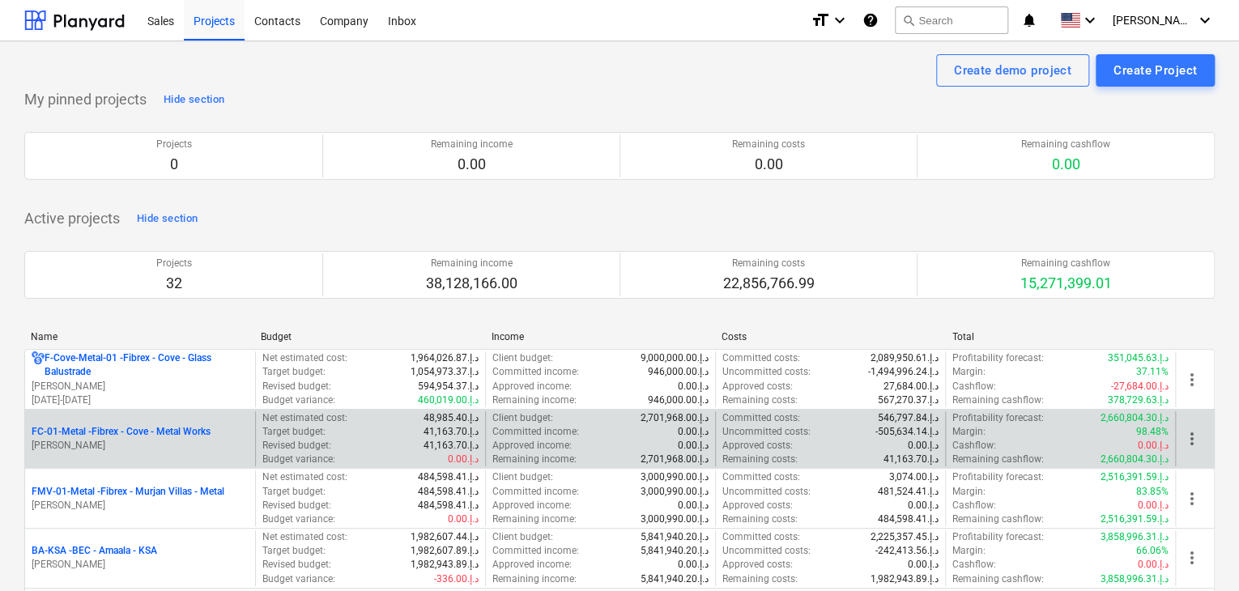
click at [139, 435] on p "FC-01-Metal - Fibrex - Cove - Metal Works" at bounding box center [121, 432] width 179 height 14
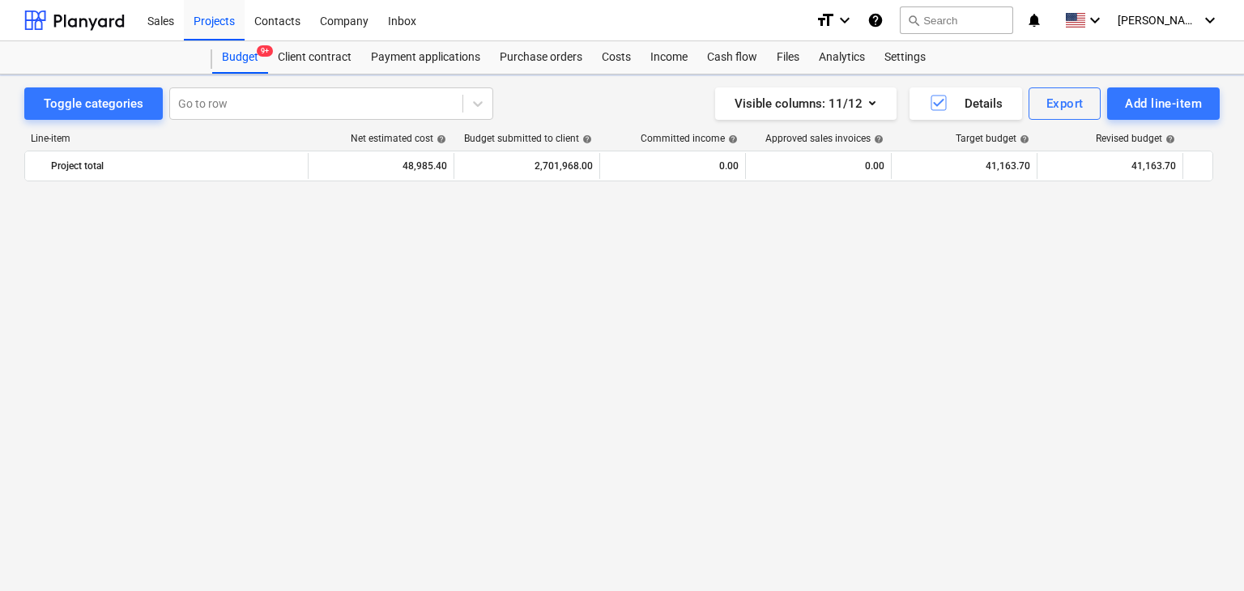
scroll to position [23446, 0]
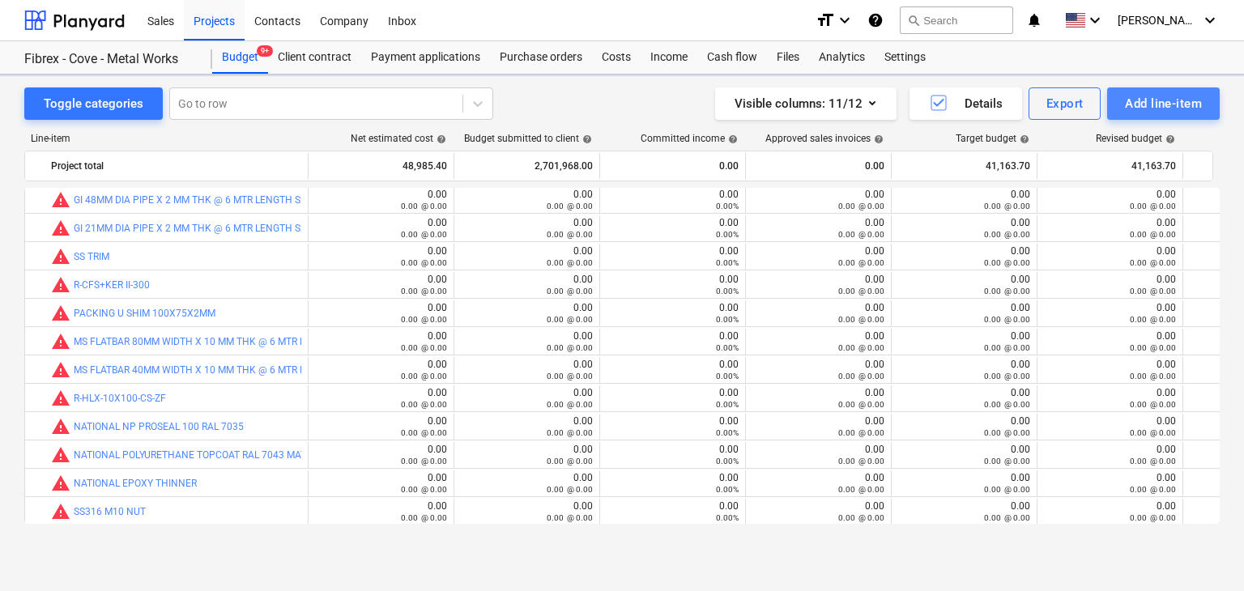
click at [1146, 100] on div "Add line-item" at bounding box center [1163, 103] width 77 height 21
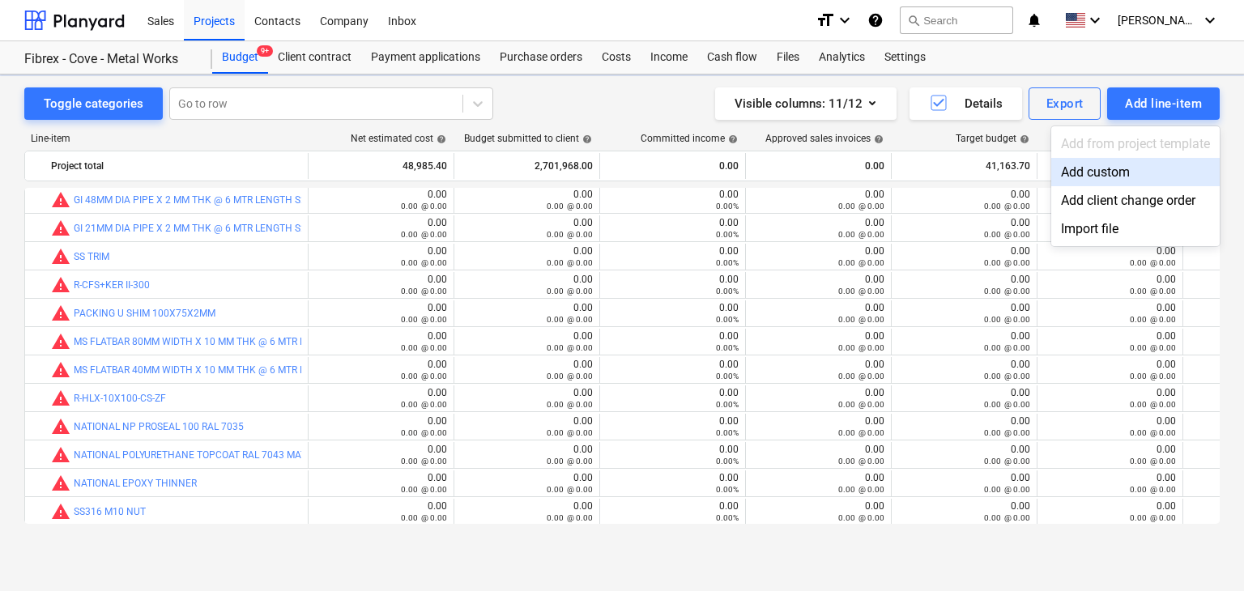
click at [1095, 185] on div "Add custom" at bounding box center [1135, 172] width 168 height 28
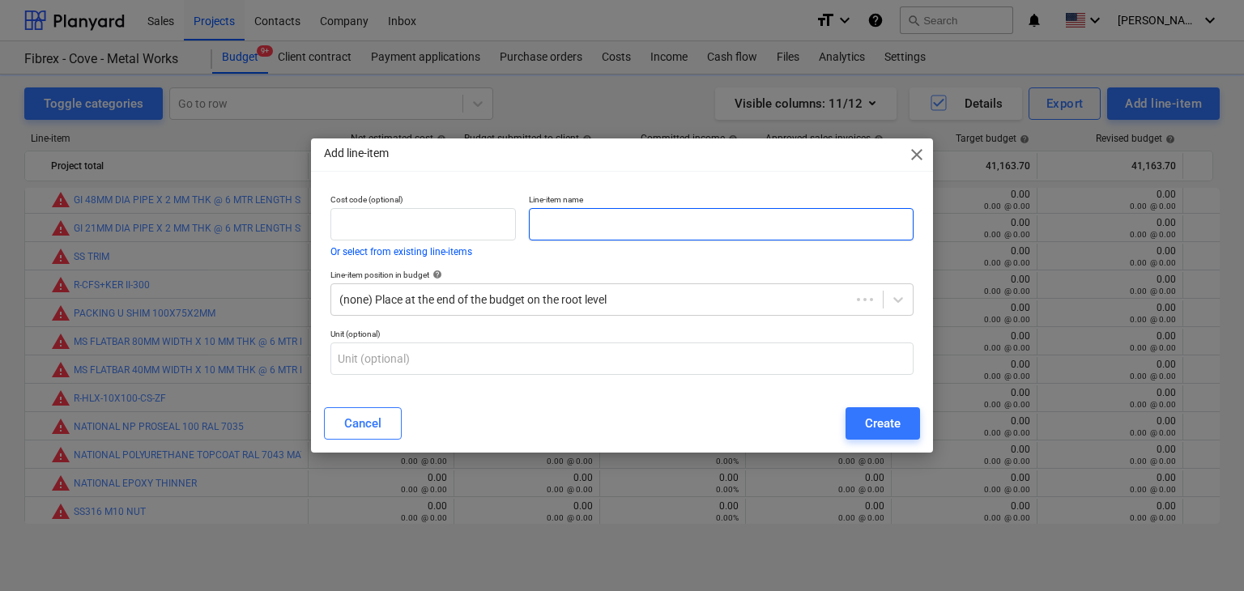
click at [646, 211] on input "text" at bounding box center [721, 224] width 385 height 32
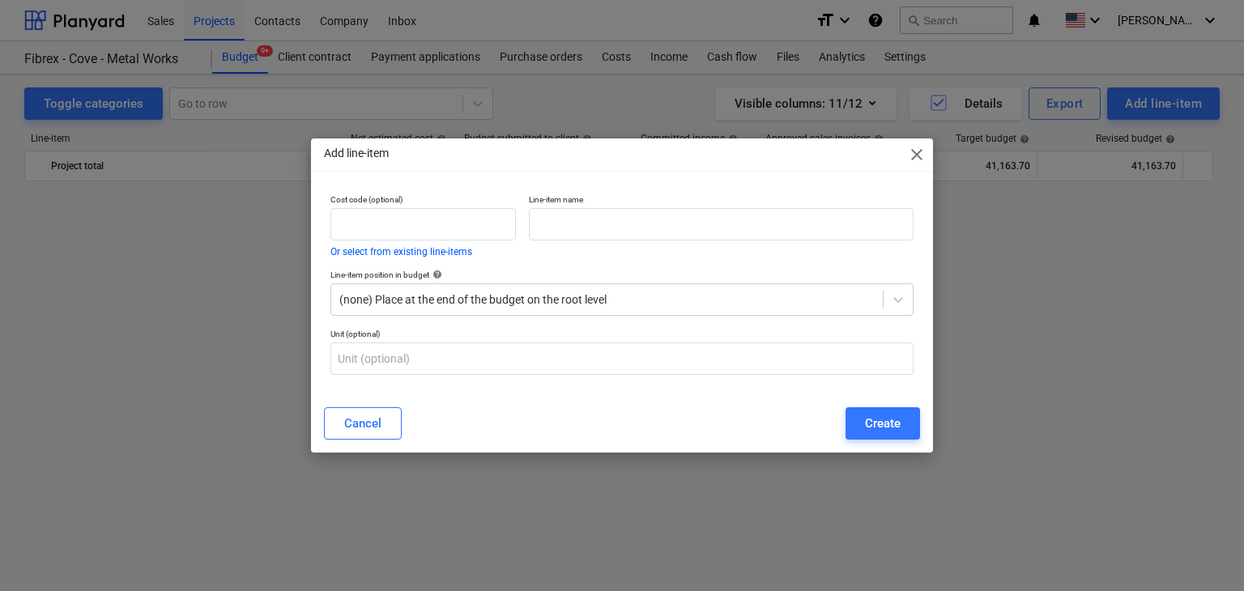
scroll to position [23446, 0]
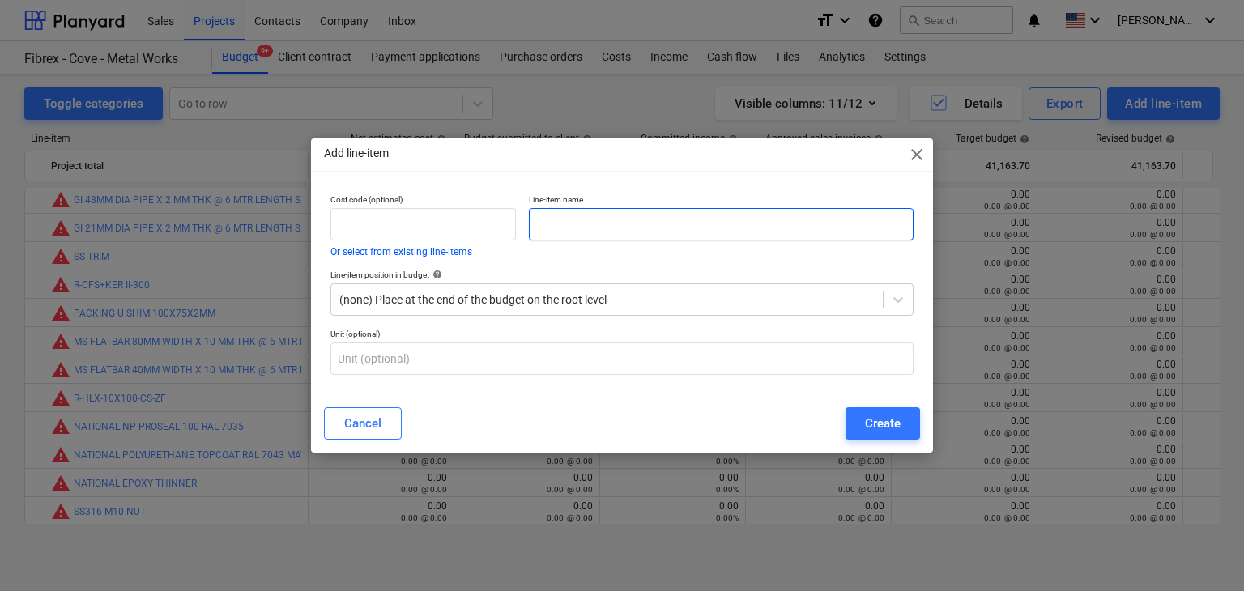
paste input "SELF TAPING SCREW 1.5 INCH X 8 (1 PKT/450 PC)"
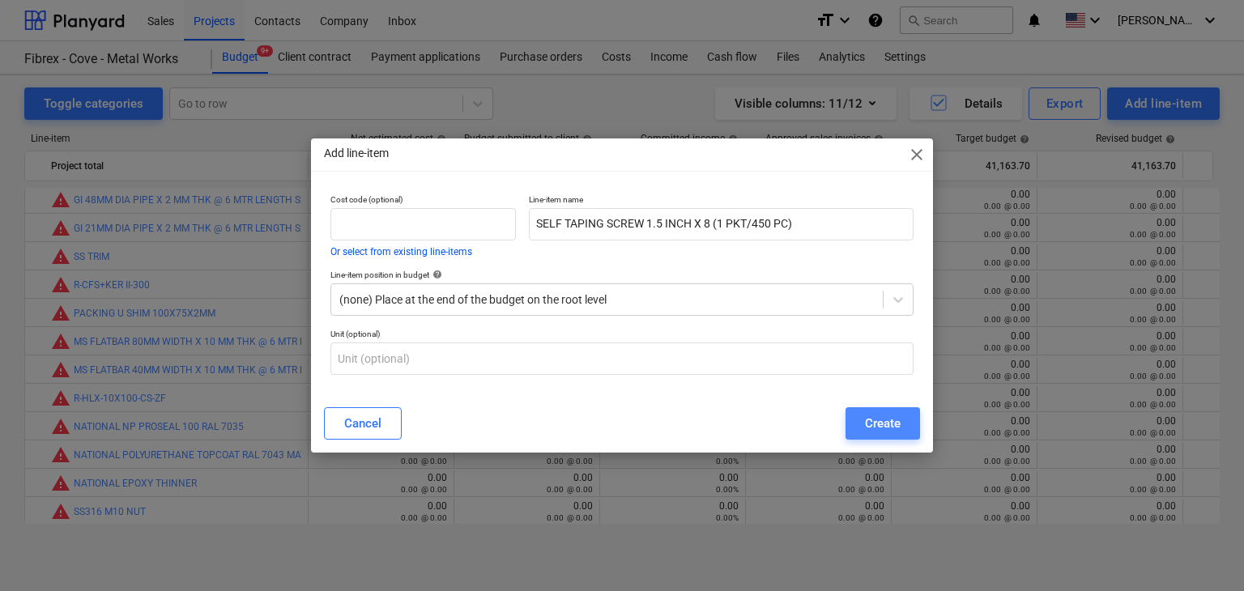
click at [875, 428] on div "Create" at bounding box center [883, 423] width 36 height 21
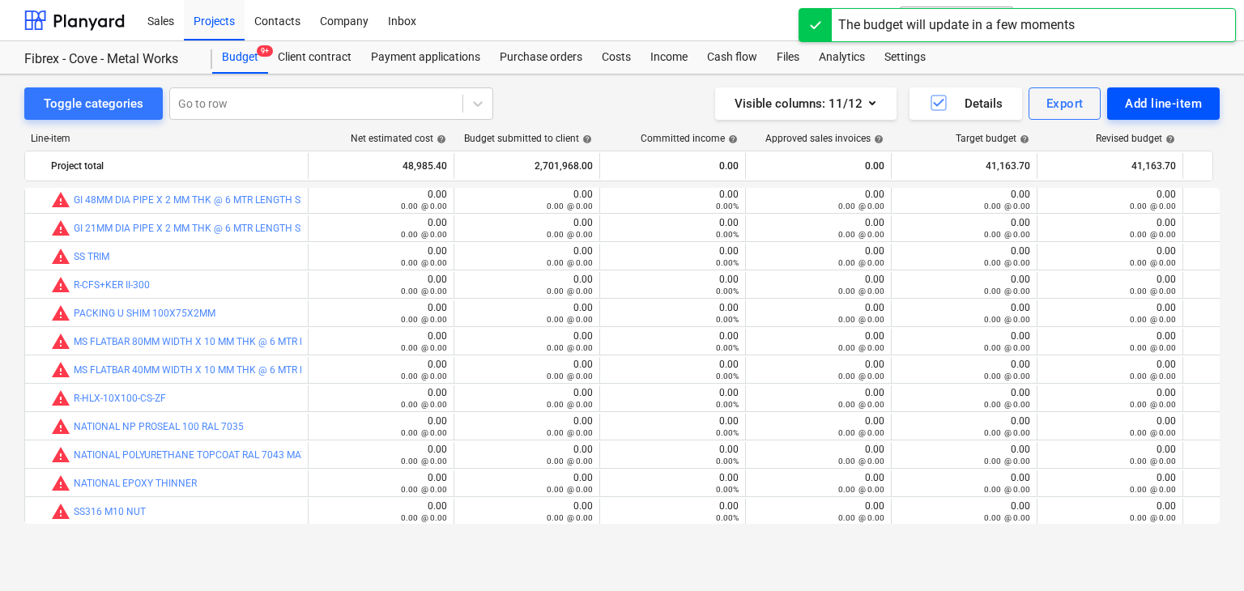
click at [1170, 104] on div "Add line-item" at bounding box center [1163, 103] width 77 height 21
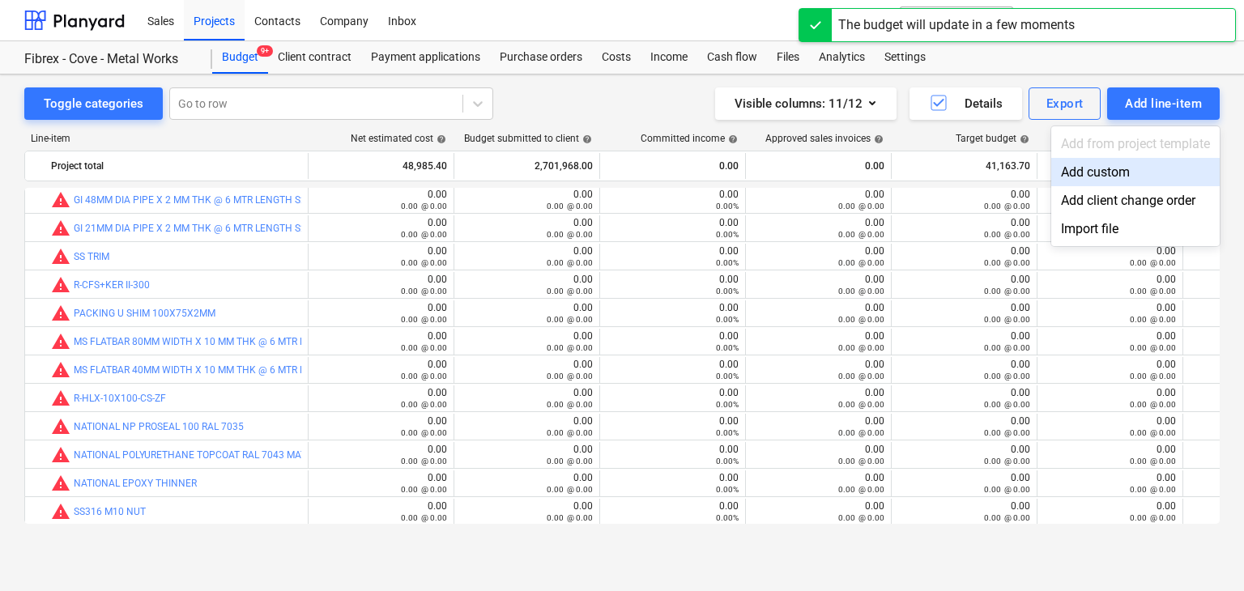
click at [1078, 168] on div "Add custom" at bounding box center [1135, 172] width 168 height 28
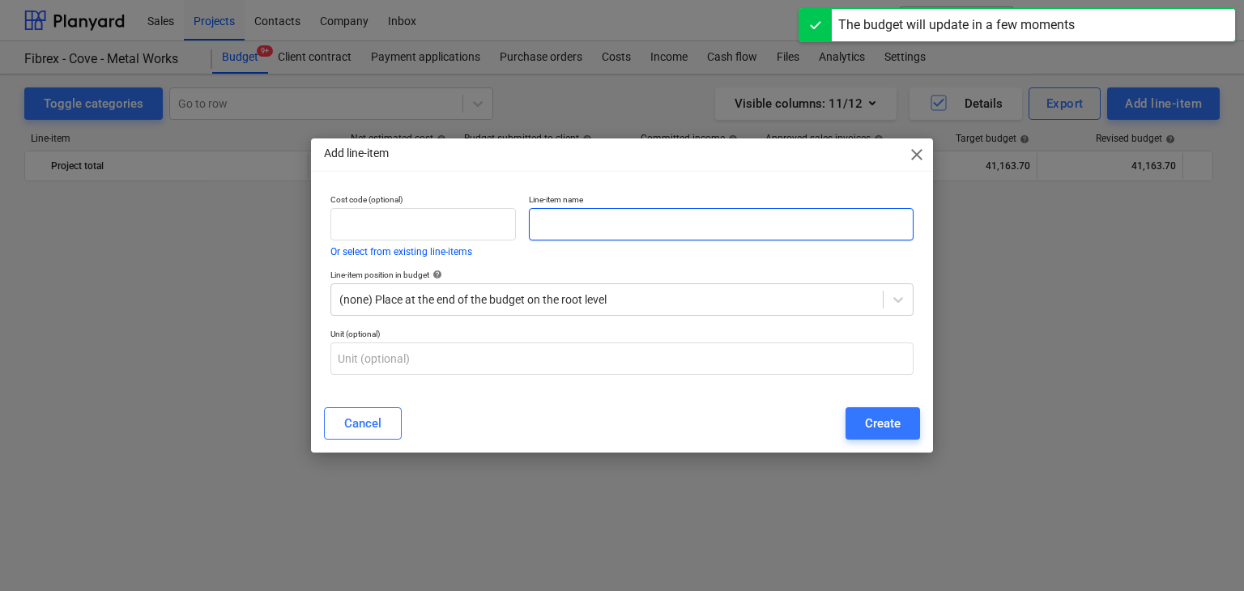
click at [600, 228] on input "text" at bounding box center [721, 224] width 385 height 32
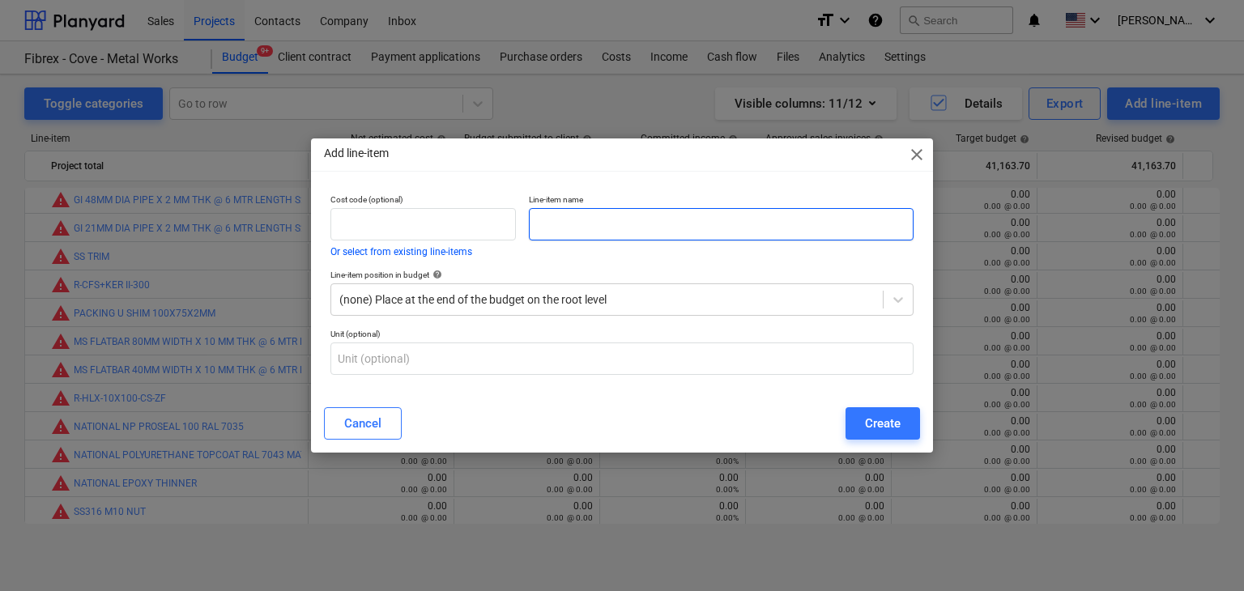
paste input "[PERSON_NAME] PLUG 6MM (1PKT/100PC)"
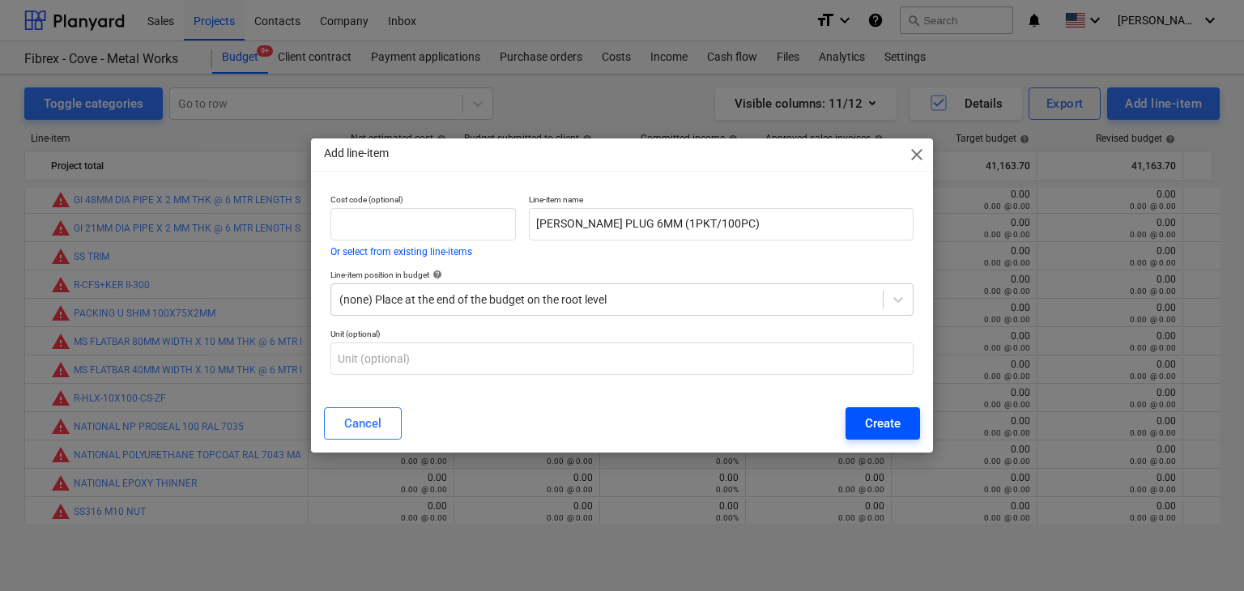
click at [910, 412] on button "Create" at bounding box center [883, 423] width 75 height 32
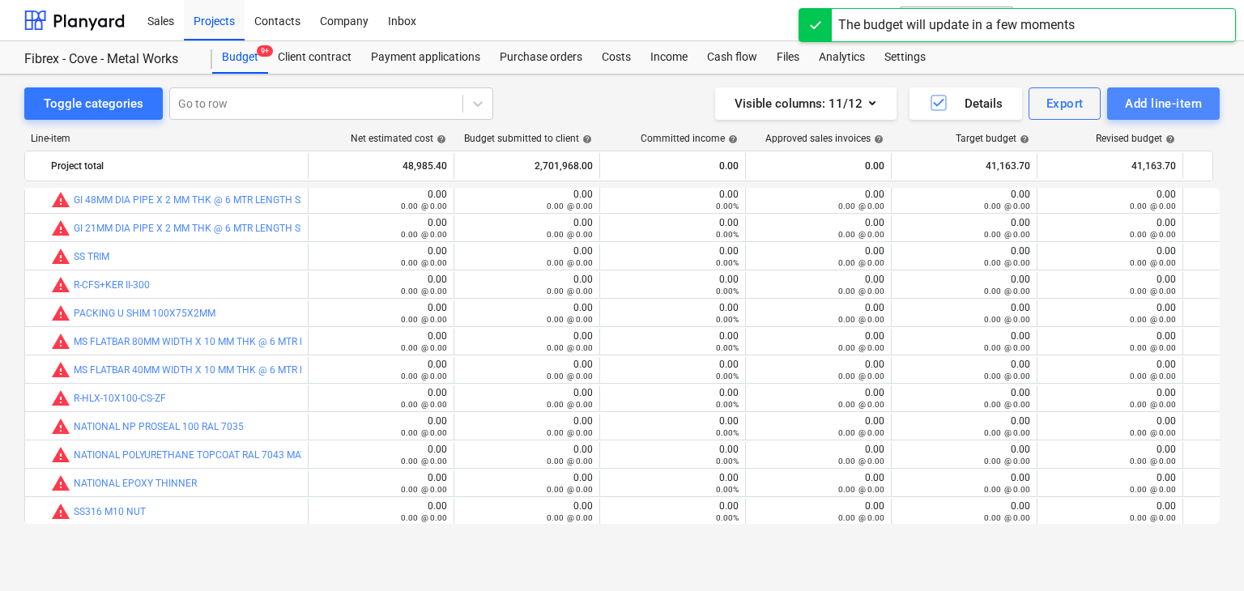
click at [1142, 93] on div "Add line-item" at bounding box center [1163, 103] width 77 height 21
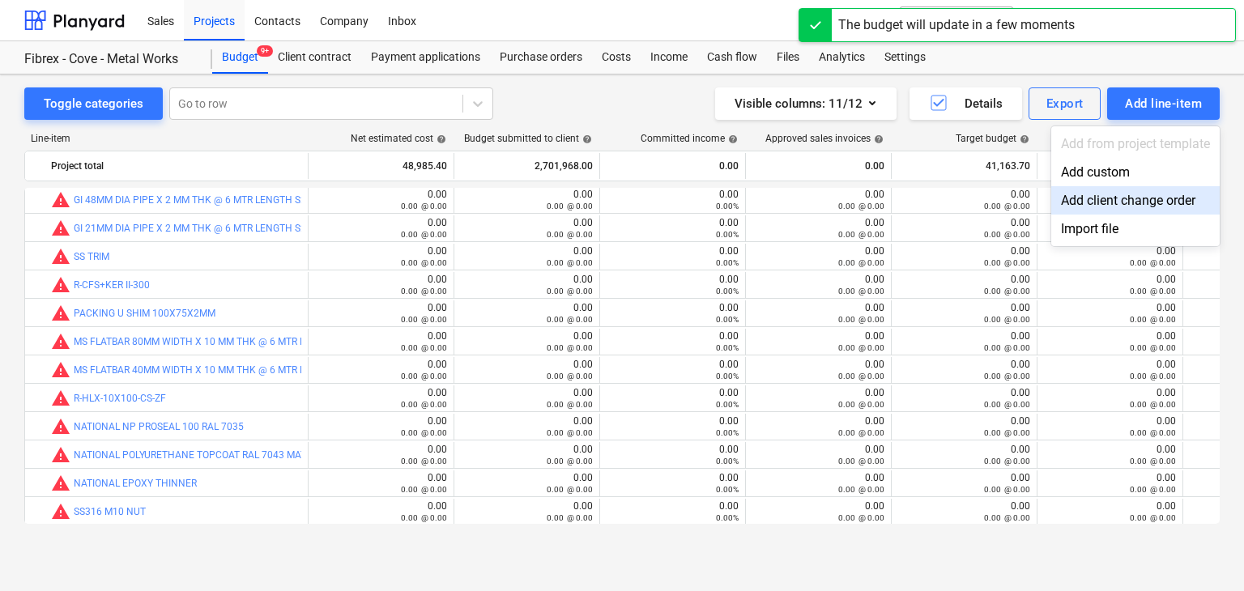
click at [1099, 172] on div "Add custom" at bounding box center [1135, 172] width 168 height 28
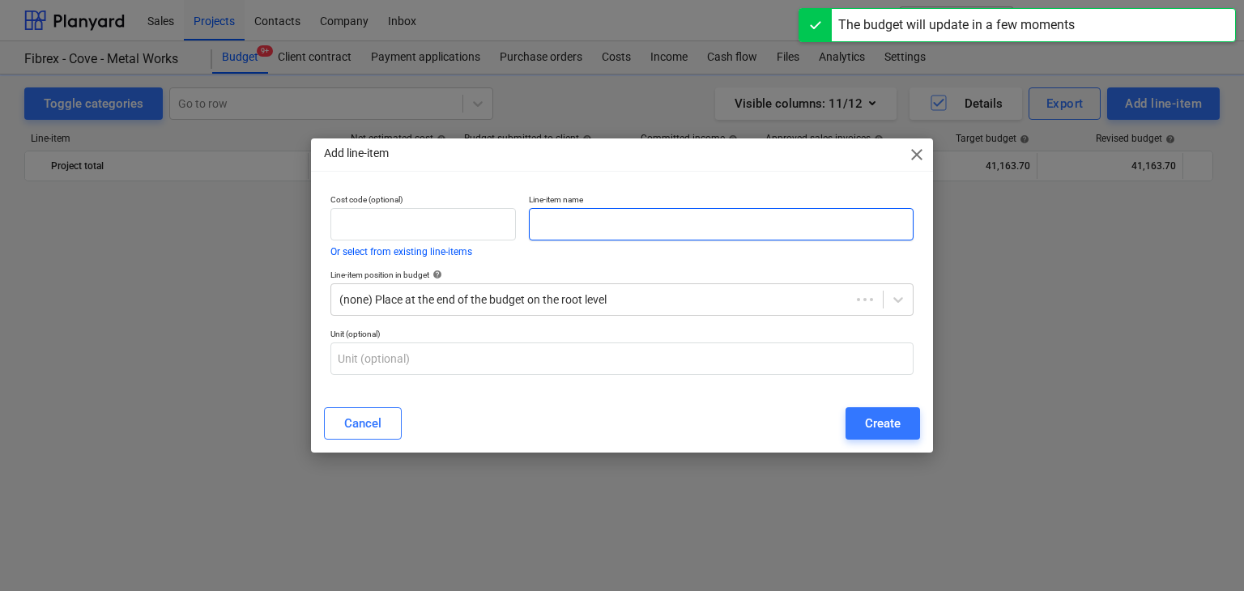
scroll to position [23446, 0]
click at [590, 235] on input "text" at bounding box center [721, 224] width 385 height 32
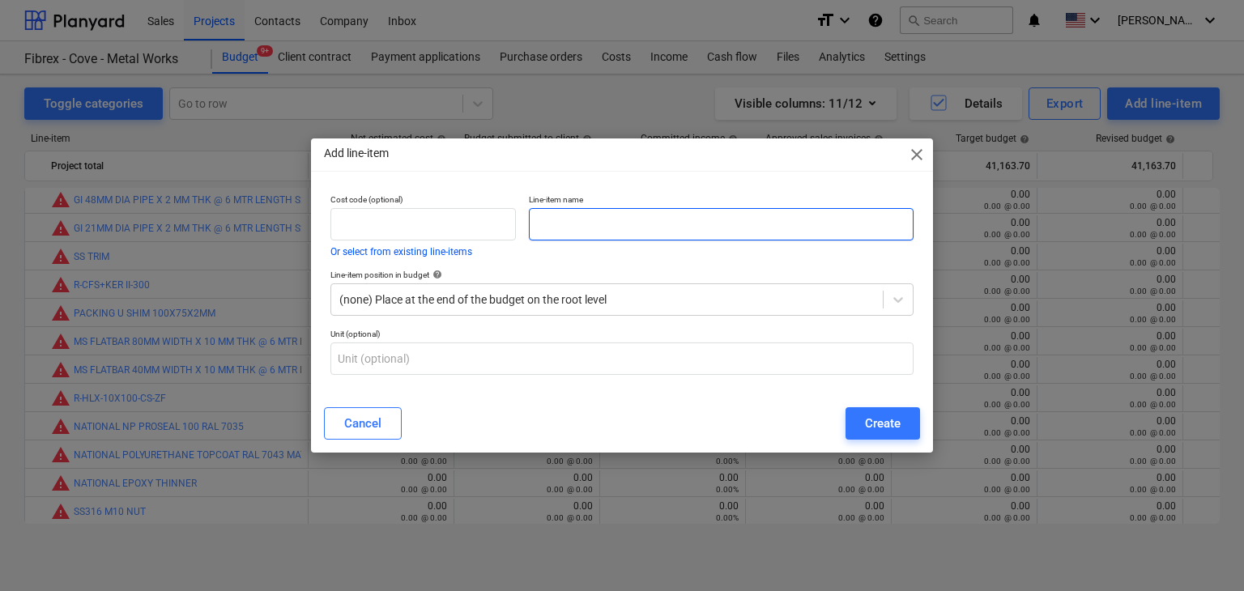
paste input "MASKING TAPE 2 INCH X 20 YD (24 PCS/BOX)"
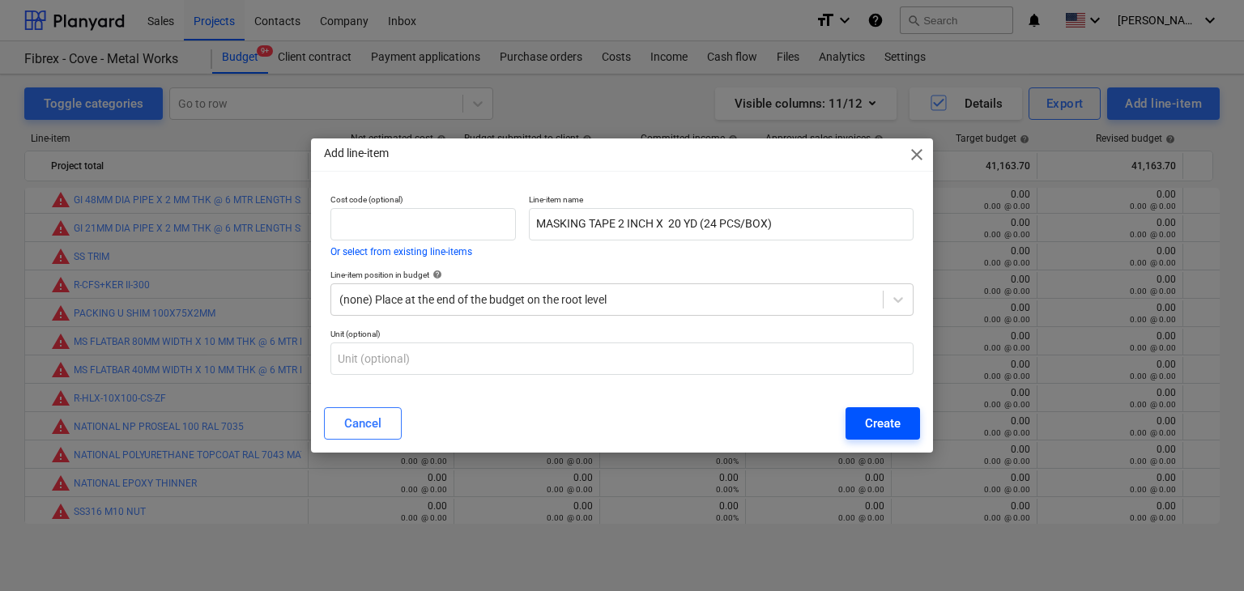
click at [893, 433] on div "Create" at bounding box center [883, 423] width 36 height 21
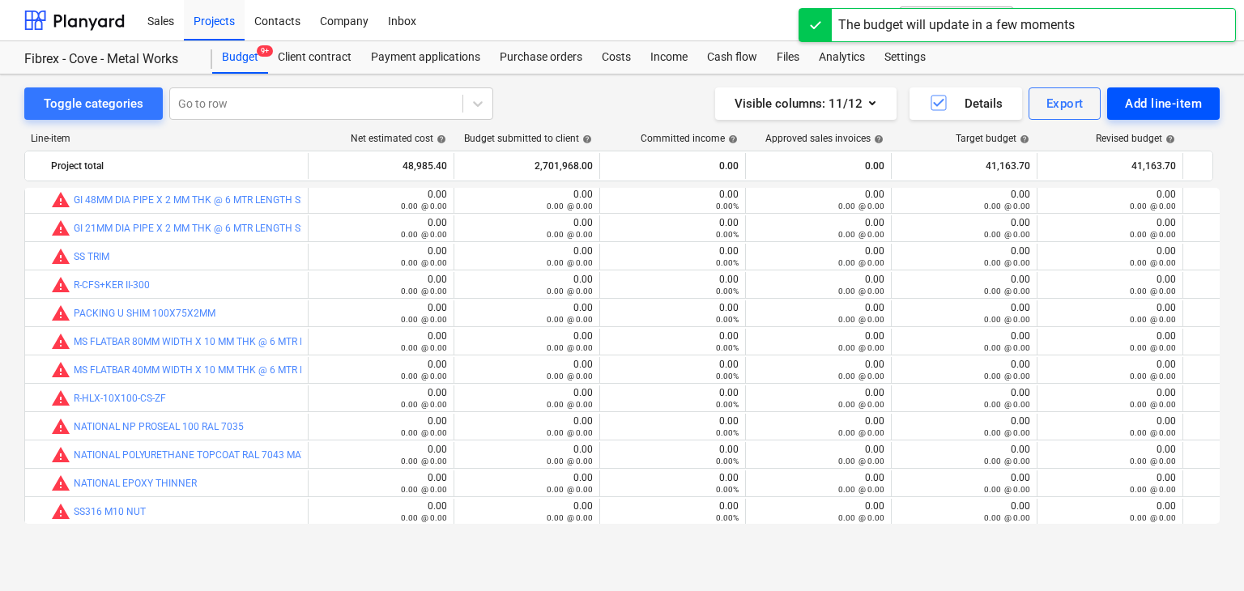
click at [1156, 108] on div "Add line-item" at bounding box center [1163, 103] width 77 height 21
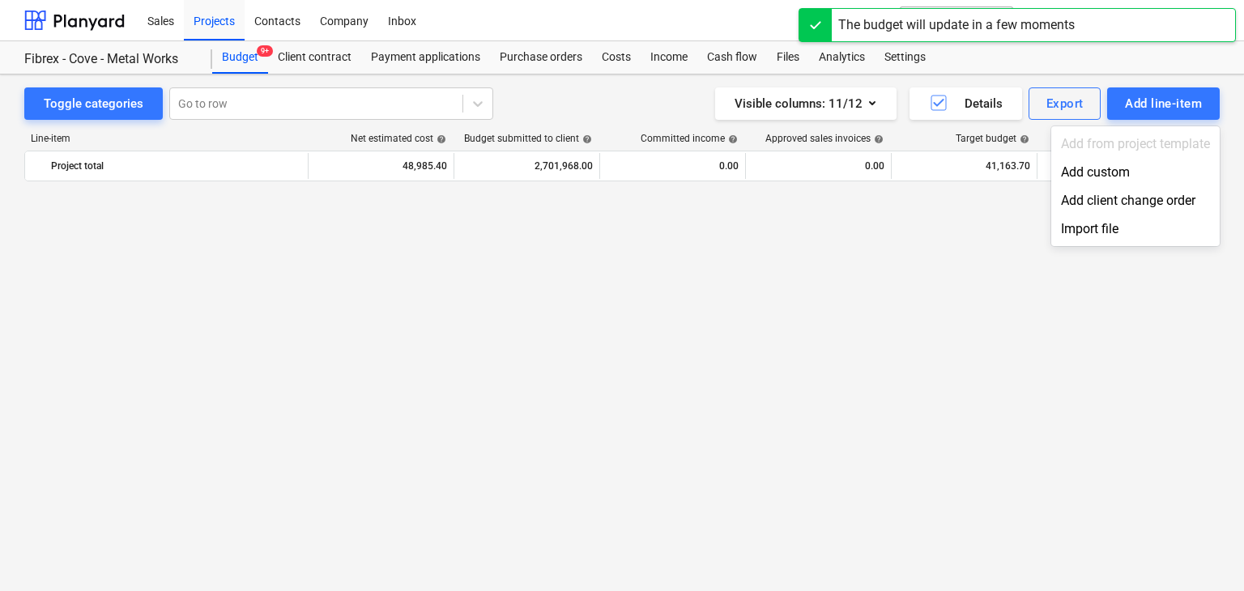
scroll to position [23446, 0]
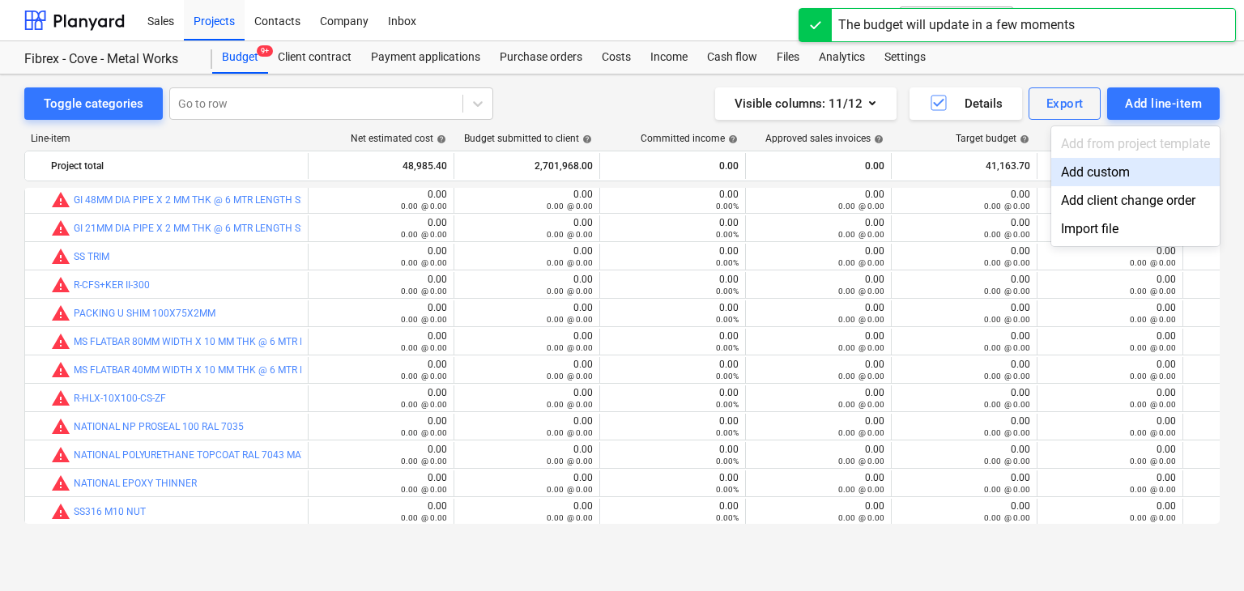
click at [1097, 181] on div "Add custom" at bounding box center [1135, 172] width 168 height 28
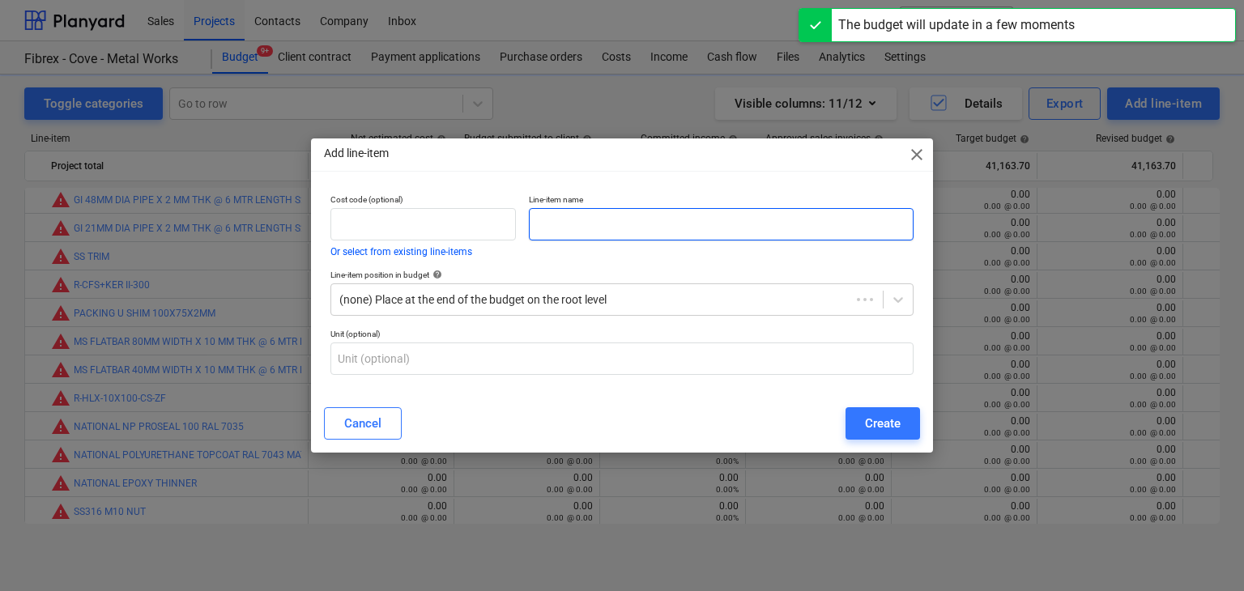
click at [595, 240] on input "text" at bounding box center [721, 224] width 385 height 32
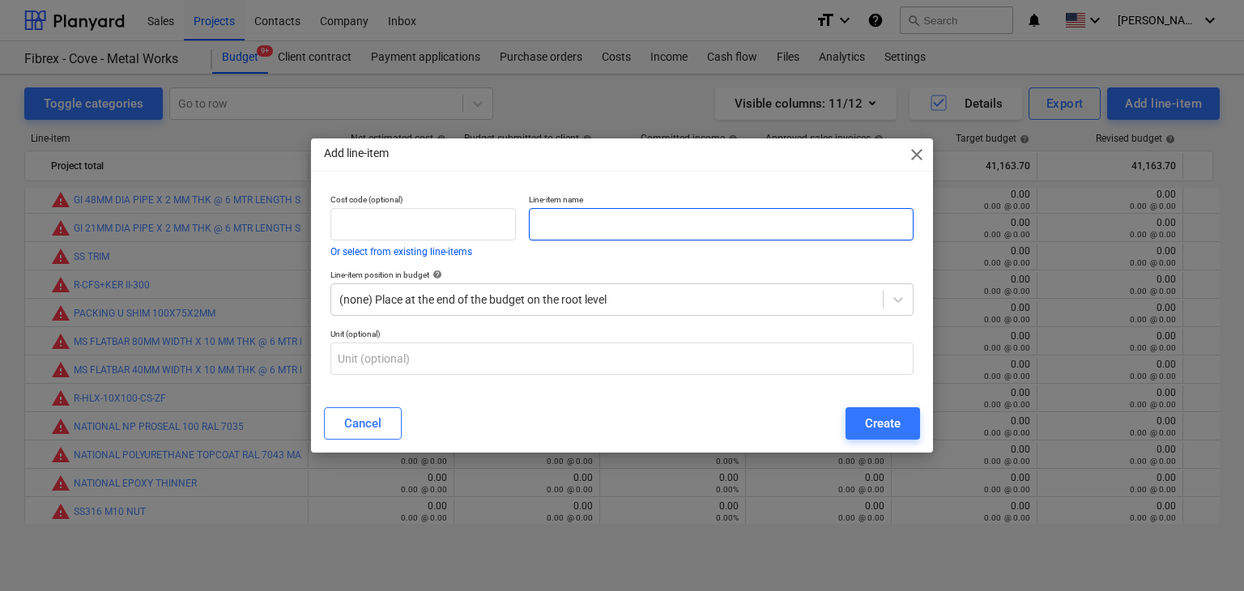
paste input "SILICON TUBE CLEAR (24PCS/BOX)"
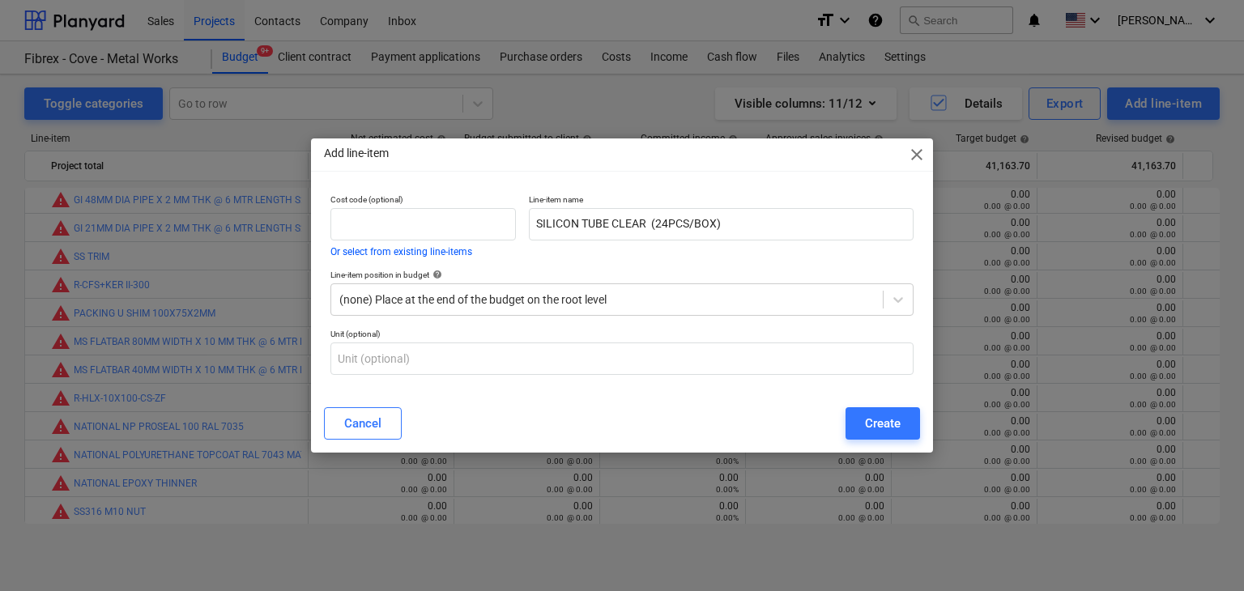
click at [878, 441] on div "Cancel Create" at bounding box center [622, 423] width 616 height 45
click at [887, 420] on div "Create" at bounding box center [883, 423] width 36 height 21
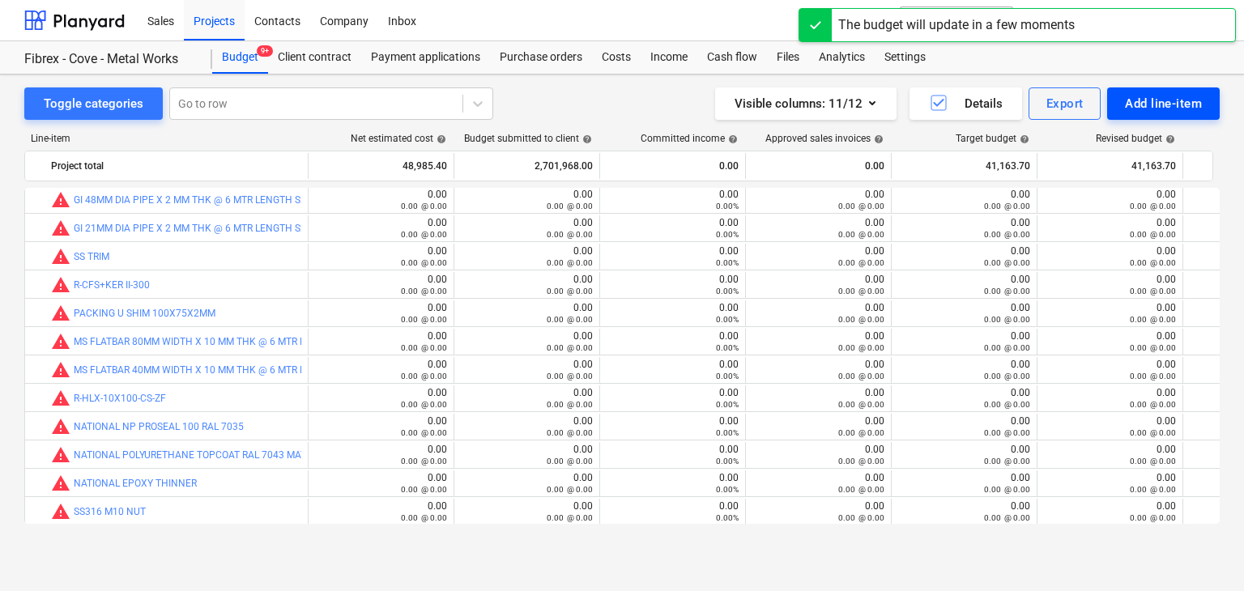
click at [1153, 98] on div "Add line-item" at bounding box center [1163, 103] width 77 height 21
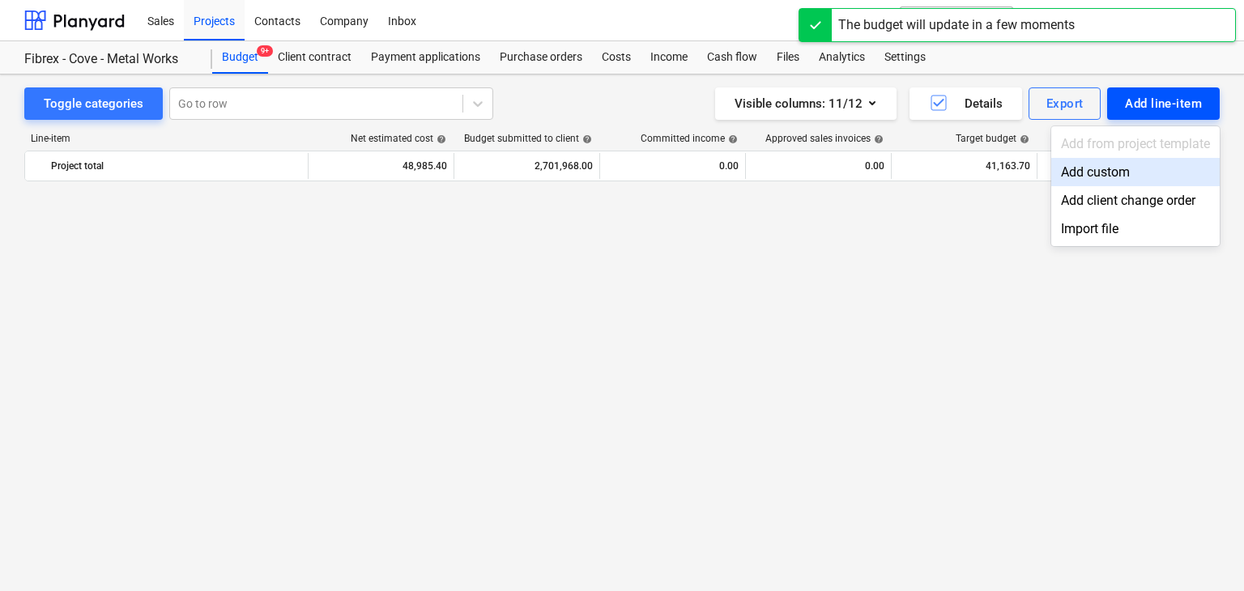
click at [1082, 177] on div "Add custom" at bounding box center [1135, 172] width 168 height 28
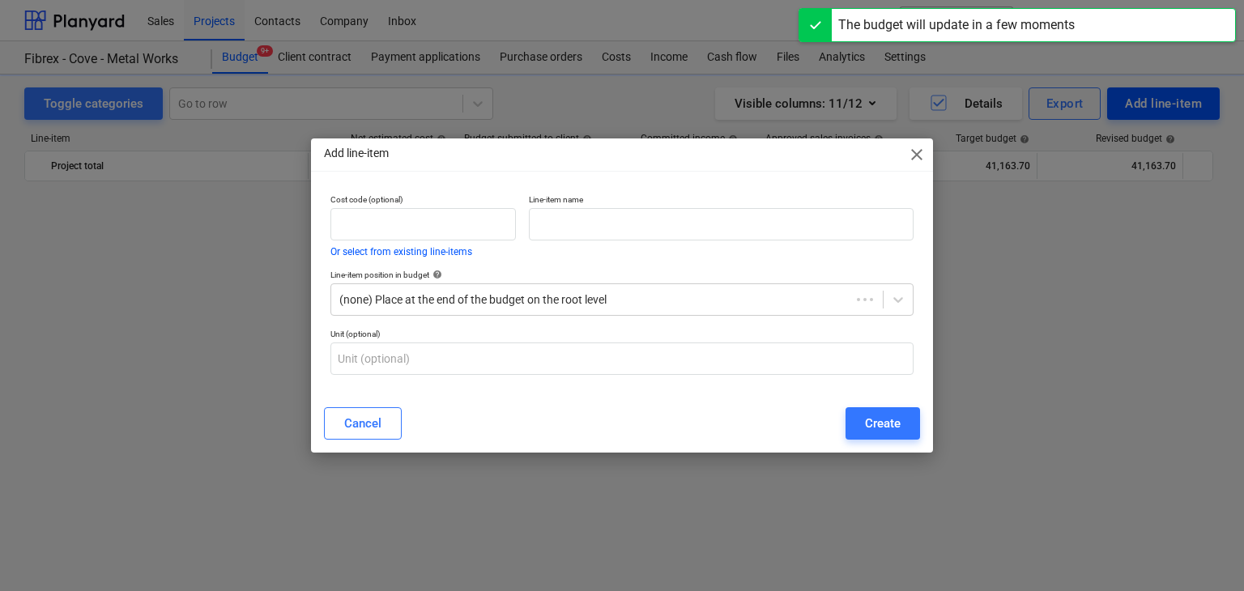
scroll to position [23446, 0]
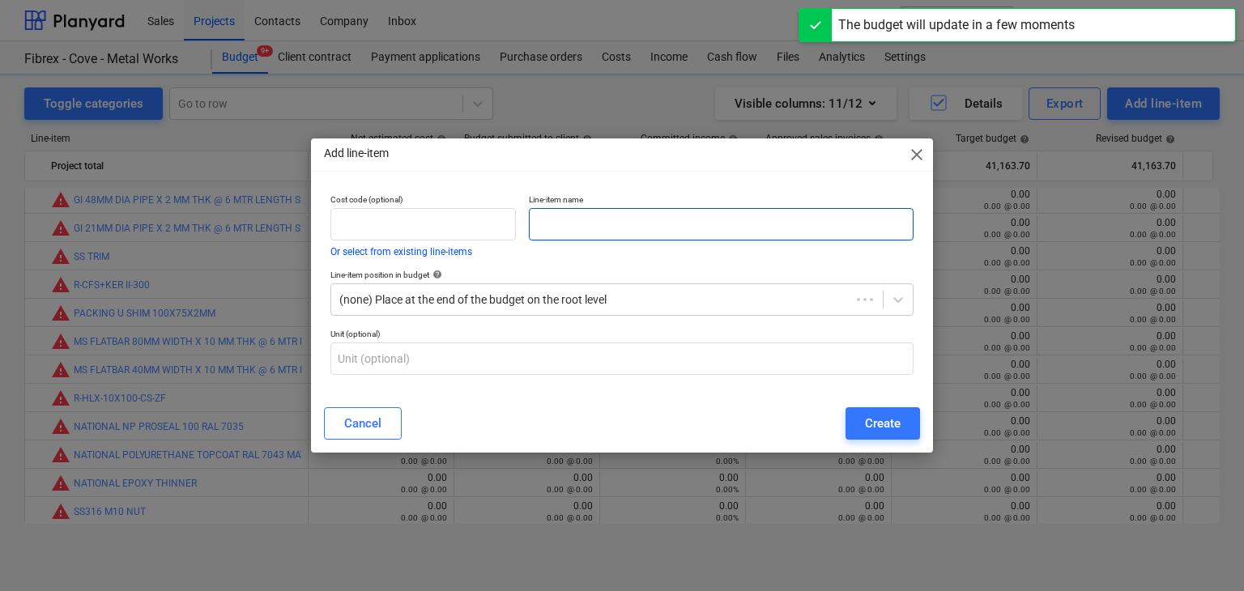
click at [601, 224] on input "text" at bounding box center [721, 224] width 385 height 32
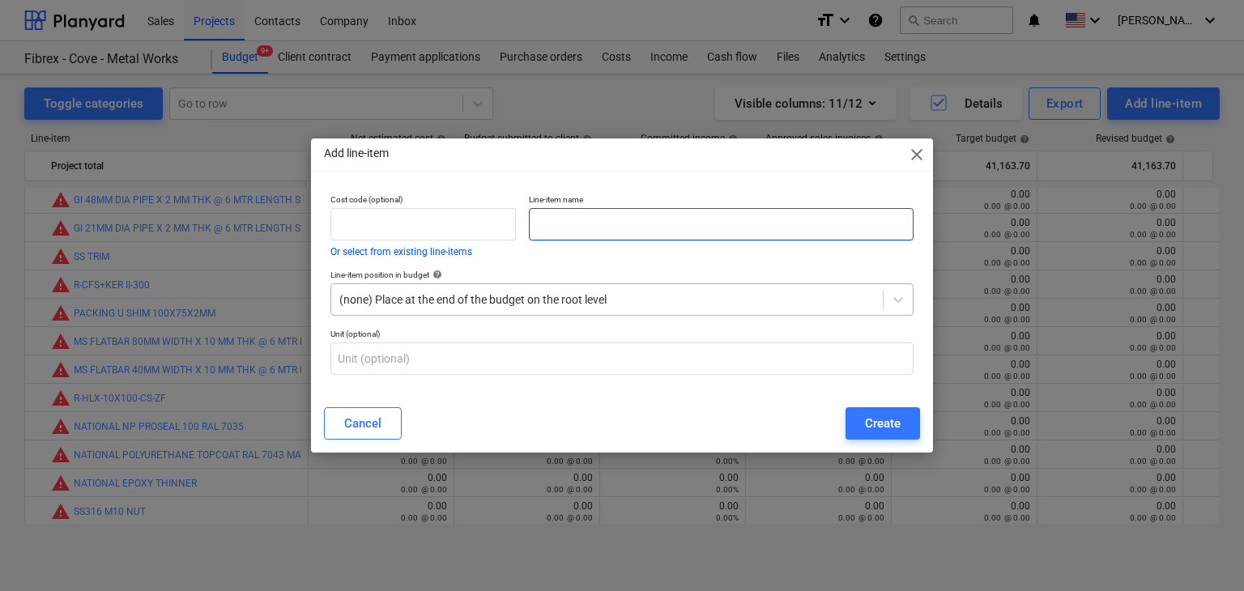
paste input "DRILL BIT 6X110 MM CONCRETW [PERSON_NAME]"
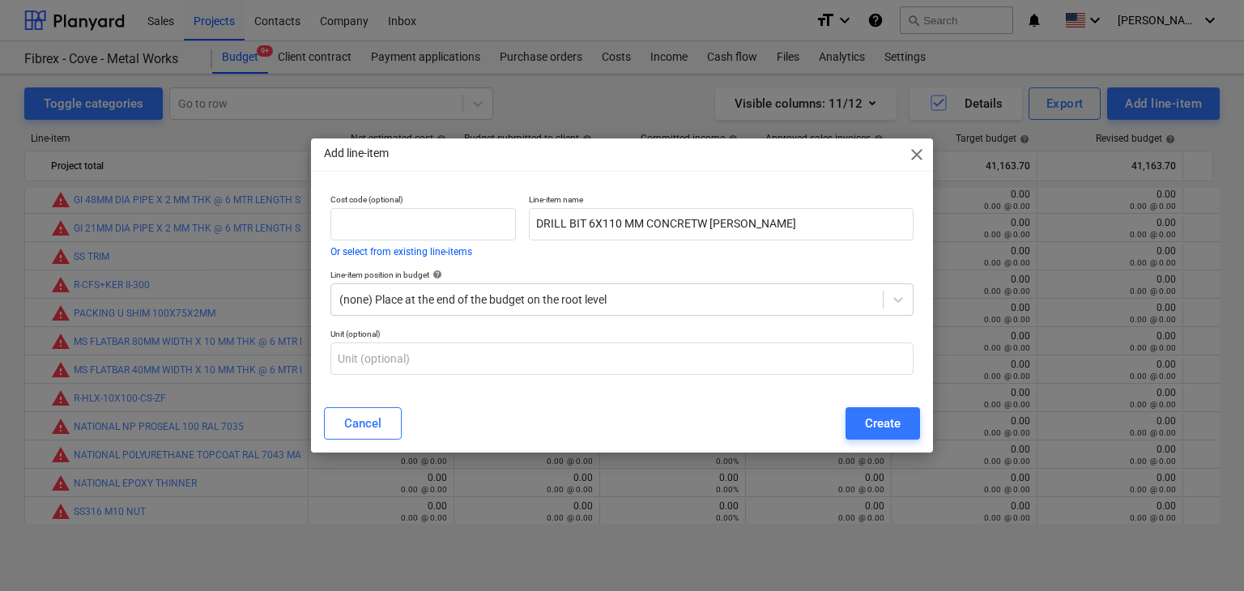
click at [860, 411] on button "Create" at bounding box center [883, 423] width 75 height 32
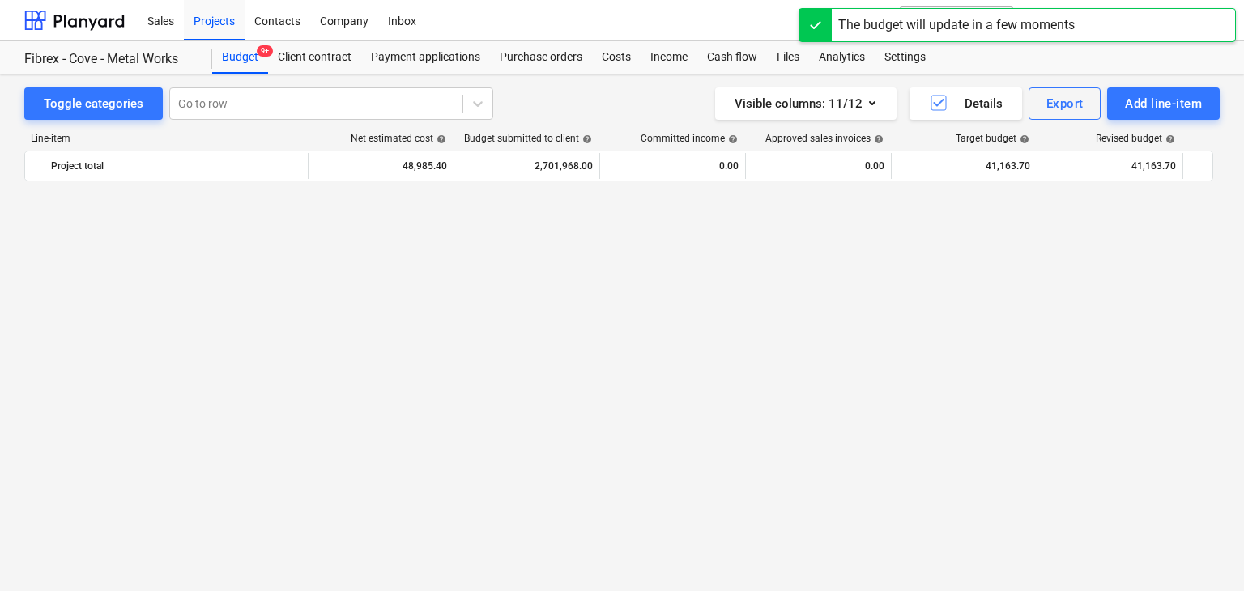
scroll to position [23446, 0]
